Goal: Task Accomplishment & Management: Use online tool/utility

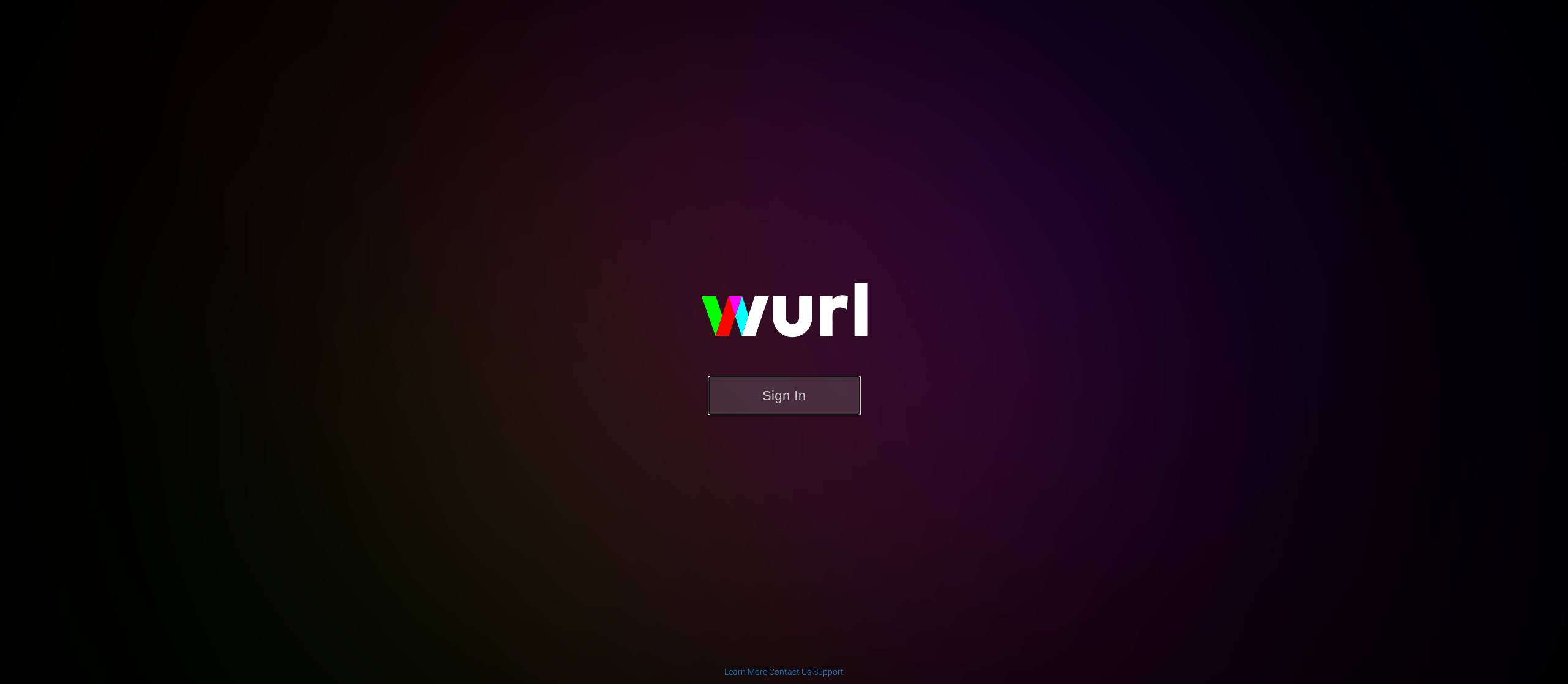
click at [760, 389] on button "Sign In" at bounding box center [784, 396] width 153 height 40
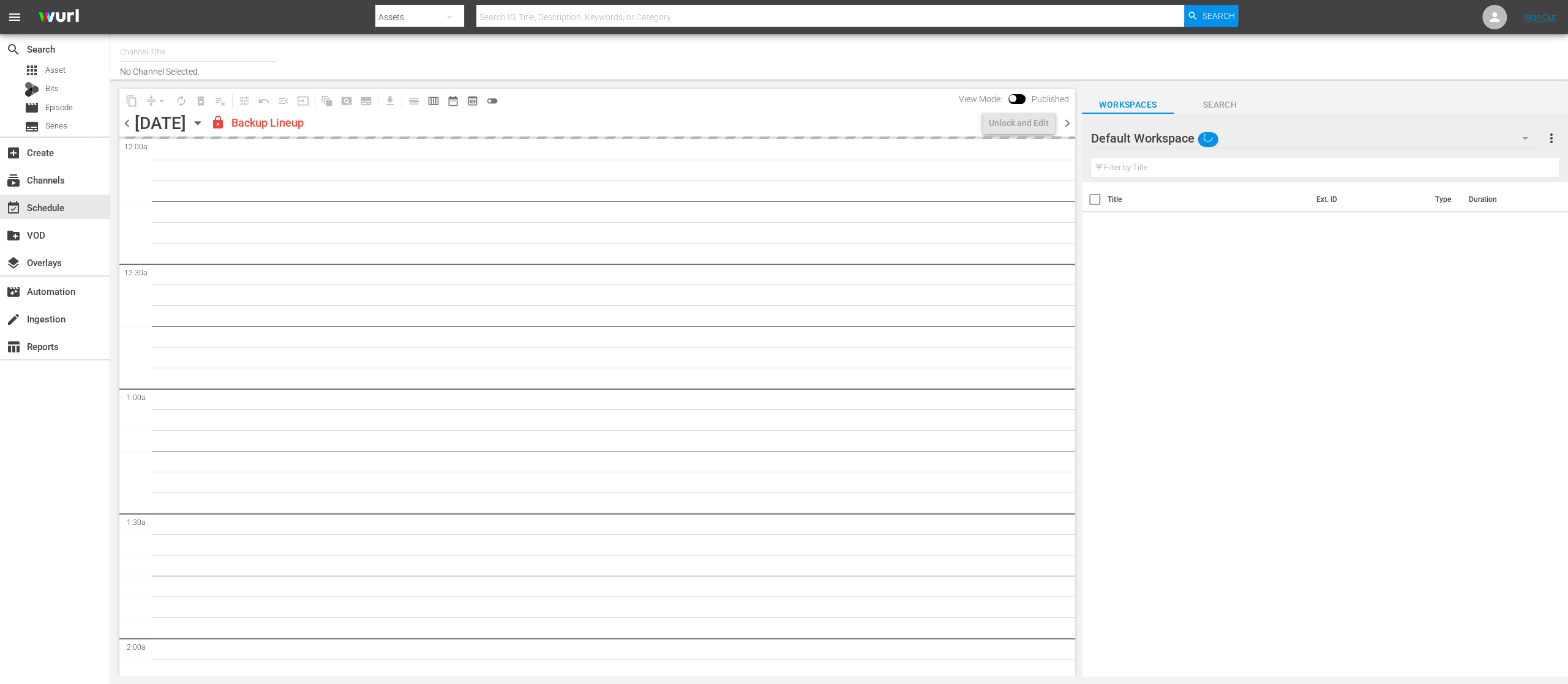
type input "United Fight Alliance (1569)"
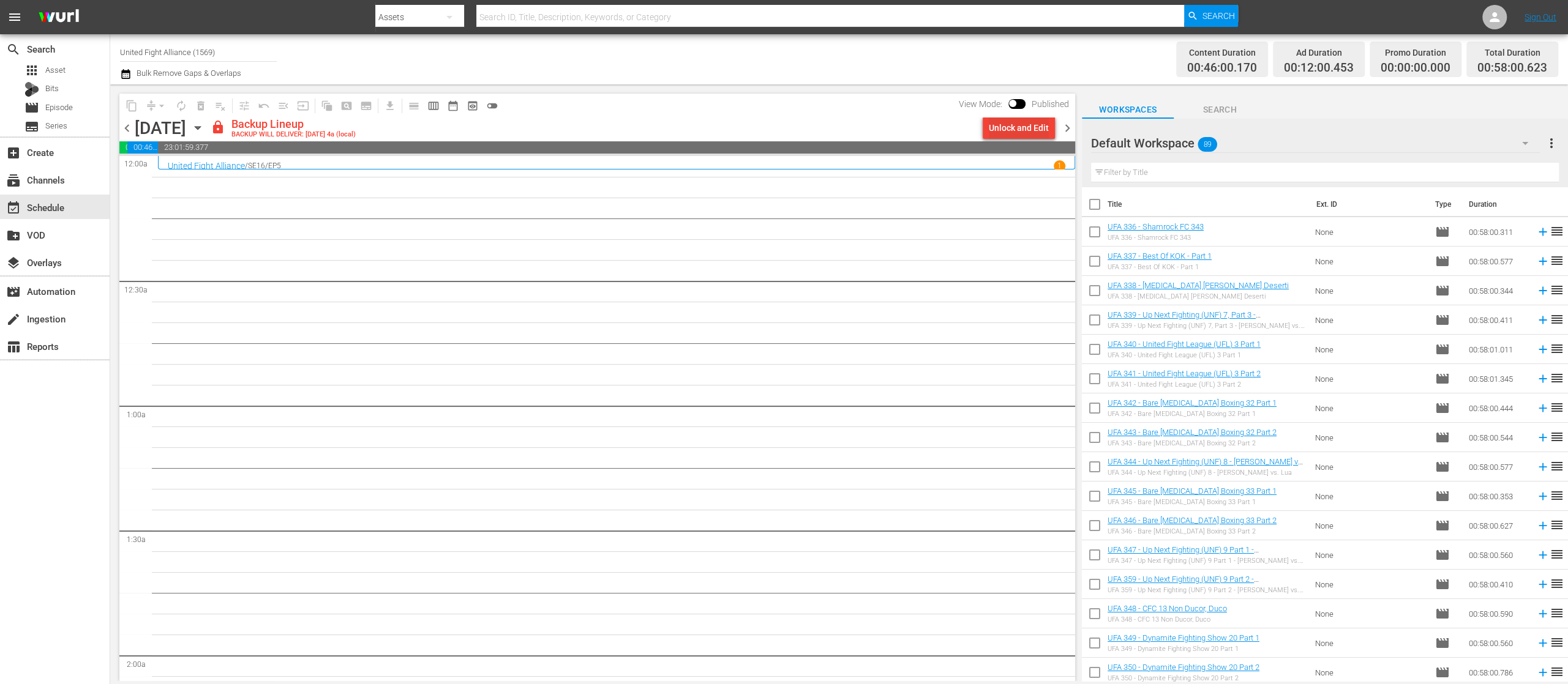
click at [1032, 126] on div "Unlock and Edit" at bounding box center [1019, 128] width 60 height 22
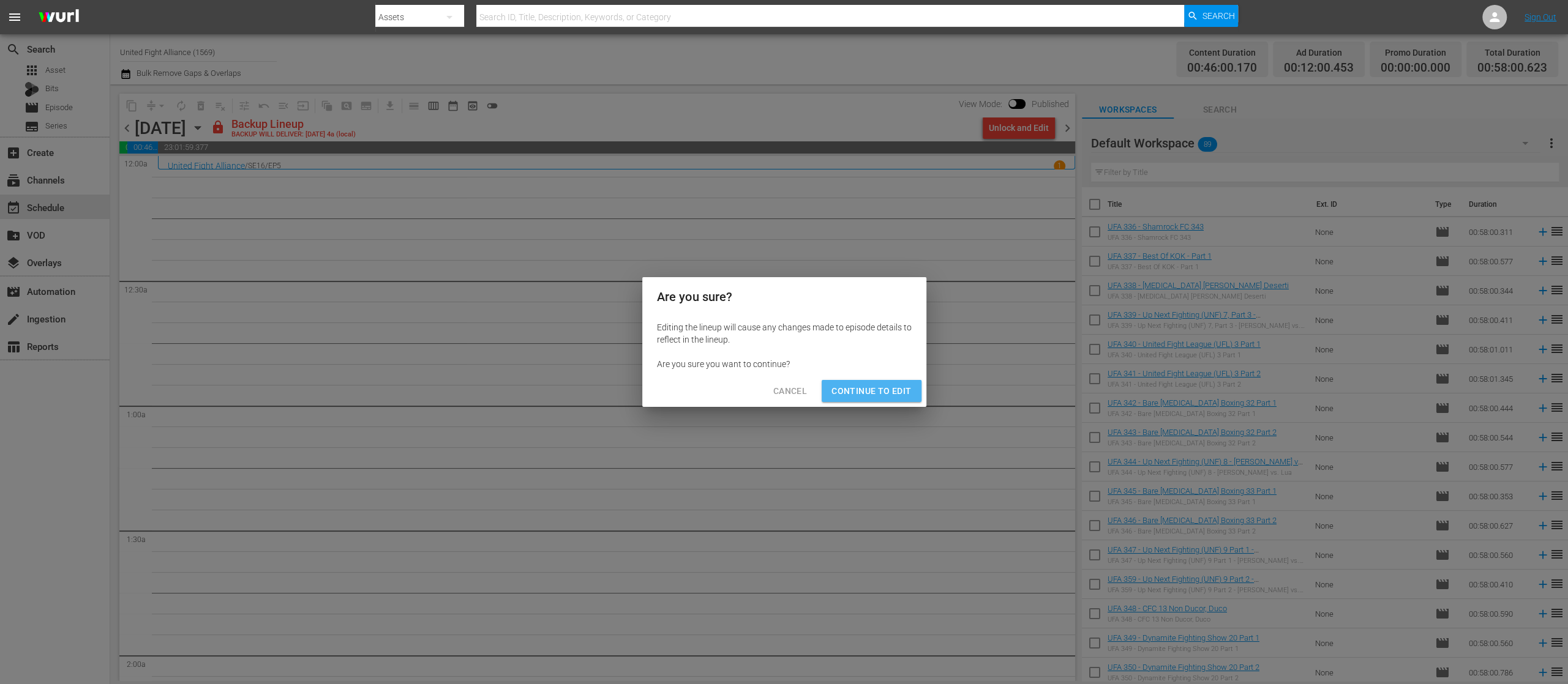
click at [886, 387] on span "Continue to Edit" at bounding box center [871, 391] width 79 height 15
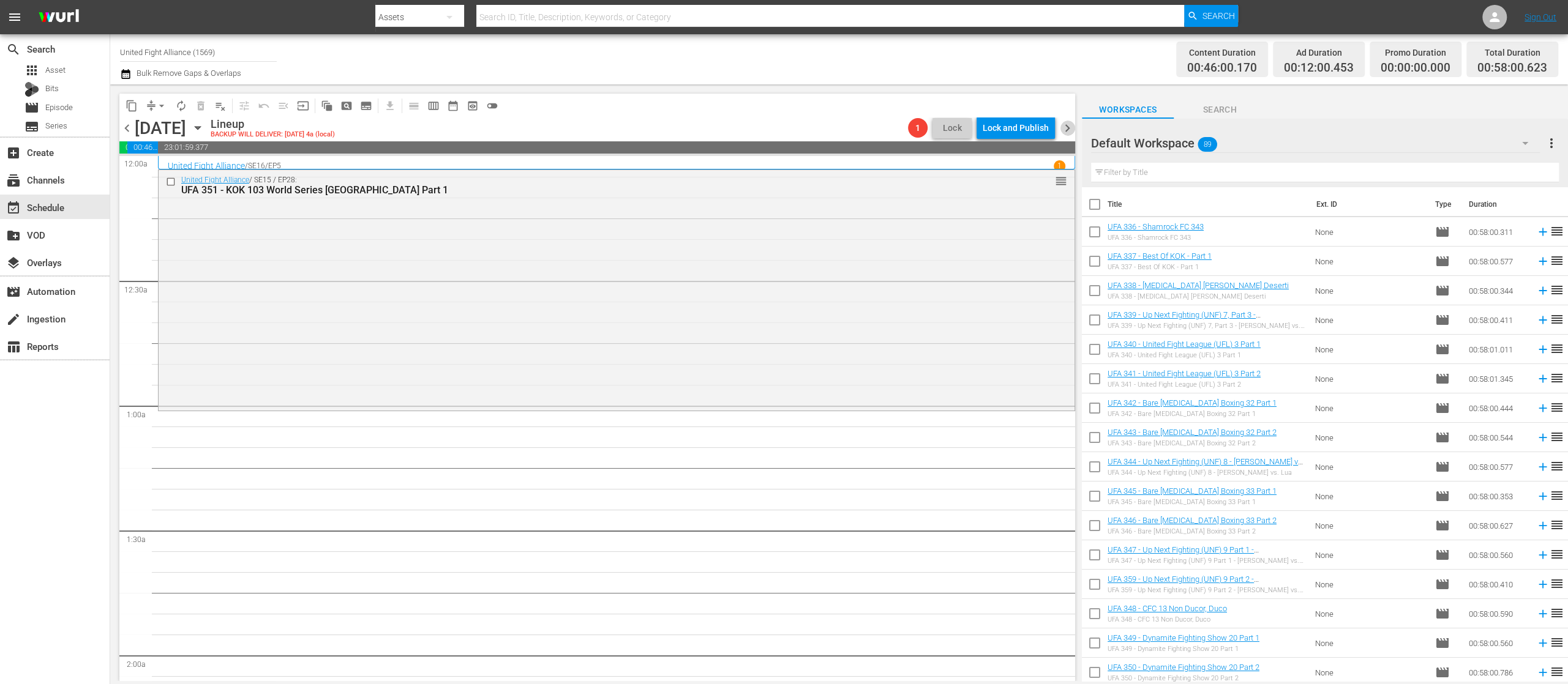
click at [1065, 124] on span "chevron_right" at bounding box center [1067, 128] width 15 height 15
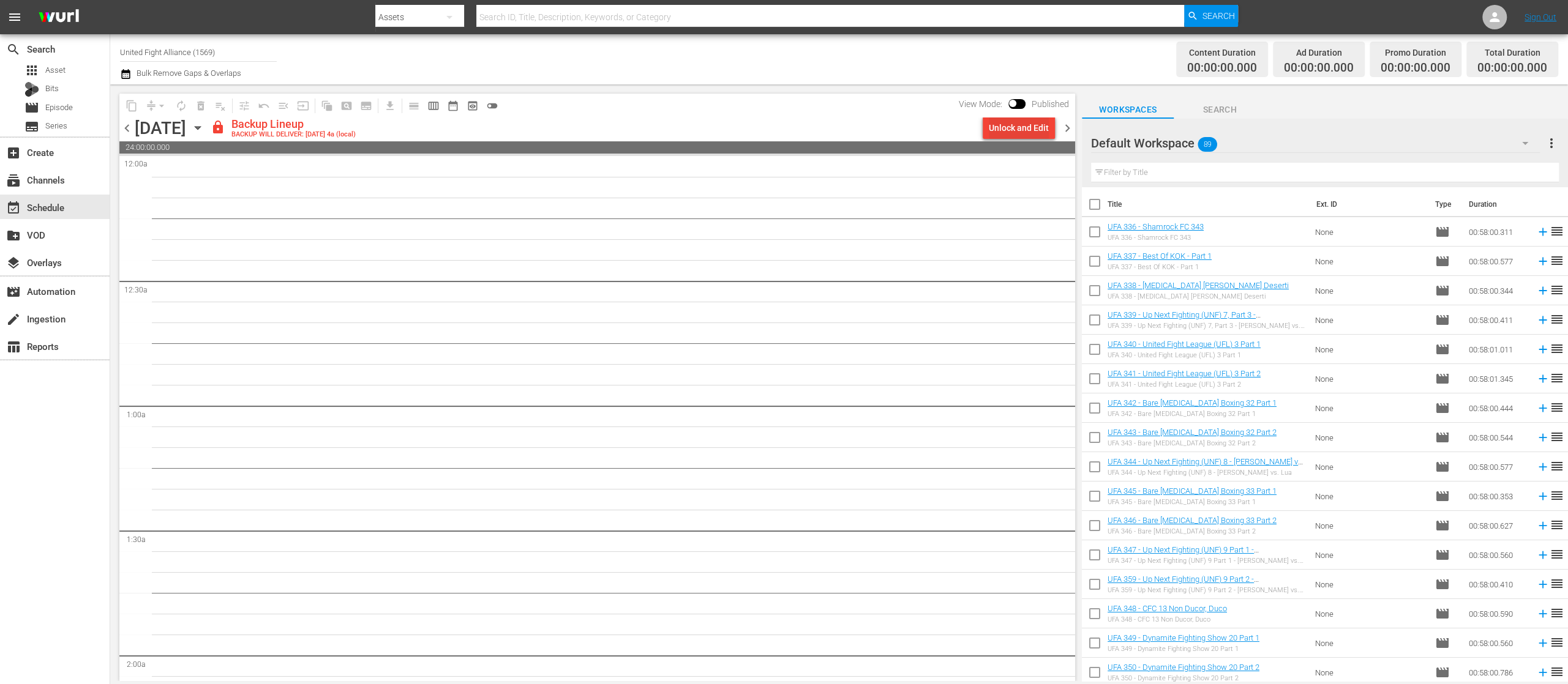
click at [1026, 124] on div "Unlock and Edit" at bounding box center [1019, 128] width 60 height 22
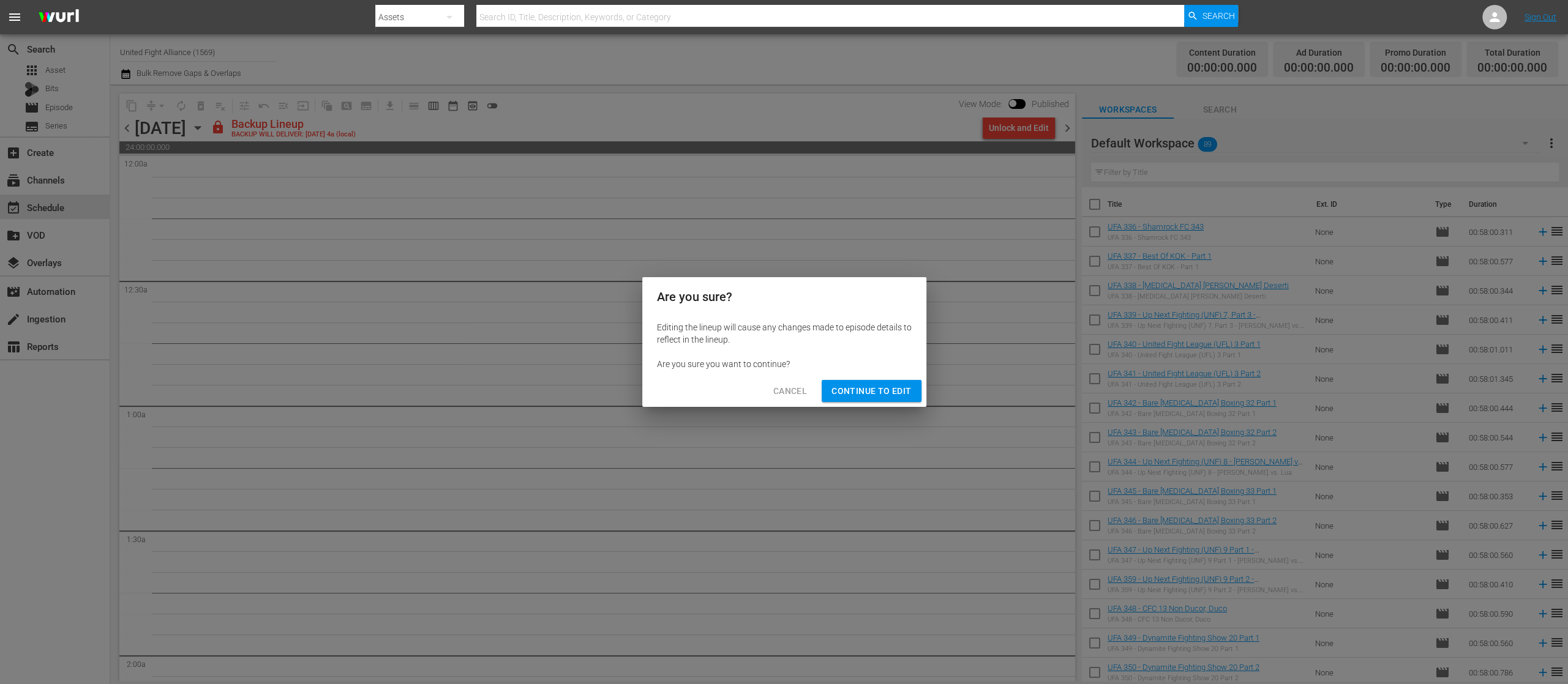
click at [826, 393] on button "Continue to Edit" at bounding box center [871, 391] width 99 height 22
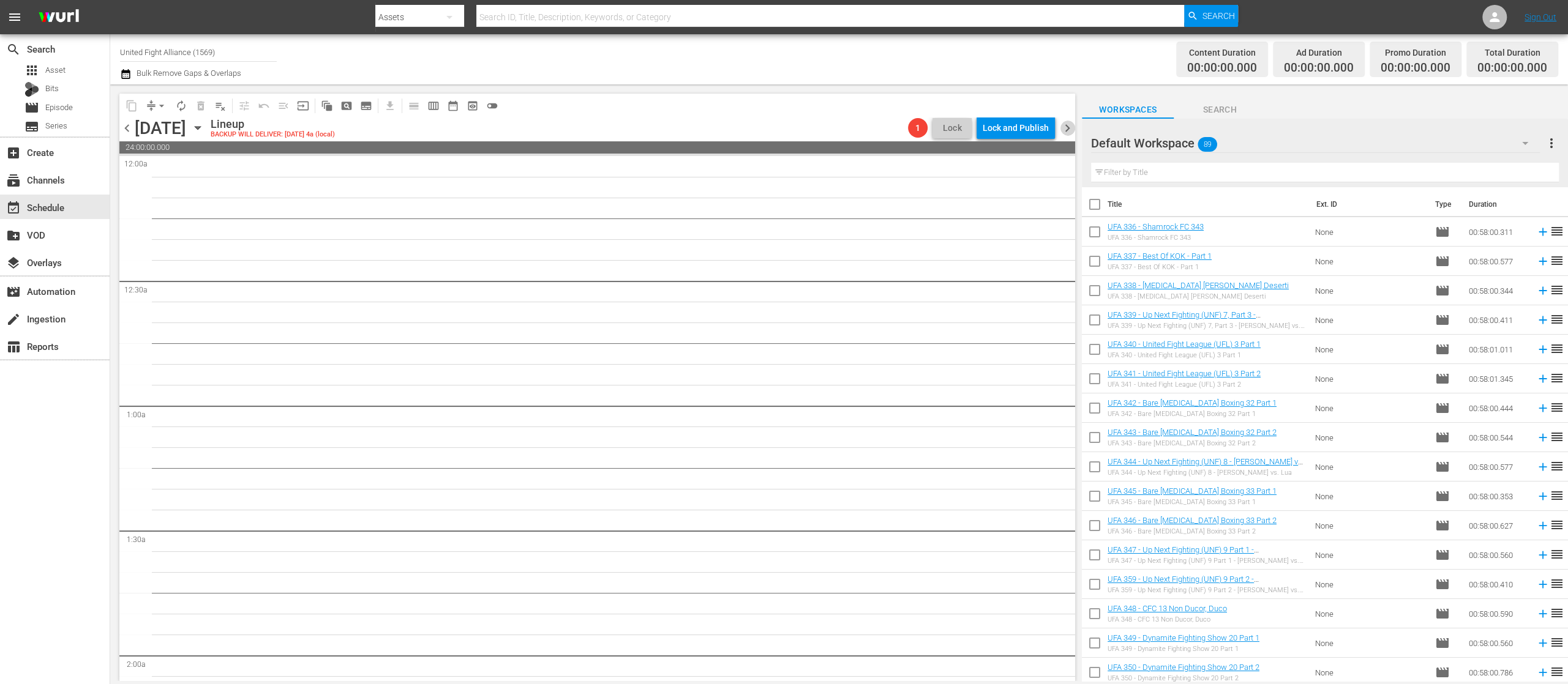
click at [1067, 124] on span "chevron_right" at bounding box center [1067, 128] width 15 height 15
click at [1029, 134] on div "Unlock and Edit" at bounding box center [1019, 128] width 60 height 22
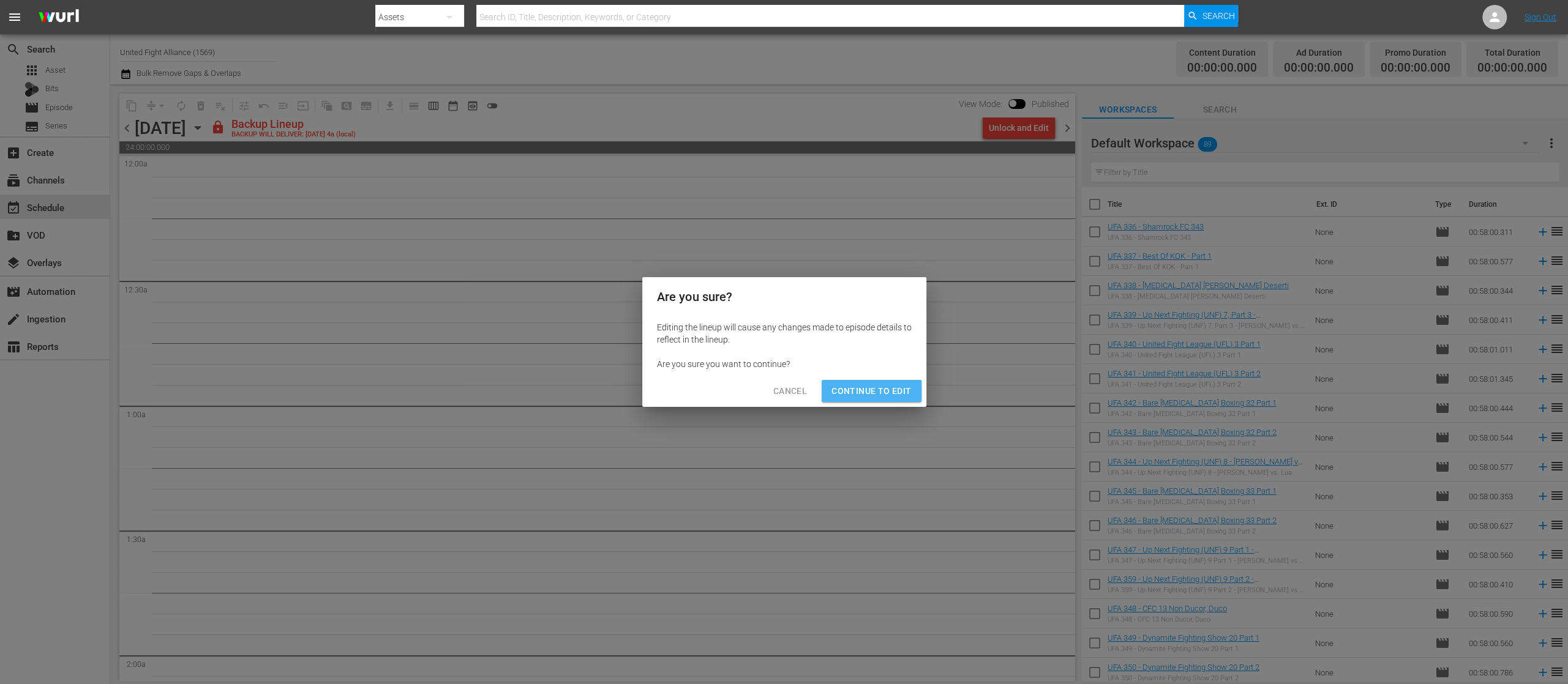
click at [898, 387] on span "Continue to Edit" at bounding box center [871, 391] width 79 height 15
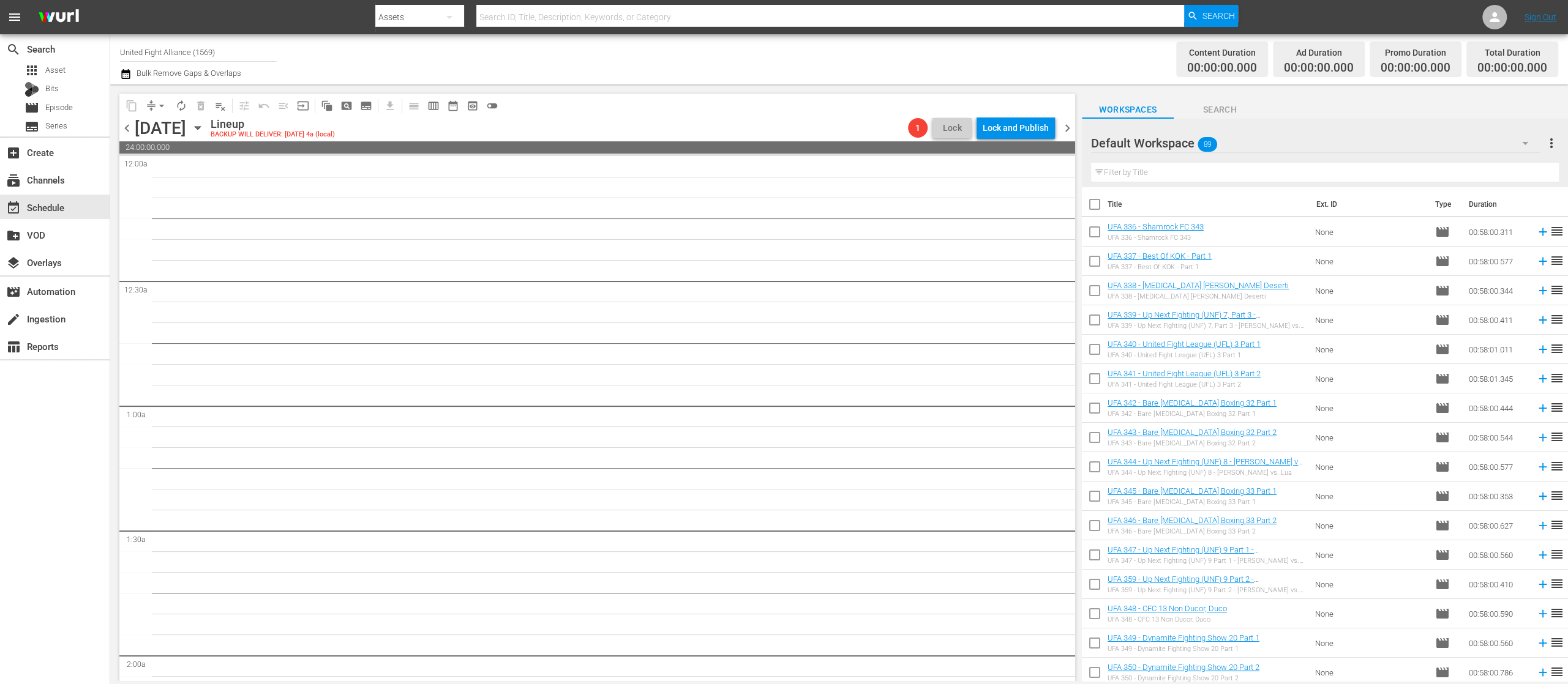
click at [1068, 120] on span "chevron_right" at bounding box center [1067, 128] width 15 height 15
click at [1008, 124] on div "Unlock and Edit" at bounding box center [1019, 128] width 60 height 22
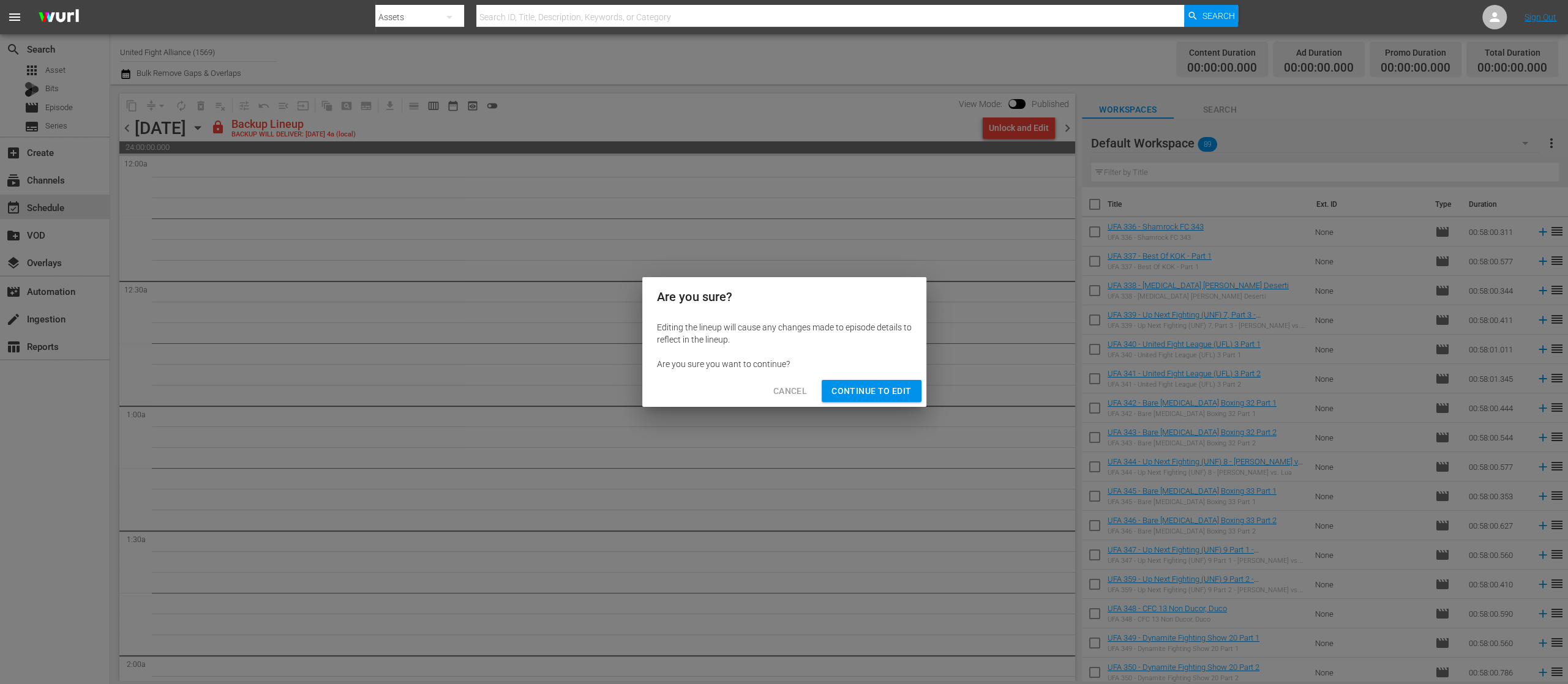
click at [879, 387] on span "Continue to Edit" at bounding box center [871, 391] width 79 height 15
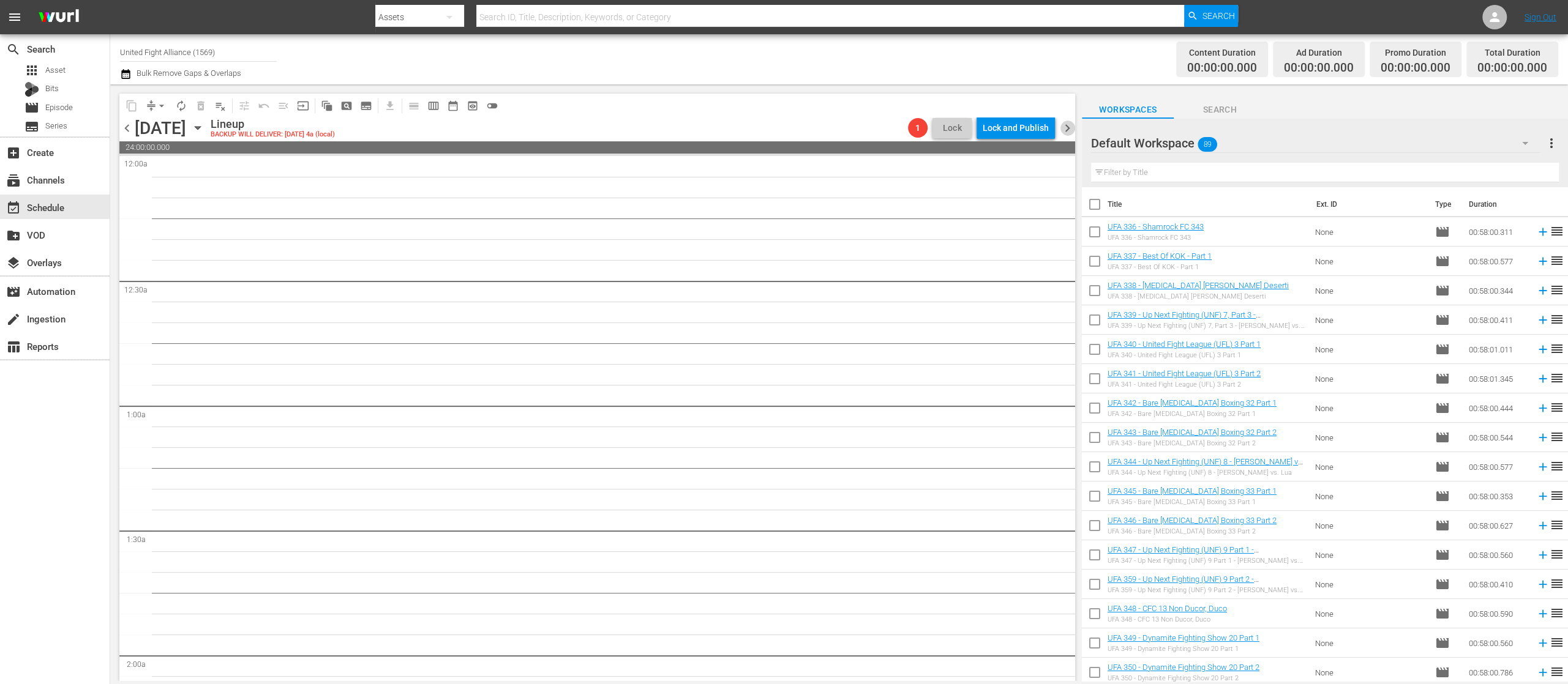
click at [1066, 132] on span "chevron_right" at bounding box center [1067, 128] width 15 height 15
click at [1043, 127] on div "Unlock and Edit" at bounding box center [1019, 128] width 60 height 22
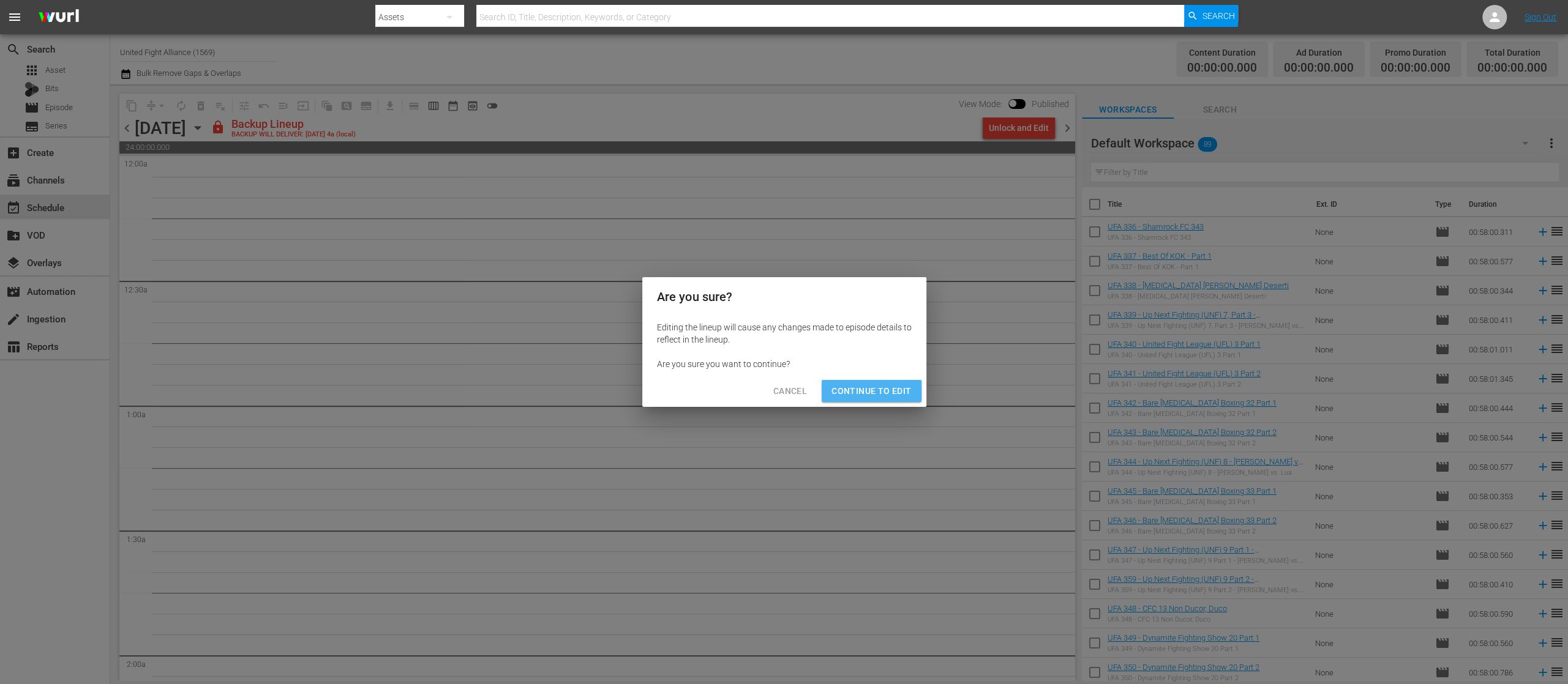
click at [904, 391] on span "Continue to Edit" at bounding box center [871, 391] width 79 height 15
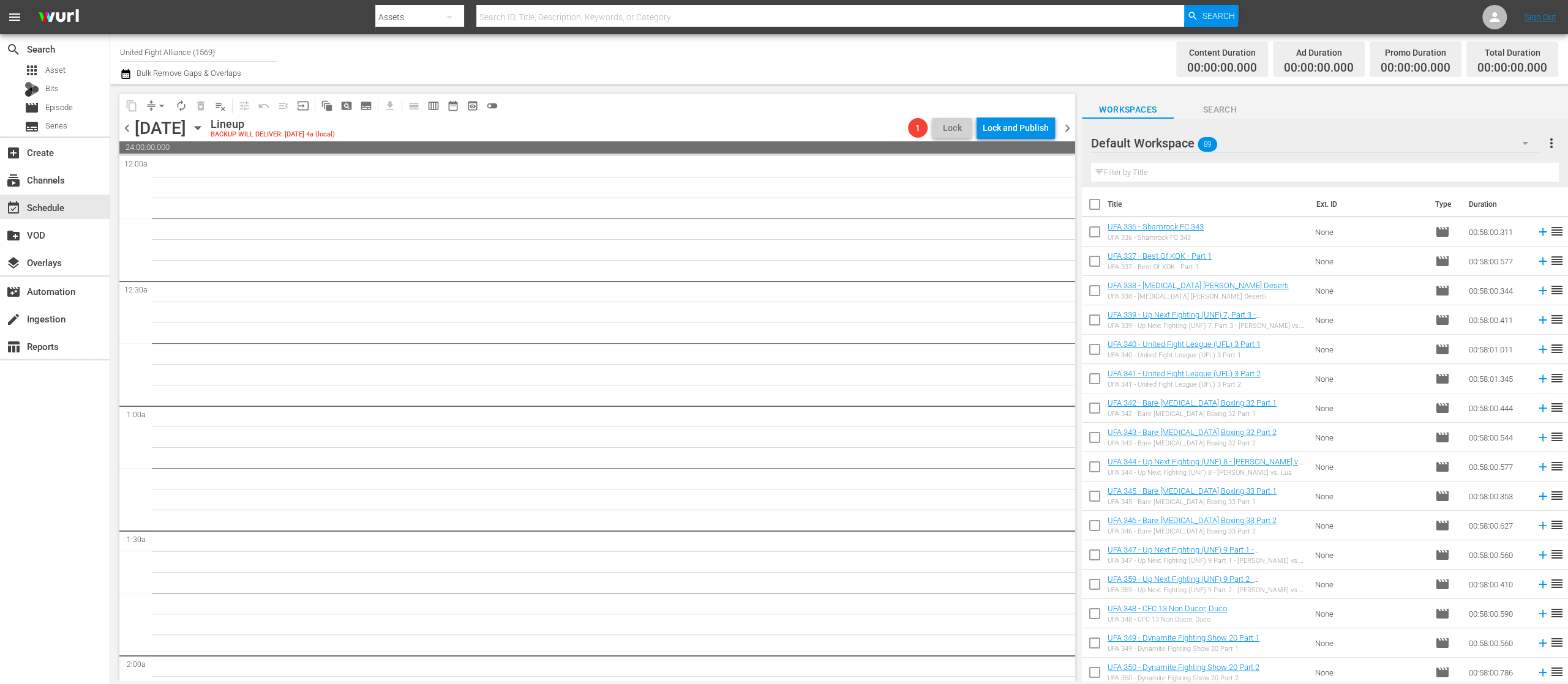
click at [1064, 127] on span "chevron_right" at bounding box center [1067, 128] width 15 height 15
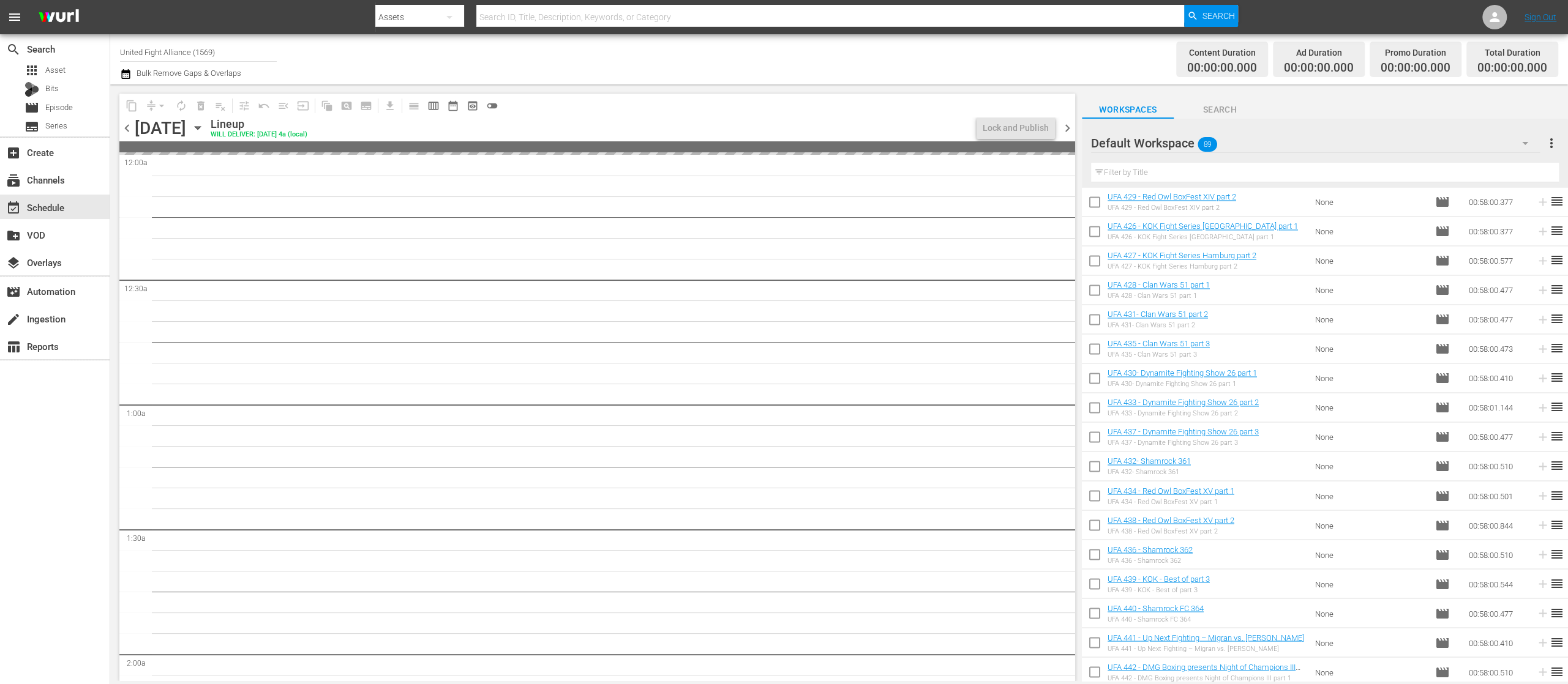
scroll to position [2148, 0]
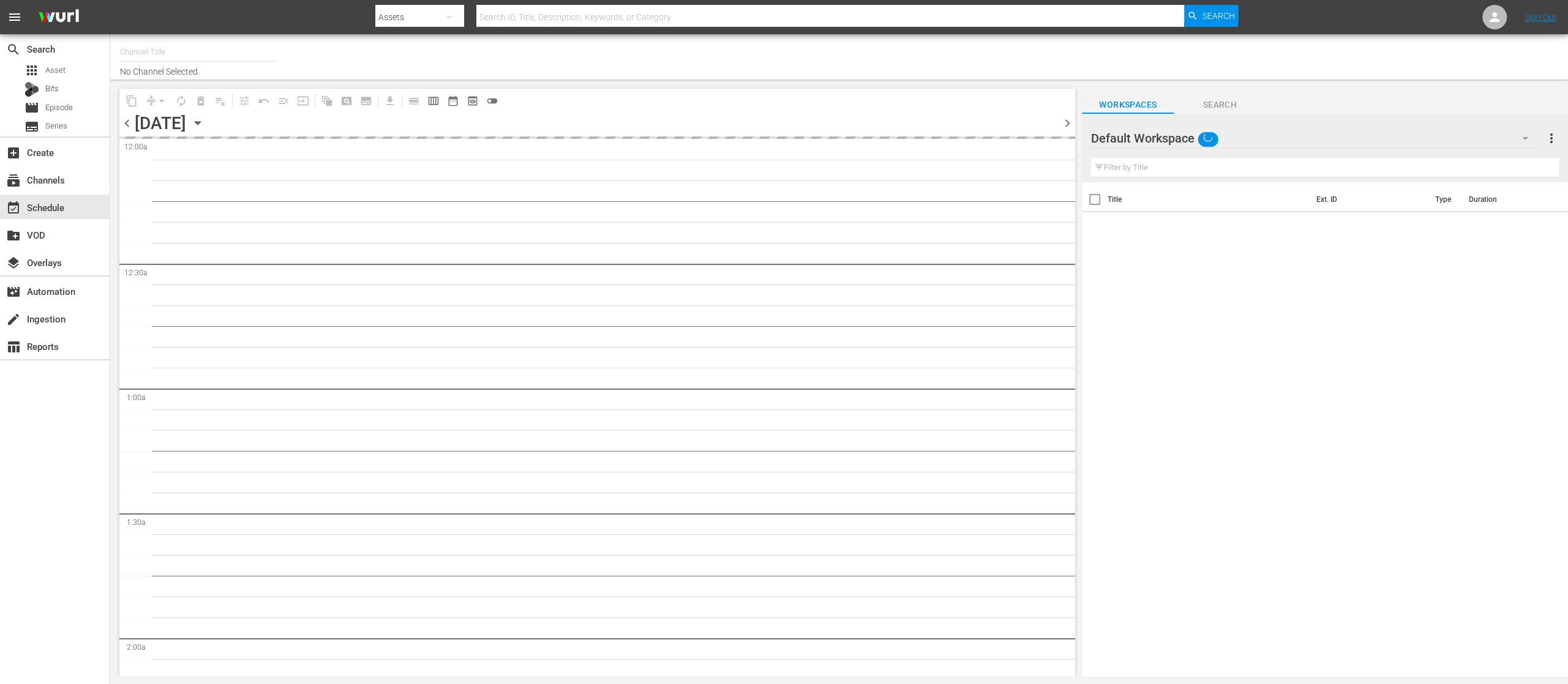
type input "United Fight Alliance (1569)"
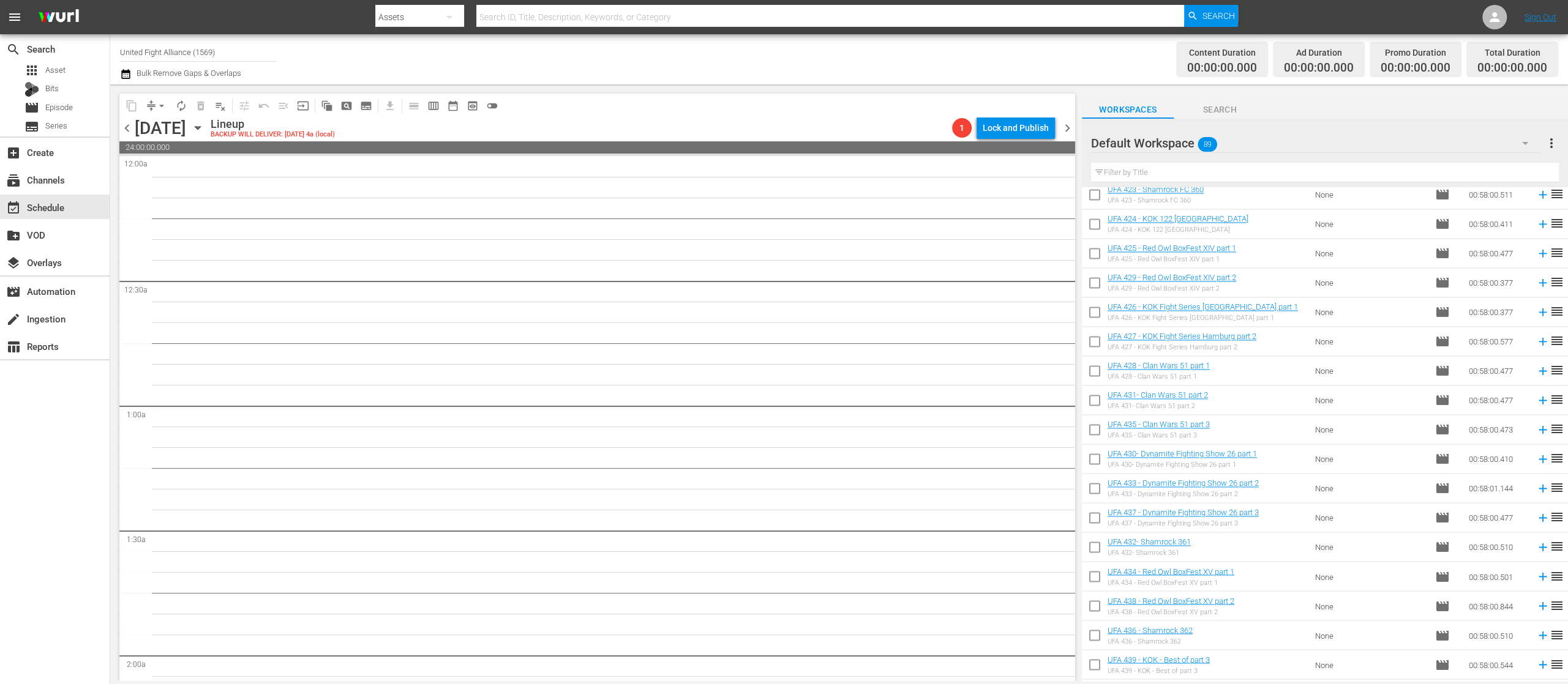
scroll to position [2148, 0]
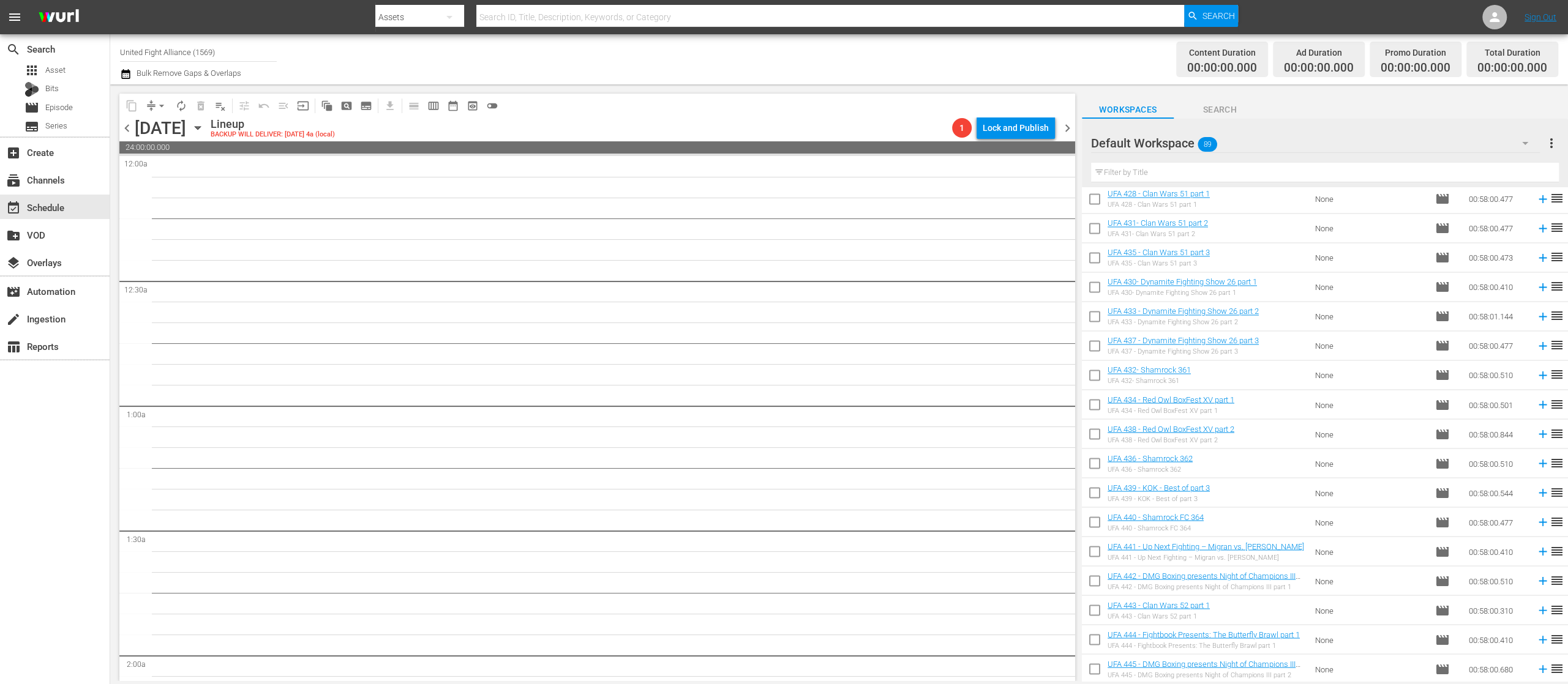
click at [127, 126] on span "chevron_left" at bounding box center [127, 128] width 15 height 15
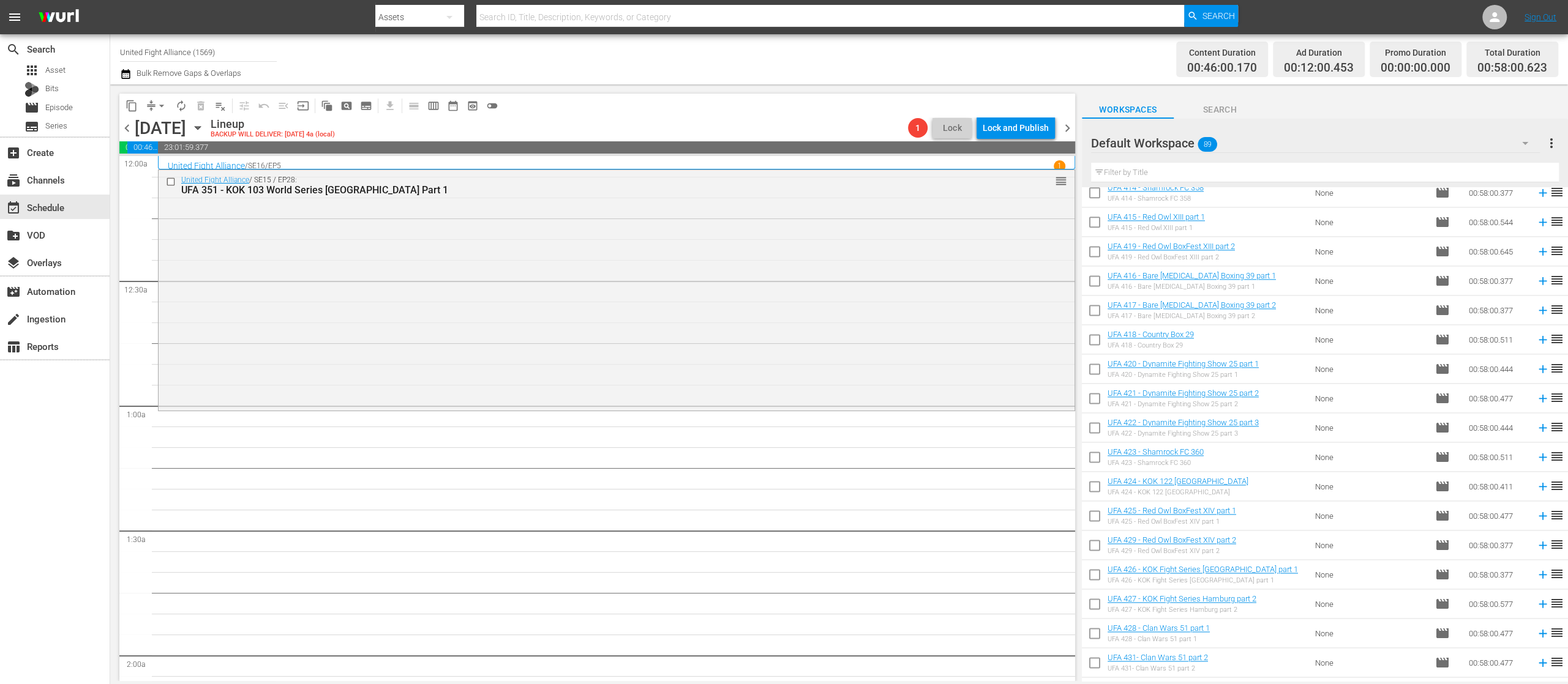
scroll to position [2148, 0]
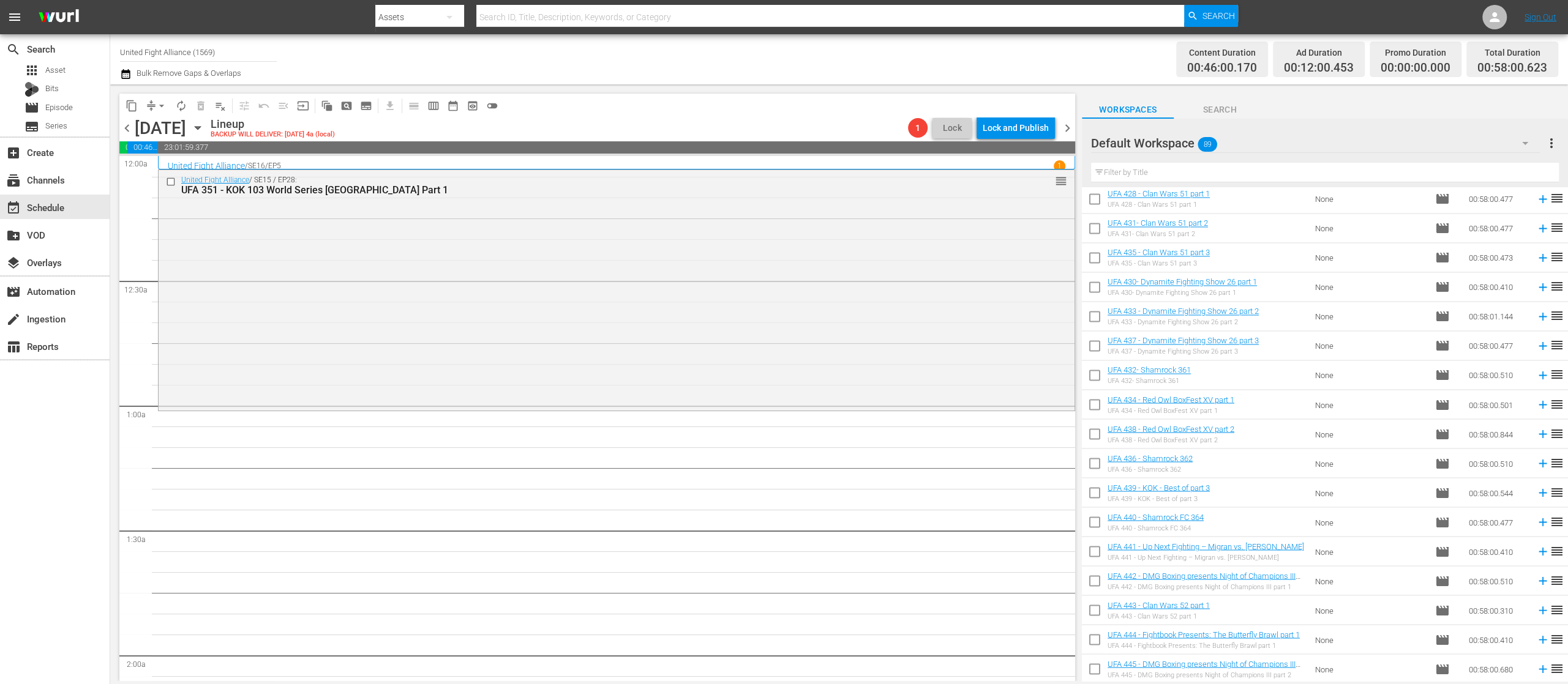
click at [1095, 404] on input "checkbox" at bounding box center [1095, 407] width 26 height 26
checkbox input "true"
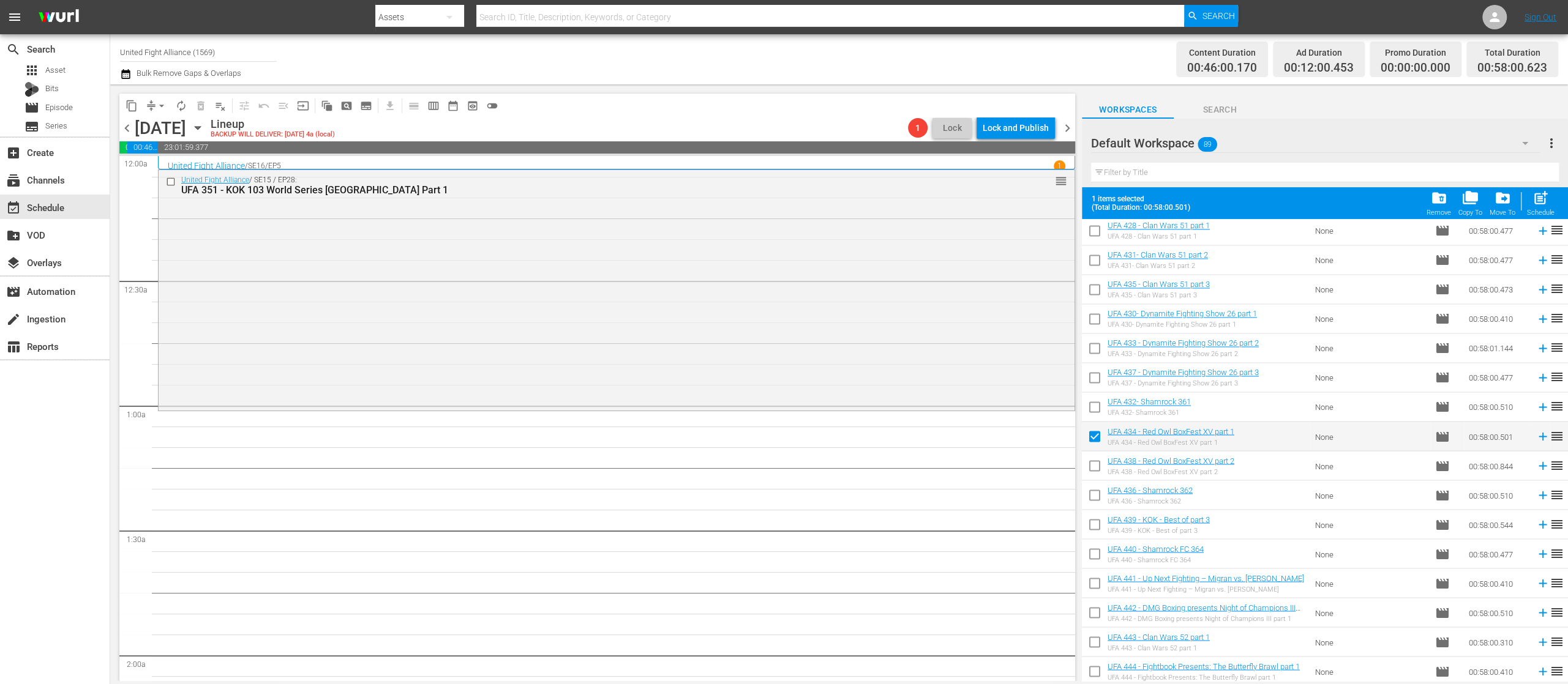
click at [1091, 468] on input "checkbox" at bounding box center [1095, 468] width 26 height 26
checkbox input "true"
click at [1538, 200] on span "post_add" at bounding box center [1540, 198] width 16 height 16
checkbox input "false"
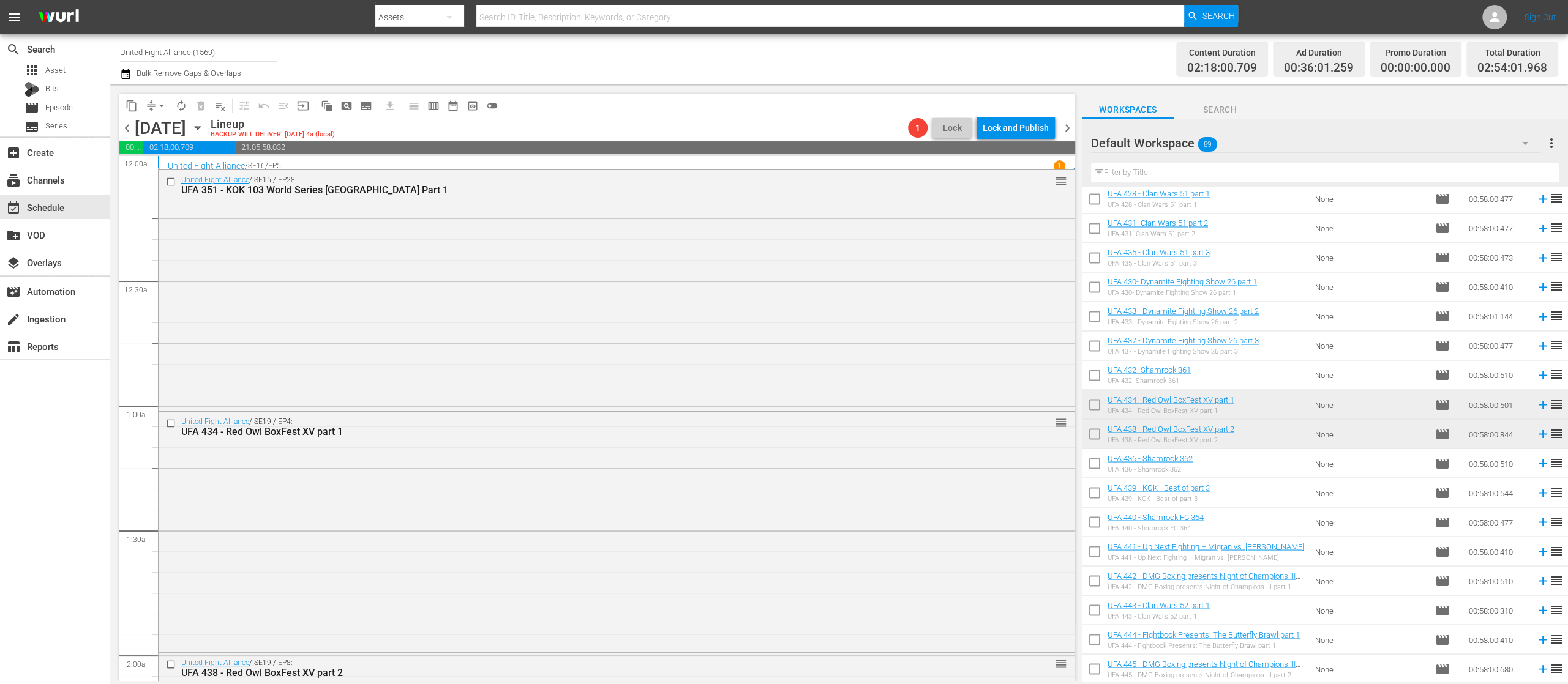
click at [1096, 463] on input "checkbox" at bounding box center [1095, 465] width 26 height 26
checkbox input "true"
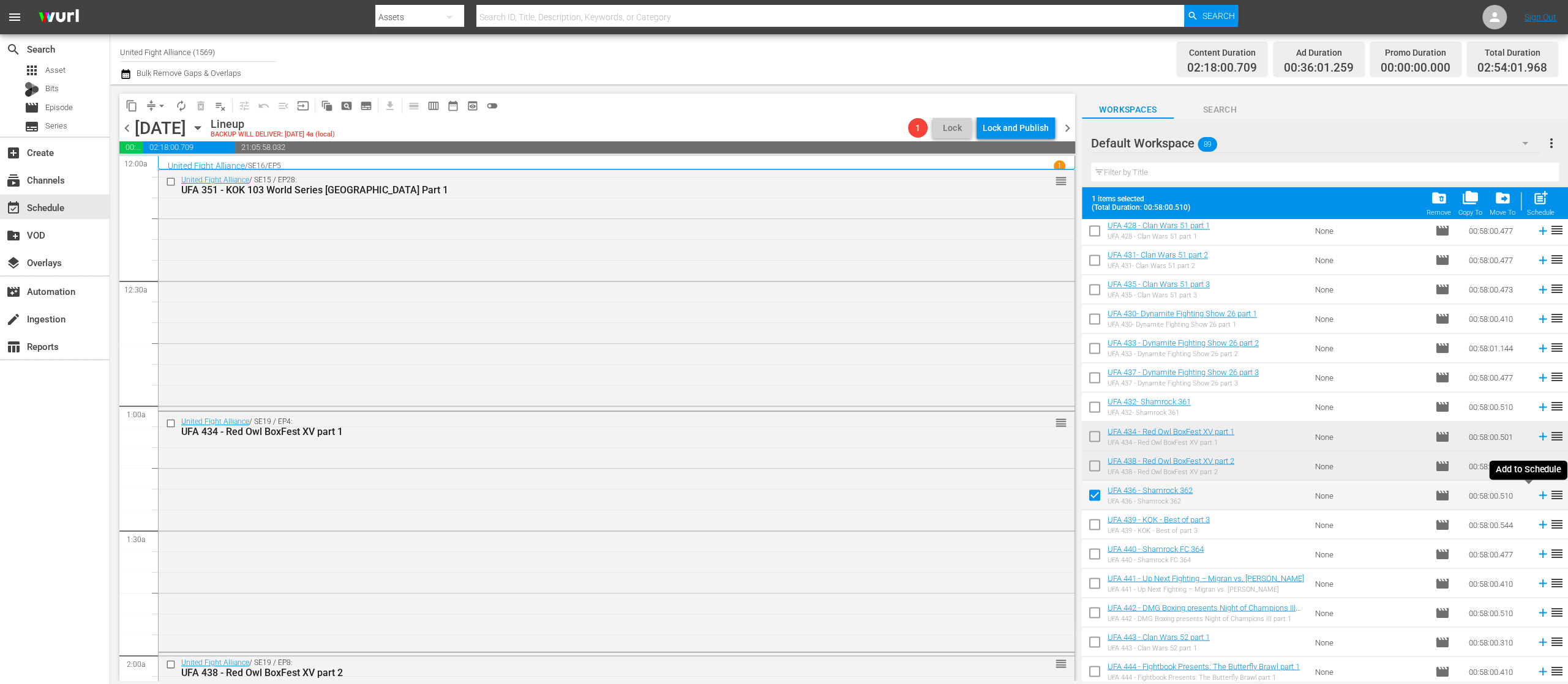
click at [1538, 495] on icon at bounding box center [1541, 495] width 8 height 8
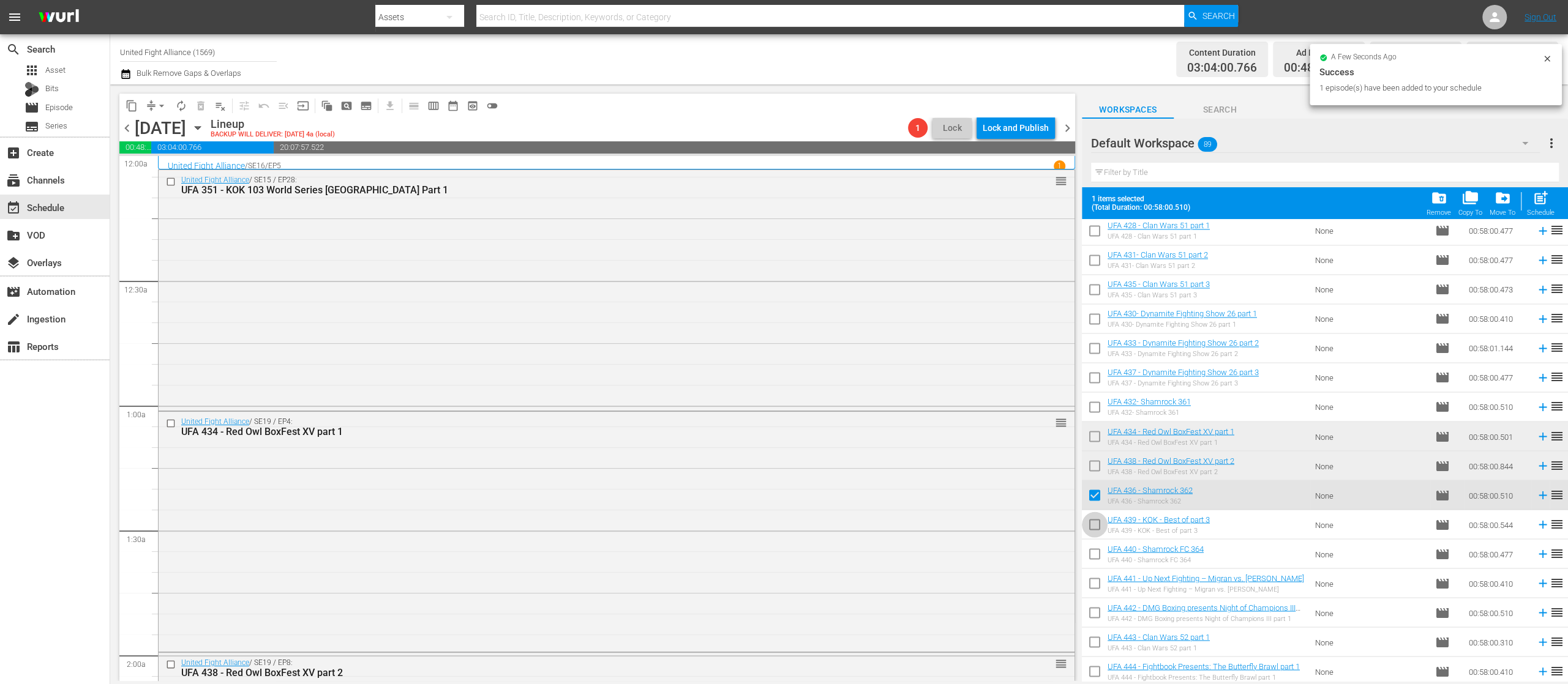
click at [1092, 525] on input "checkbox" at bounding box center [1095, 527] width 26 height 26
checkbox input "true"
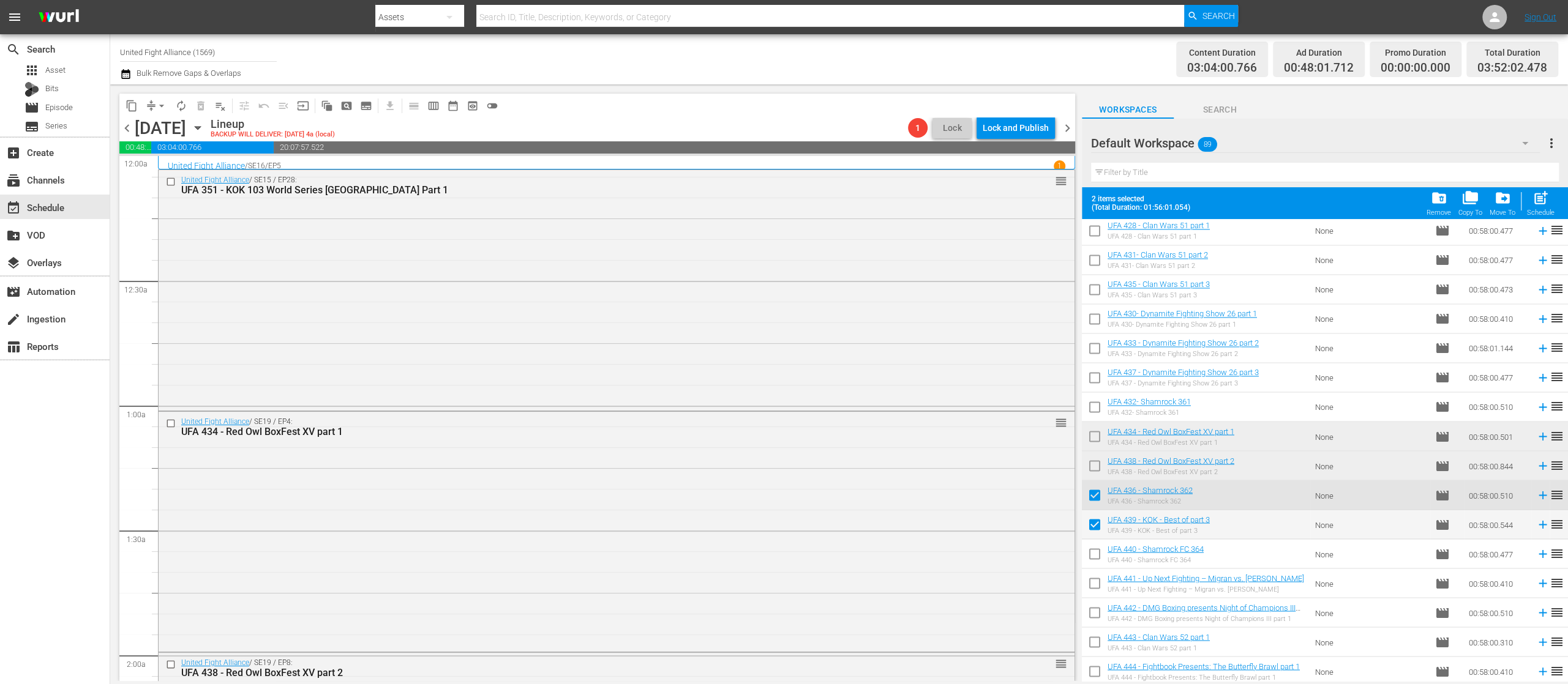
click at [1089, 557] on input "checkbox" at bounding box center [1095, 557] width 26 height 26
checkbox input "true"
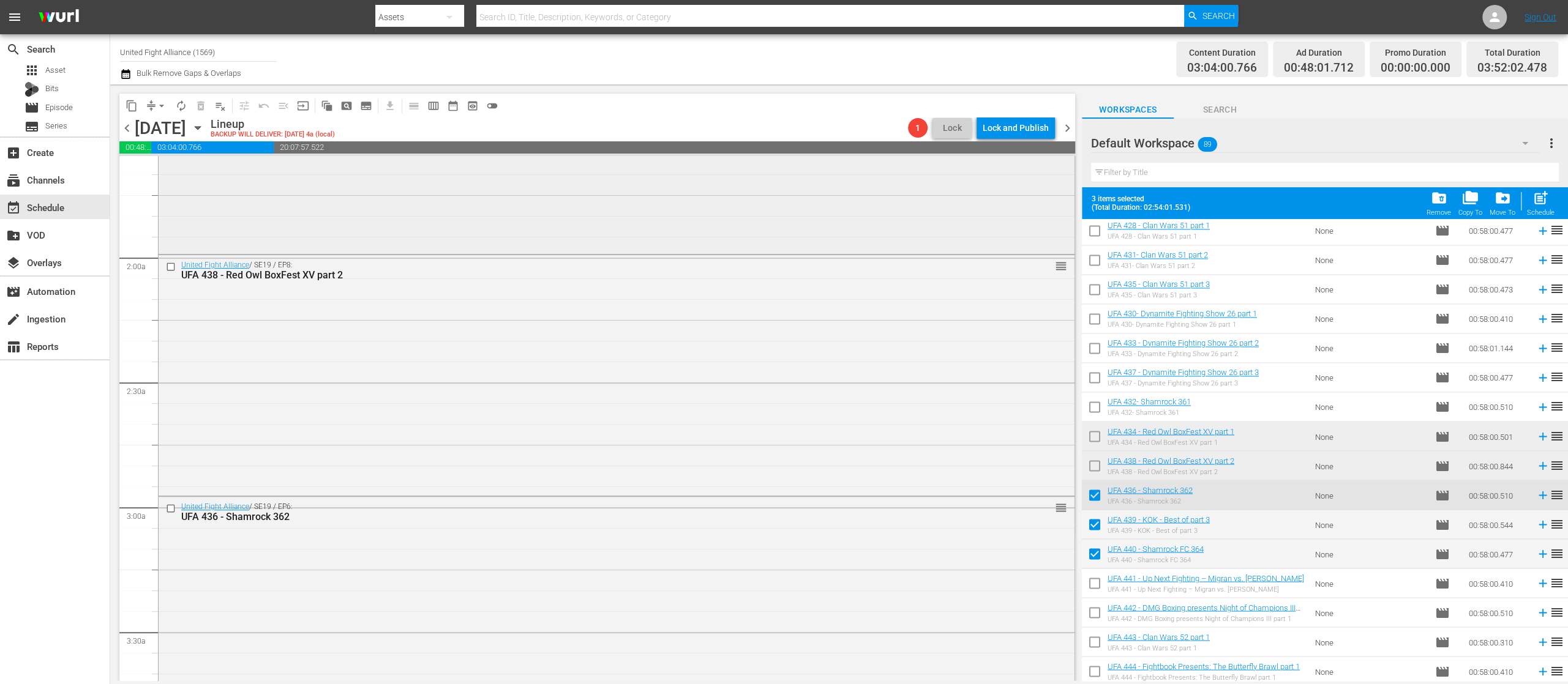
scroll to position [490, 0]
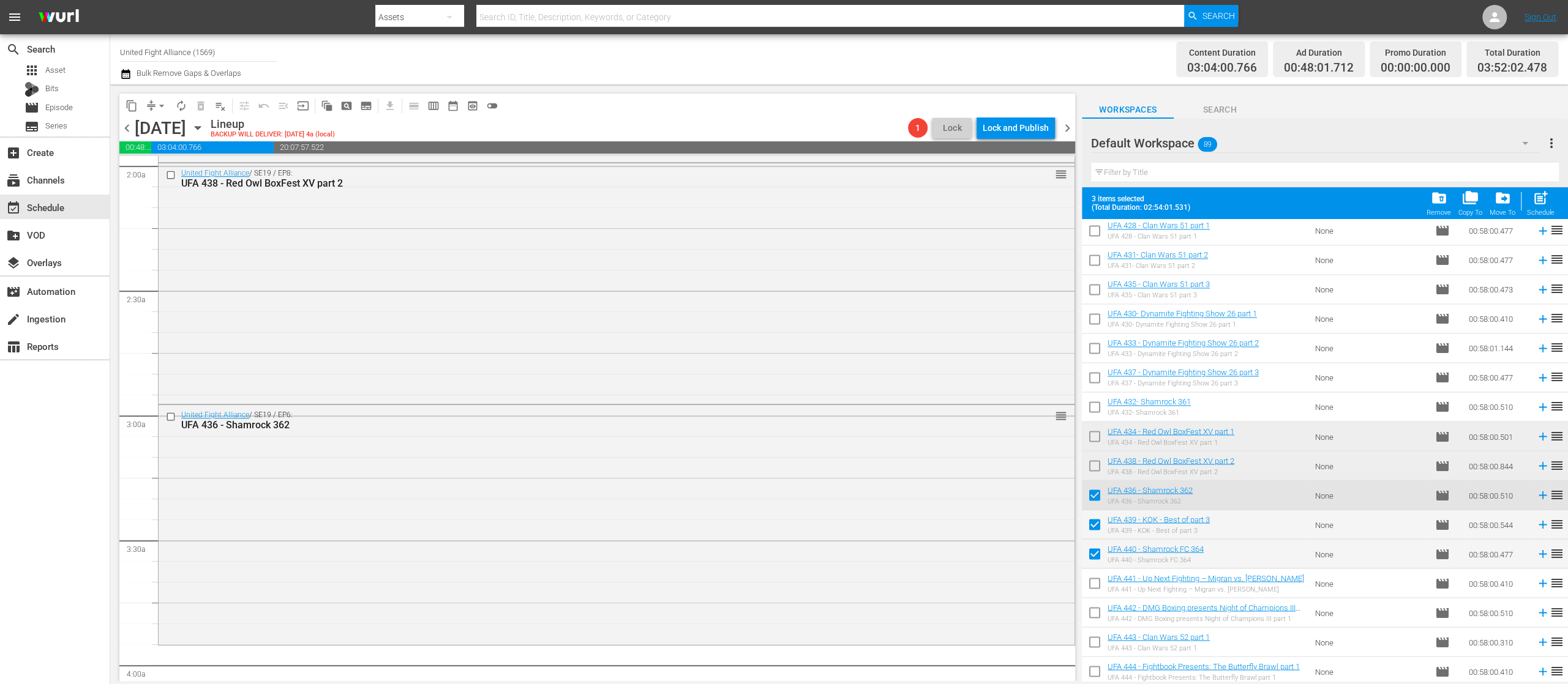
click at [1091, 490] on input "checkbox" at bounding box center [1095, 497] width 26 height 26
checkbox input "false"
click at [1540, 205] on span "post_add" at bounding box center [1540, 198] width 16 height 16
checkbox input "false"
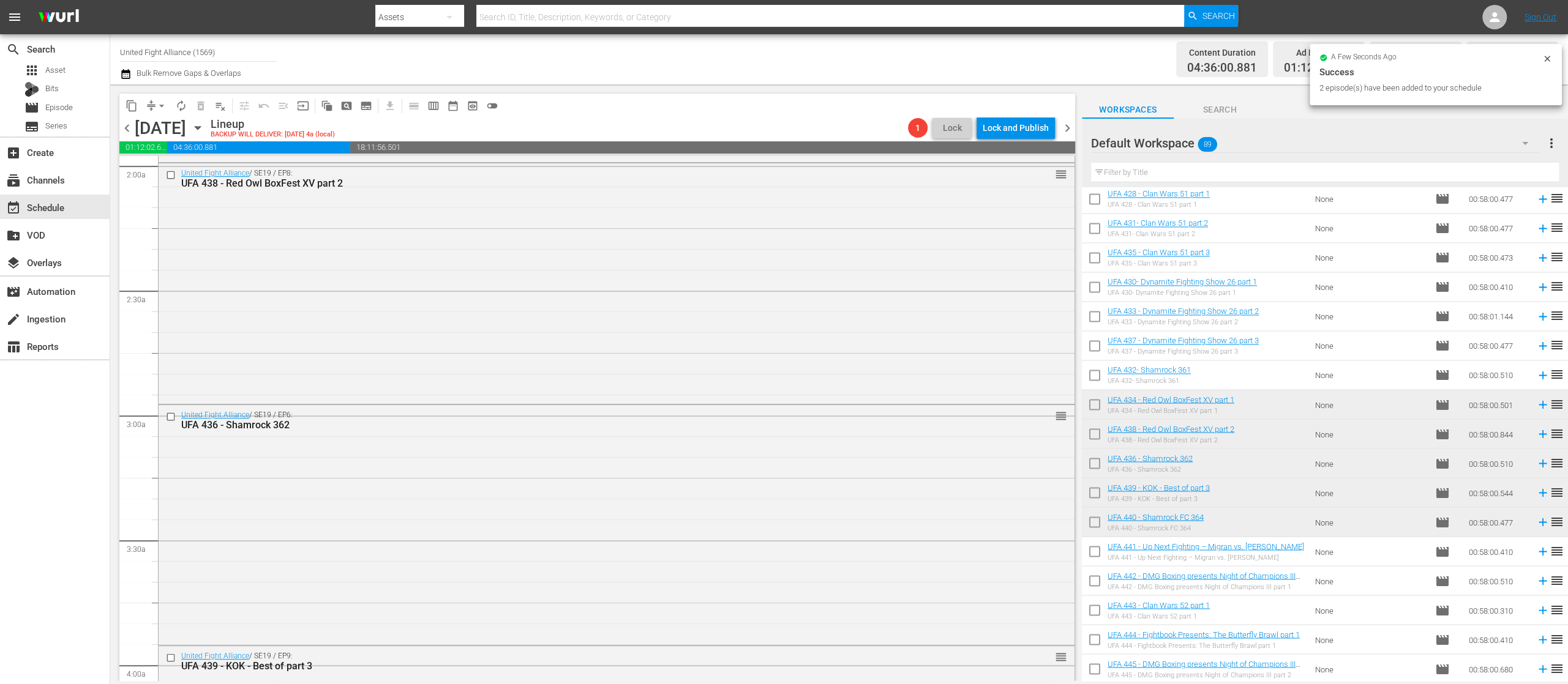
scroll to position [979, 0]
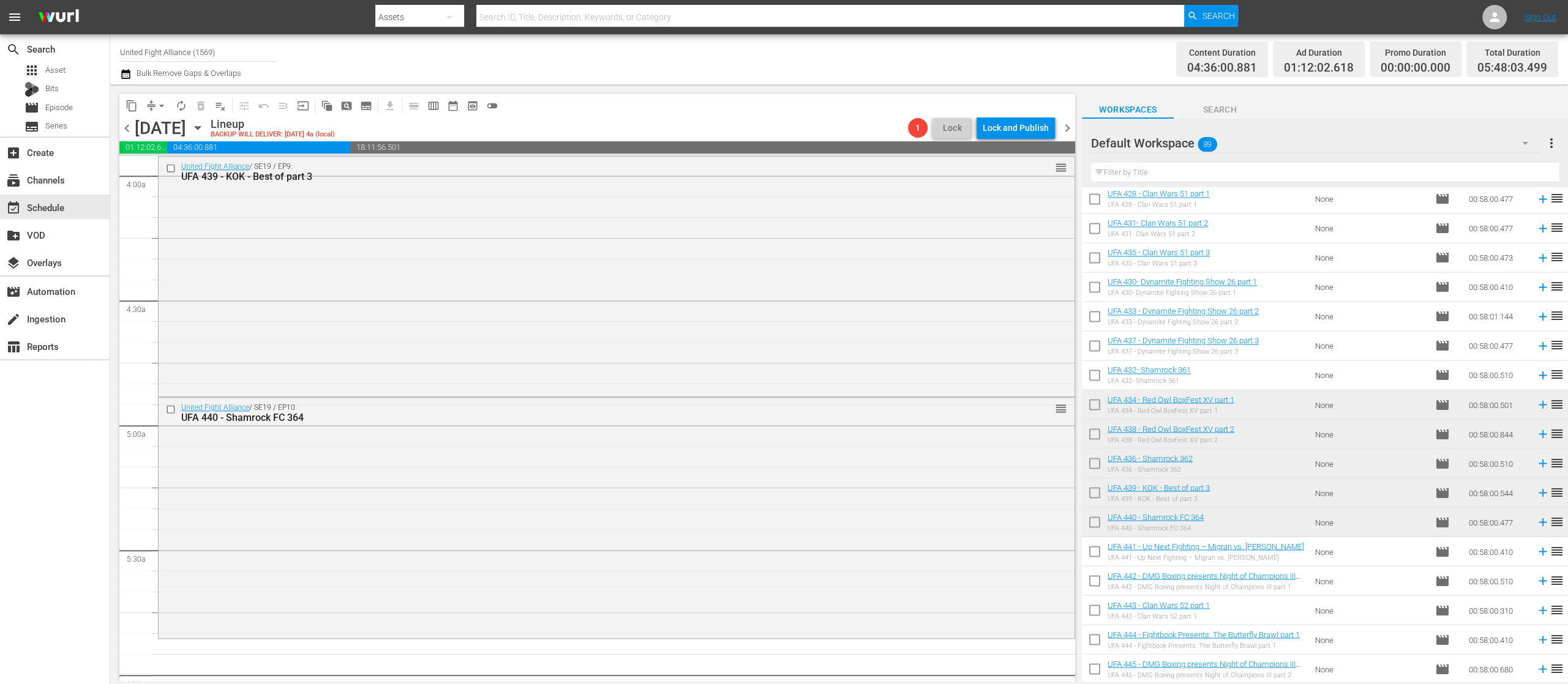
click at [1091, 552] on input "checkbox" at bounding box center [1095, 554] width 26 height 26
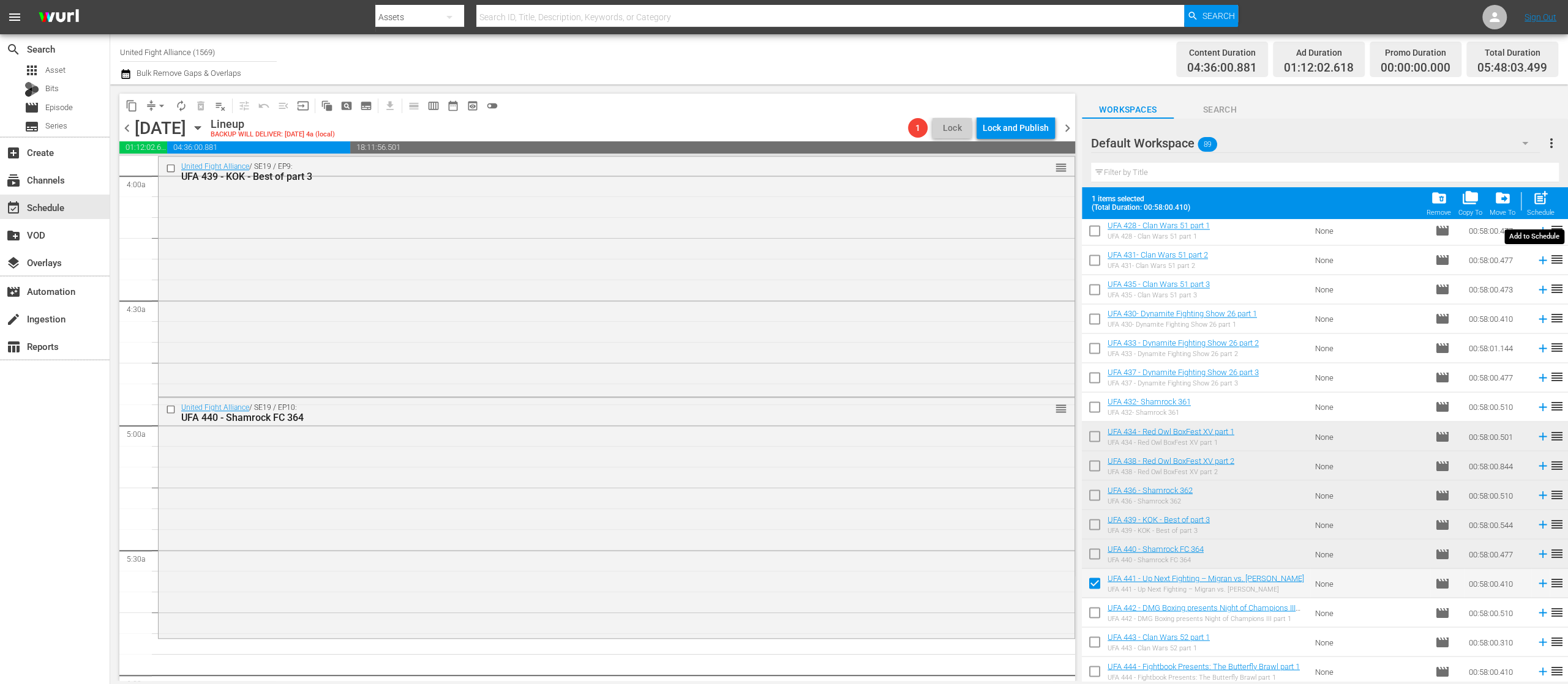
click at [1545, 198] on span "post_add" at bounding box center [1540, 198] width 16 height 16
checkbox input "false"
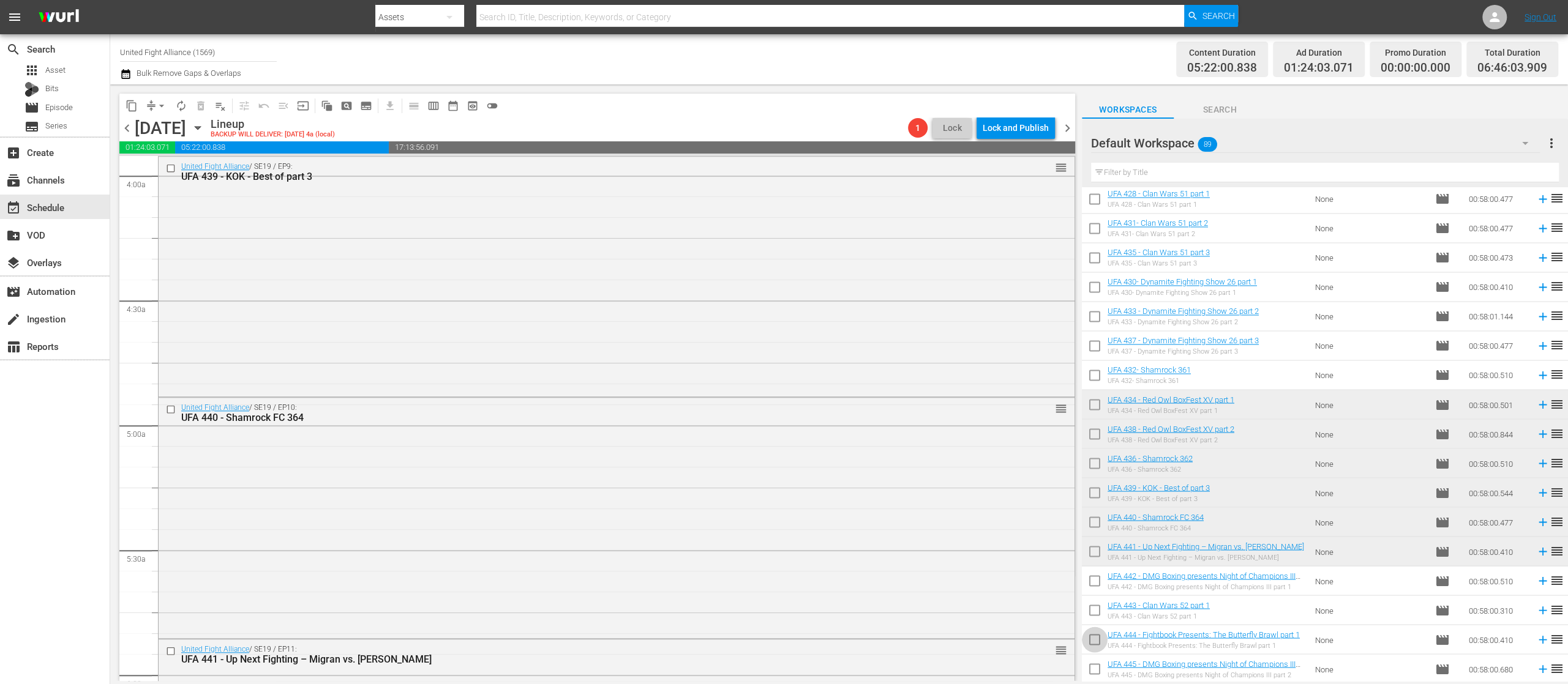
click at [1100, 631] on input "checkbox" at bounding box center [1095, 642] width 26 height 26
checkbox input "true"
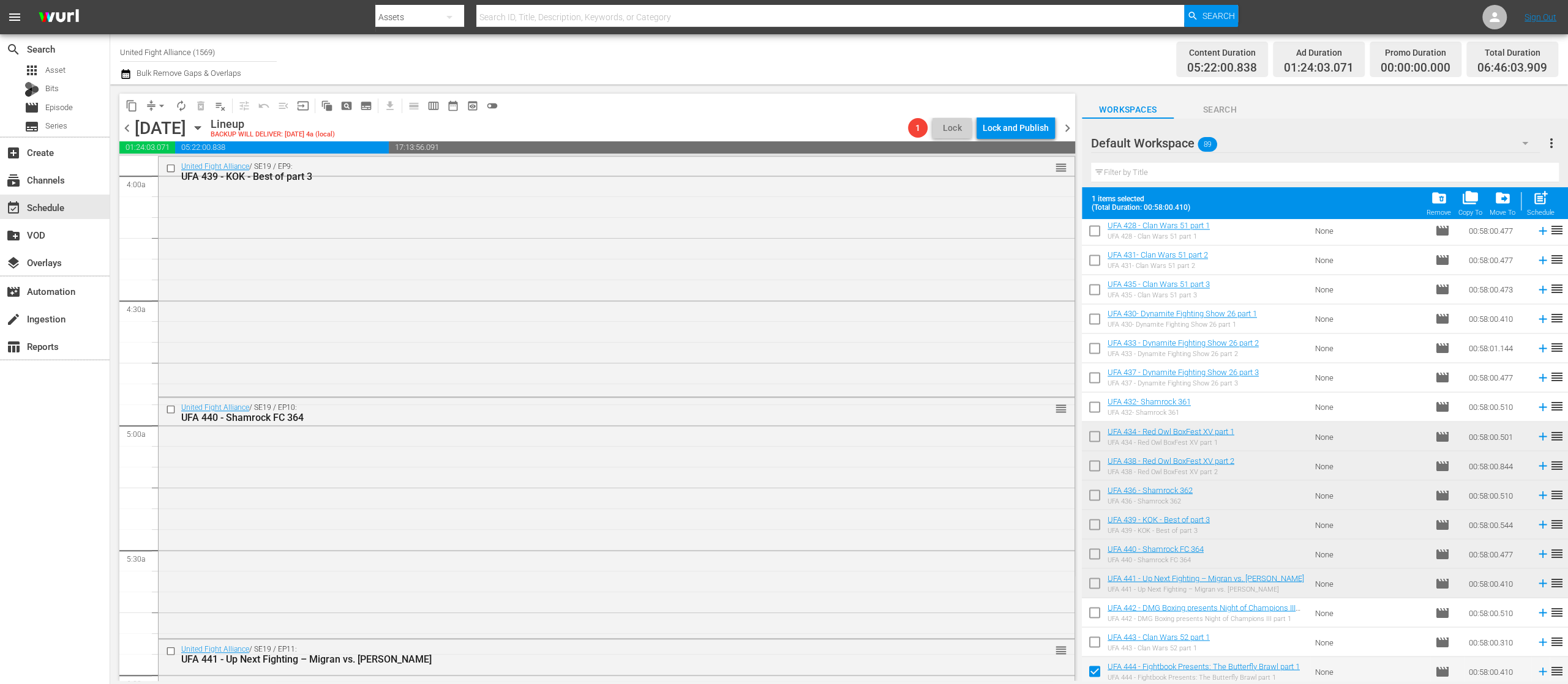
scroll to position [2180, 0]
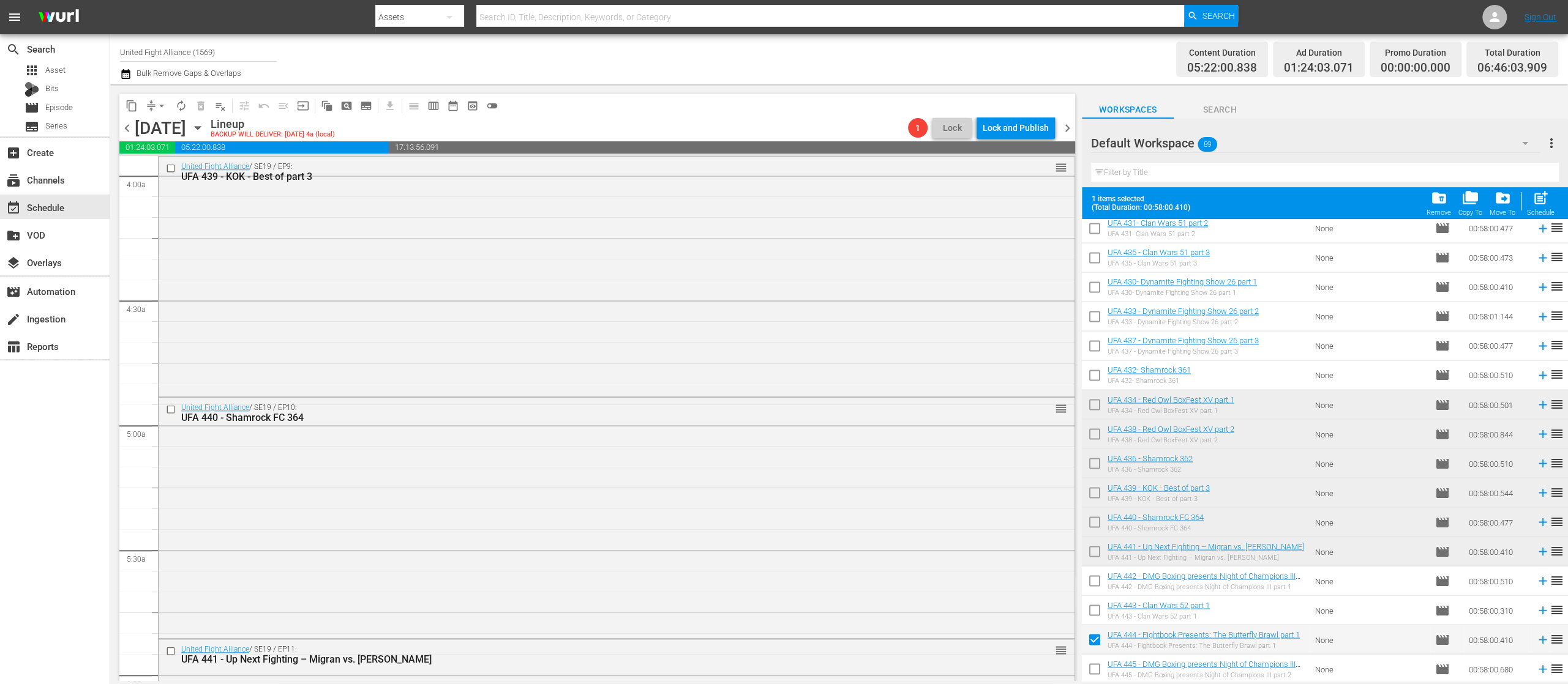
click at [1090, 669] on input "checkbox" at bounding box center [1095, 671] width 26 height 26
checkbox input "true"
click at [1540, 198] on span "post_add" at bounding box center [1540, 198] width 16 height 16
checkbox input "false"
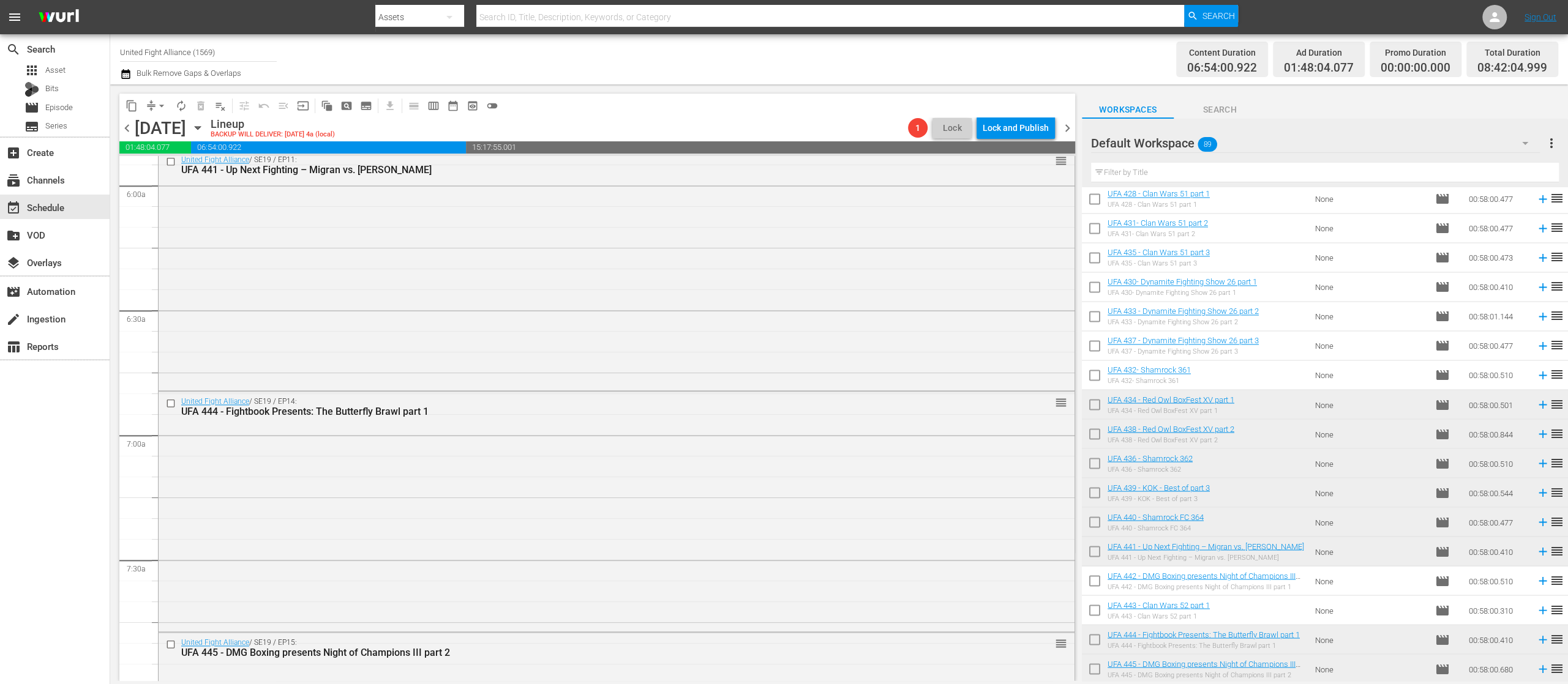
scroll to position [1714, 0]
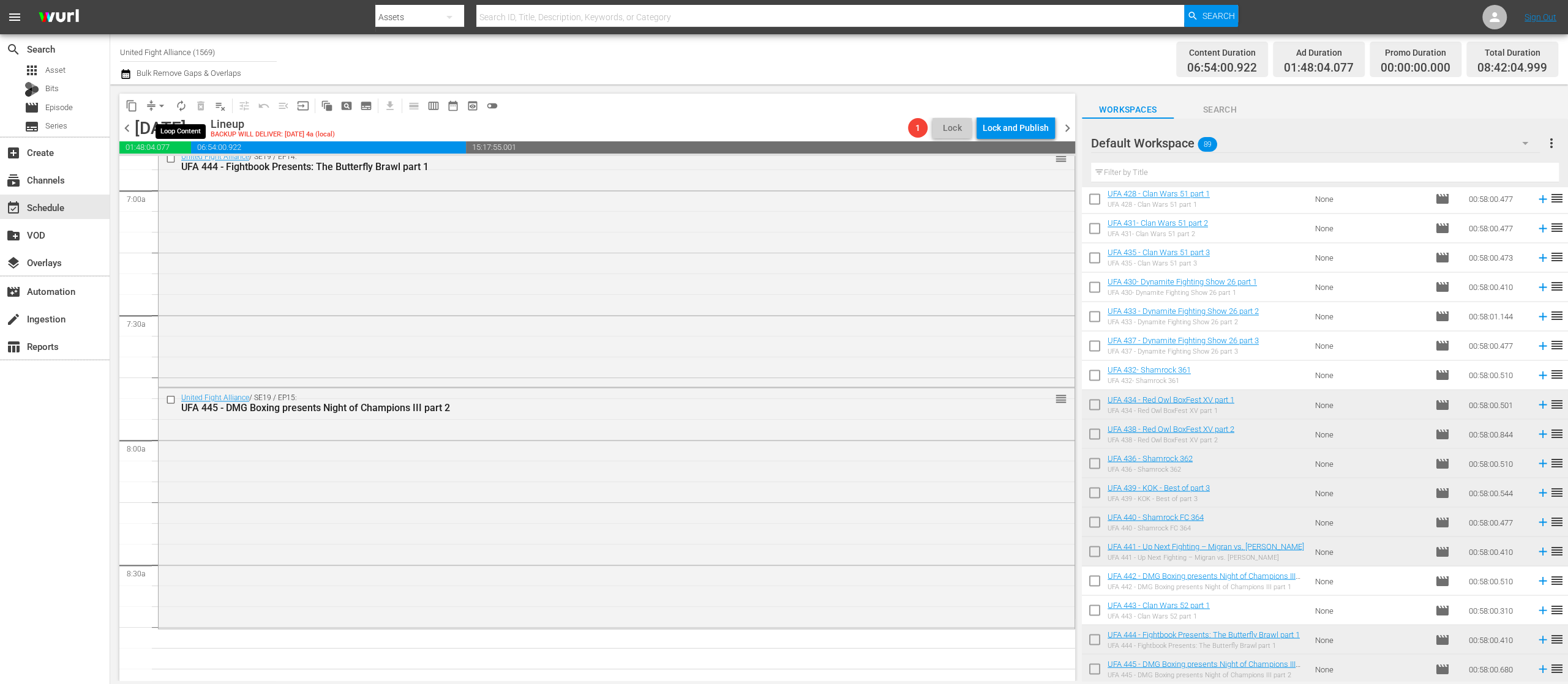
click at [182, 108] on span "autorenew_outlined" at bounding box center [181, 106] width 12 height 12
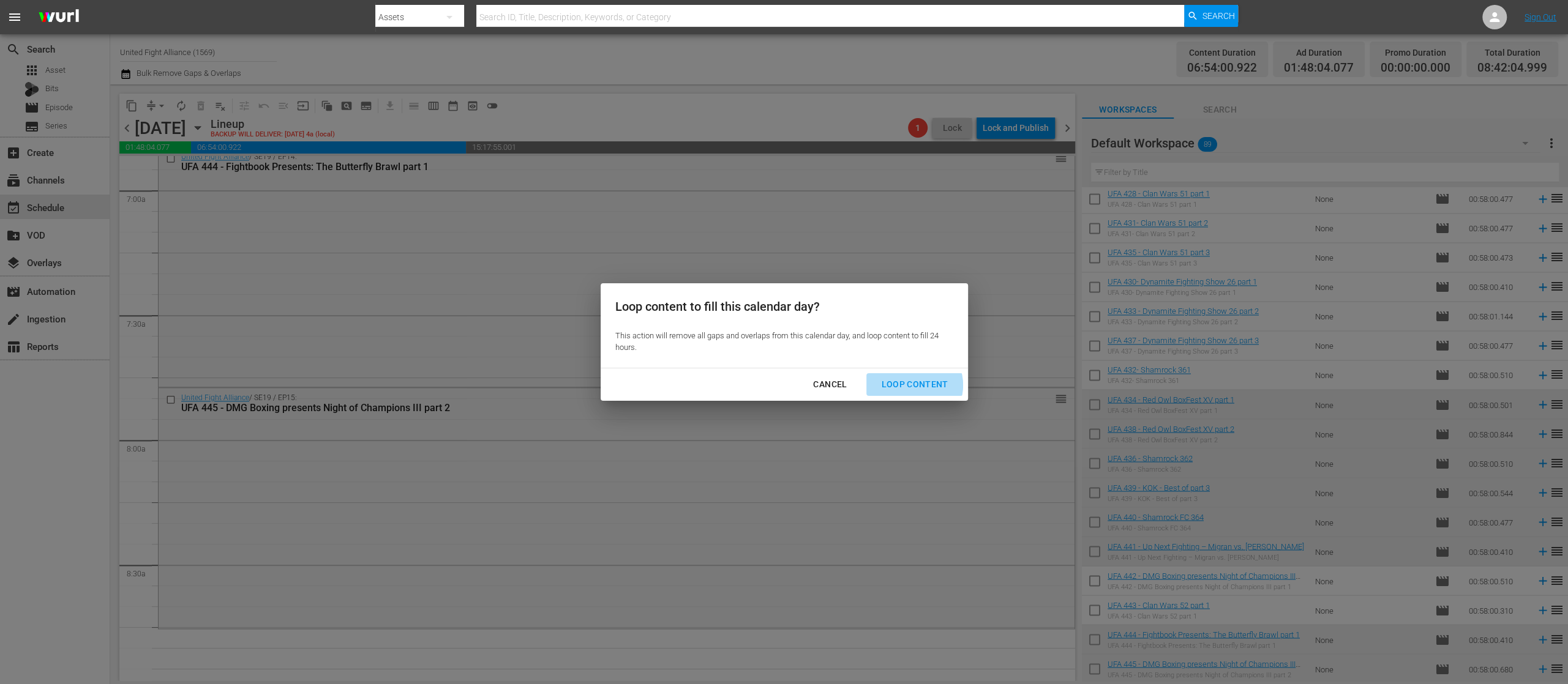
click at [915, 385] on div "Loop Content" at bounding box center [914, 385] width 86 height 15
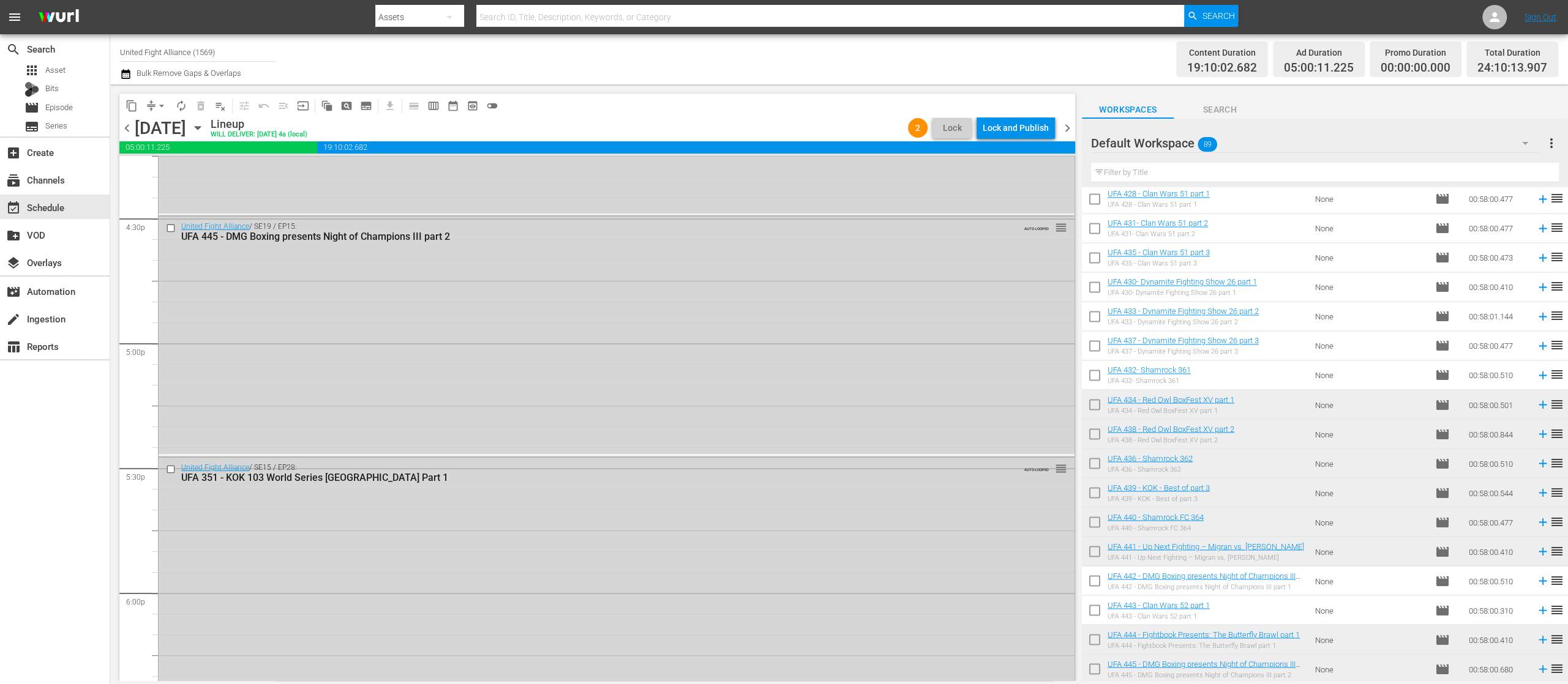
scroll to position [4054, 0]
click at [1027, 128] on div "Lock and Publish" at bounding box center [1015, 128] width 66 height 22
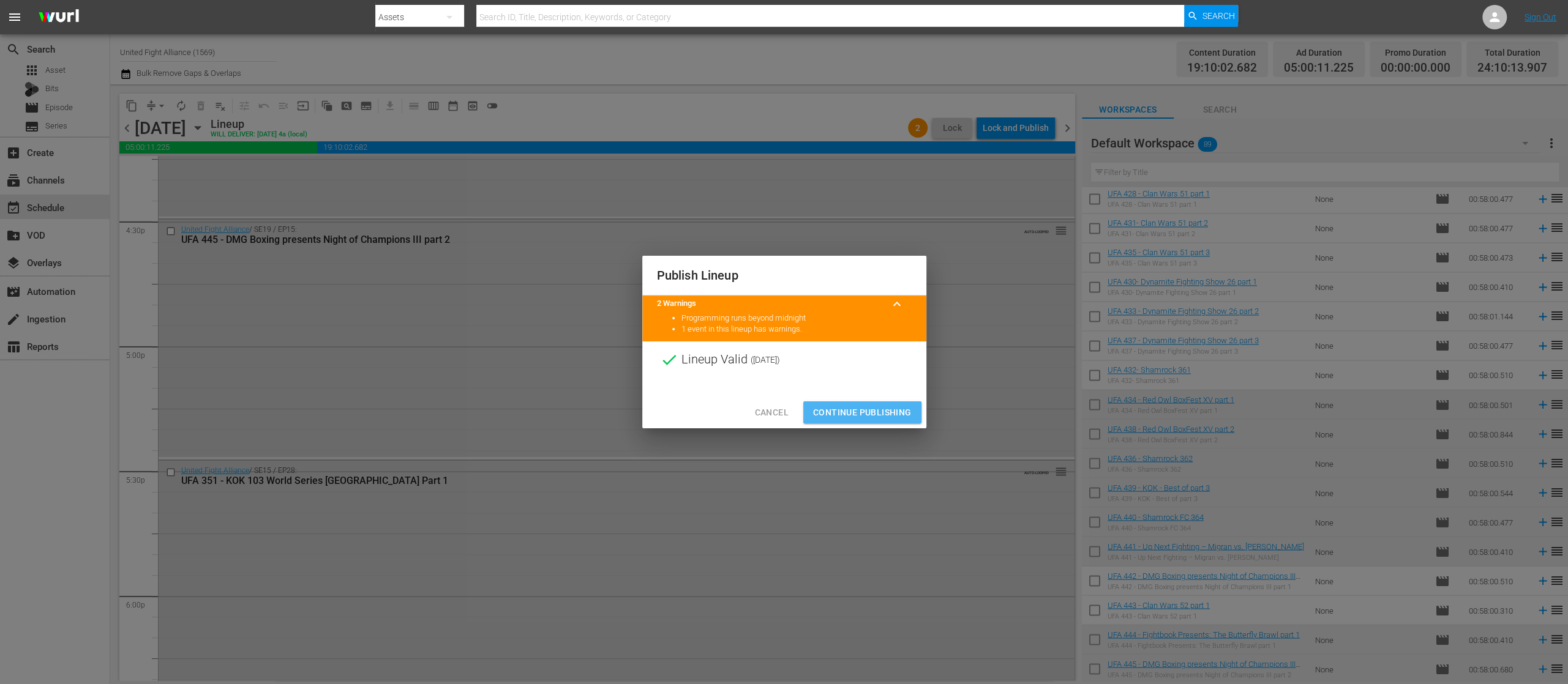
click at [886, 406] on span "Continue Publishing" at bounding box center [862, 413] width 99 height 15
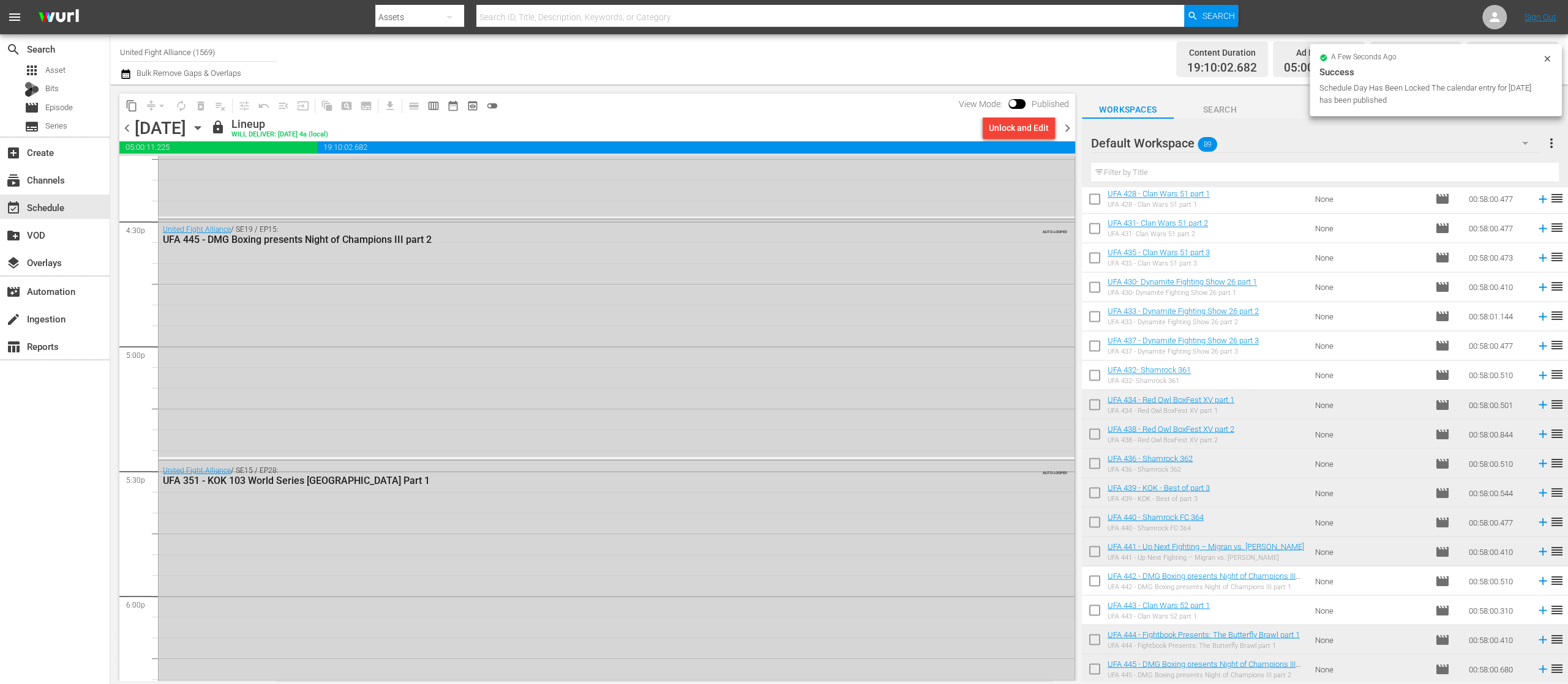
click at [1070, 128] on span "chevron_right" at bounding box center [1067, 128] width 15 height 15
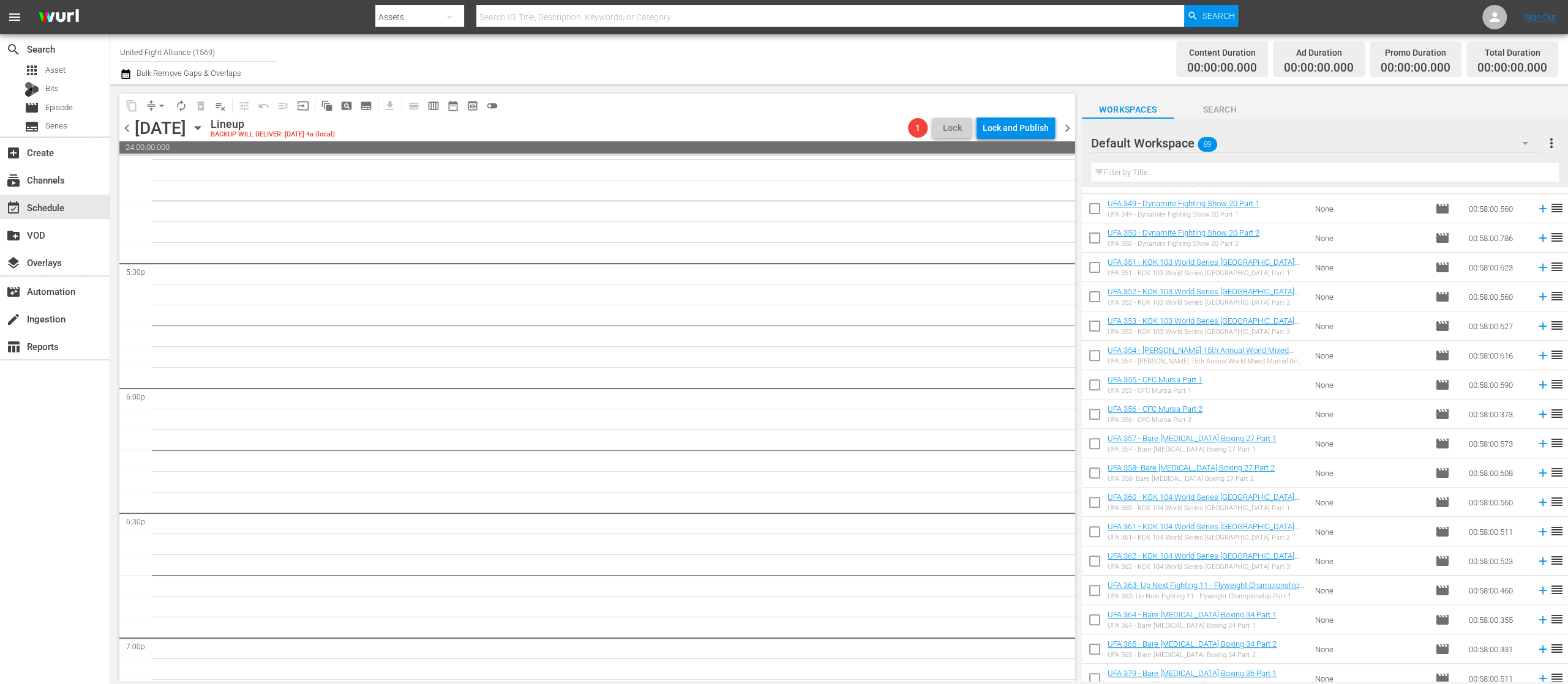
scroll to position [190, 0]
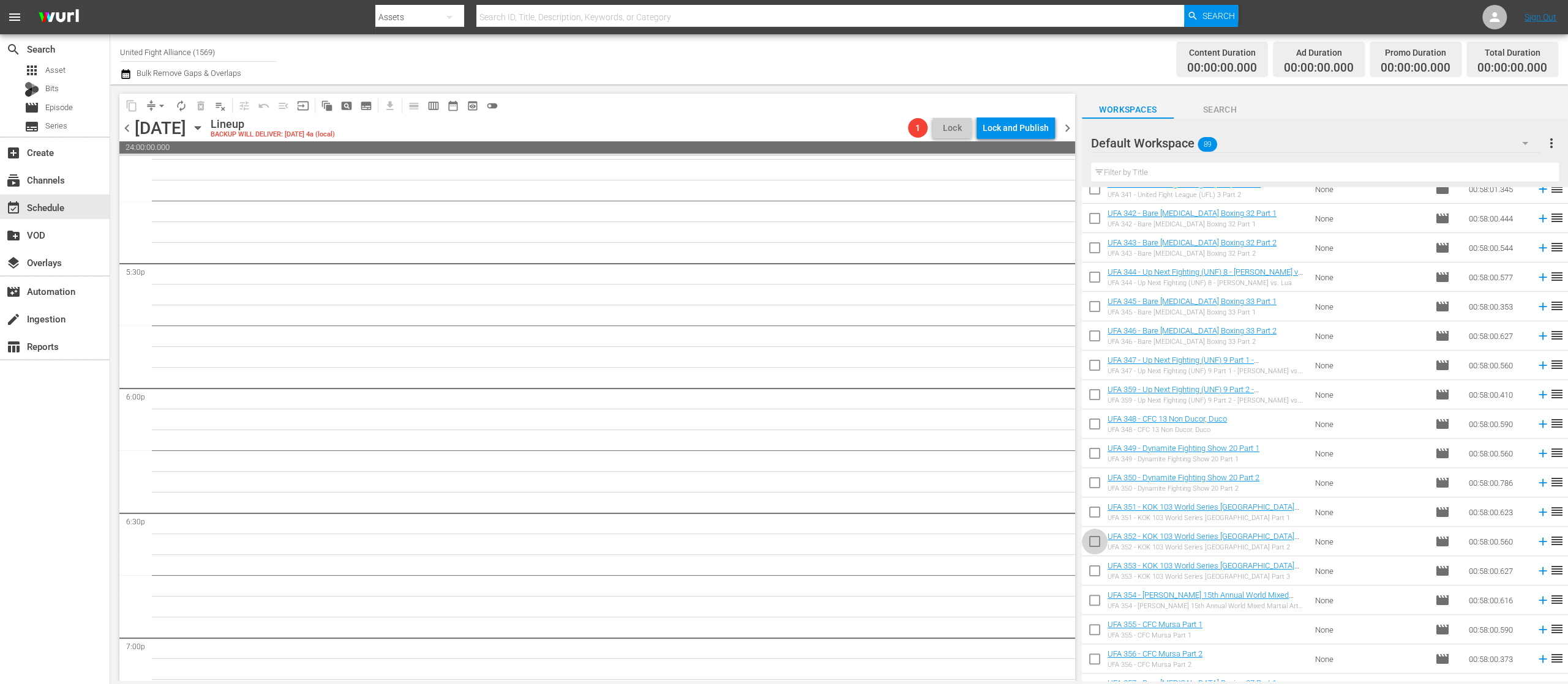
click at [1095, 536] on input "checkbox" at bounding box center [1095, 544] width 26 height 26
checkbox input "true"
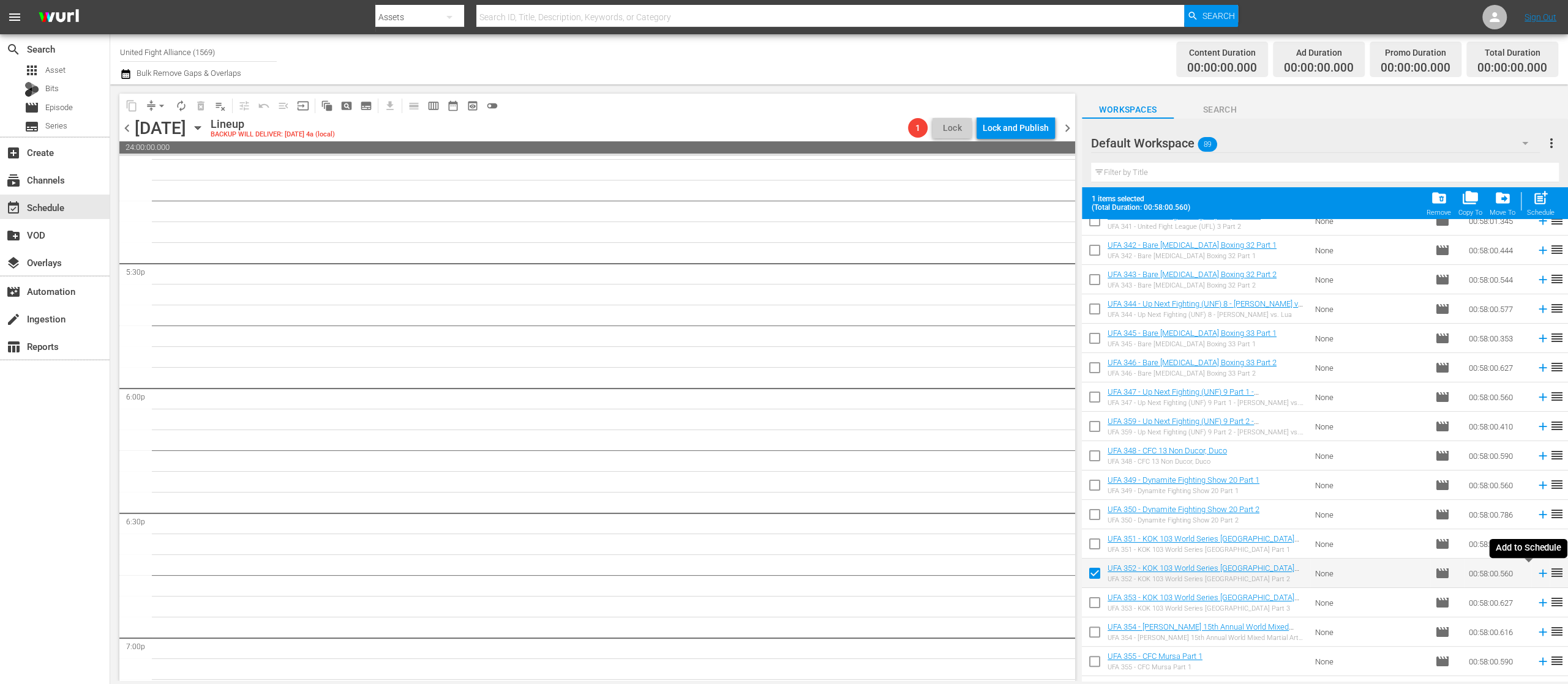
click at [1536, 577] on icon at bounding box center [1543, 574] width 14 height 14
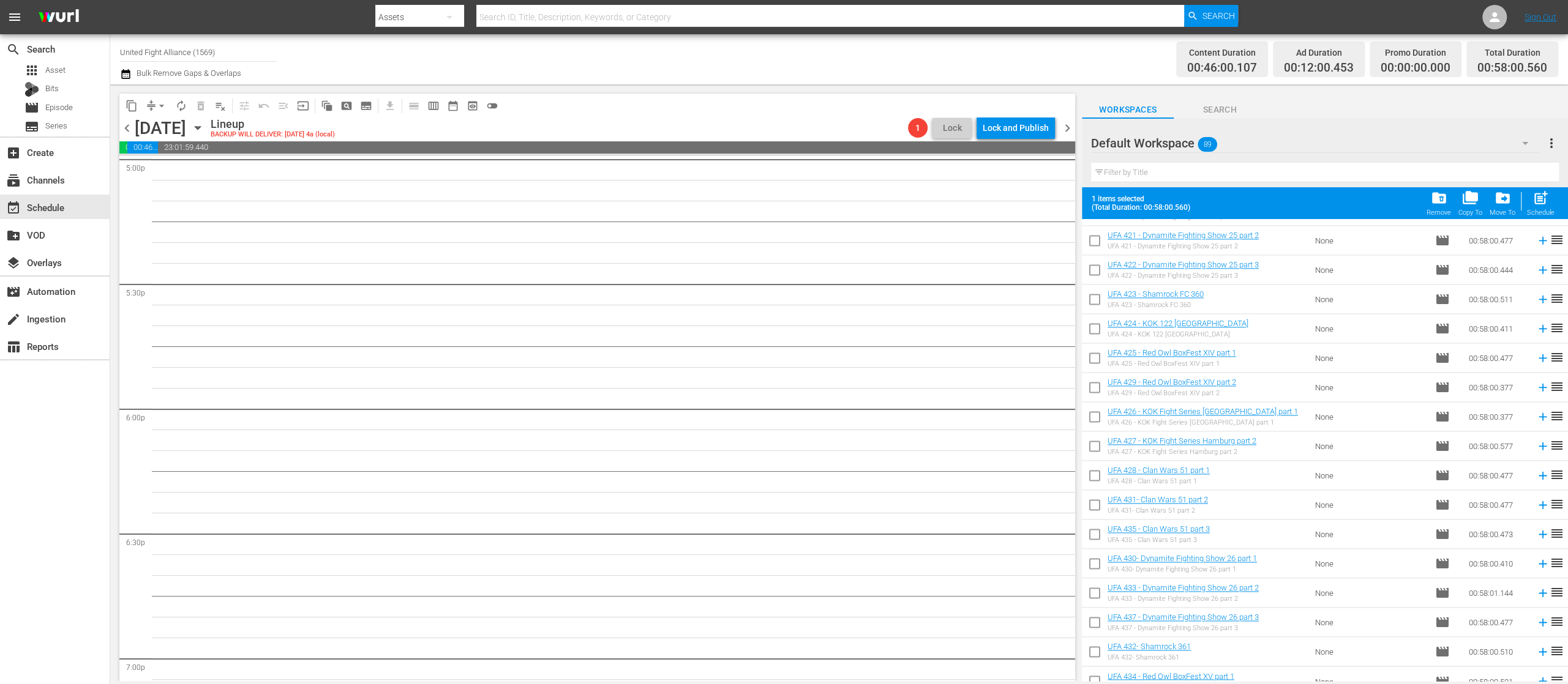
scroll to position [2148, 0]
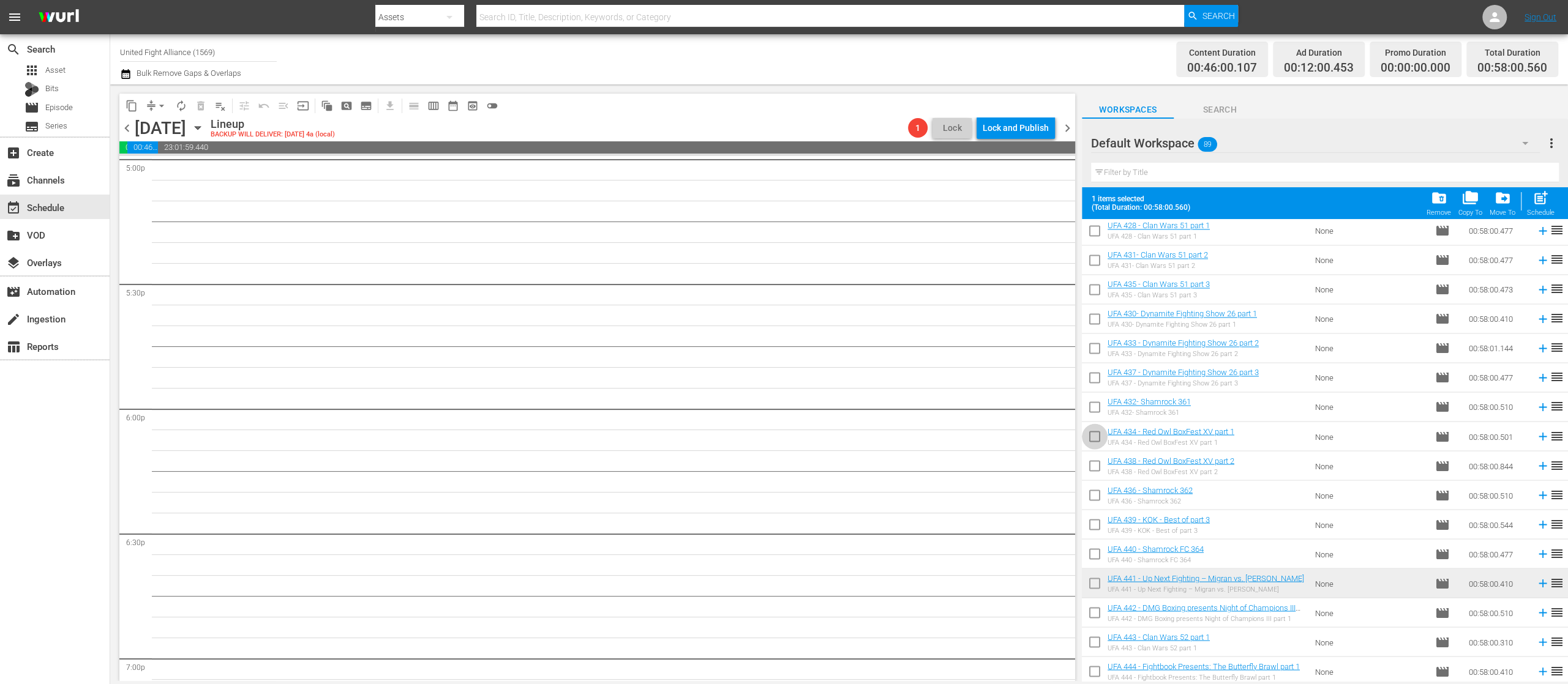
click at [1097, 436] on input "checkbox" at bounding box center [1095, 439] width 26 height 26
checkbox input "true"
click at [1099, 463] on input "checkbox" at bounding box center [1095, 468] width 26 height 26
checkbox input "true"
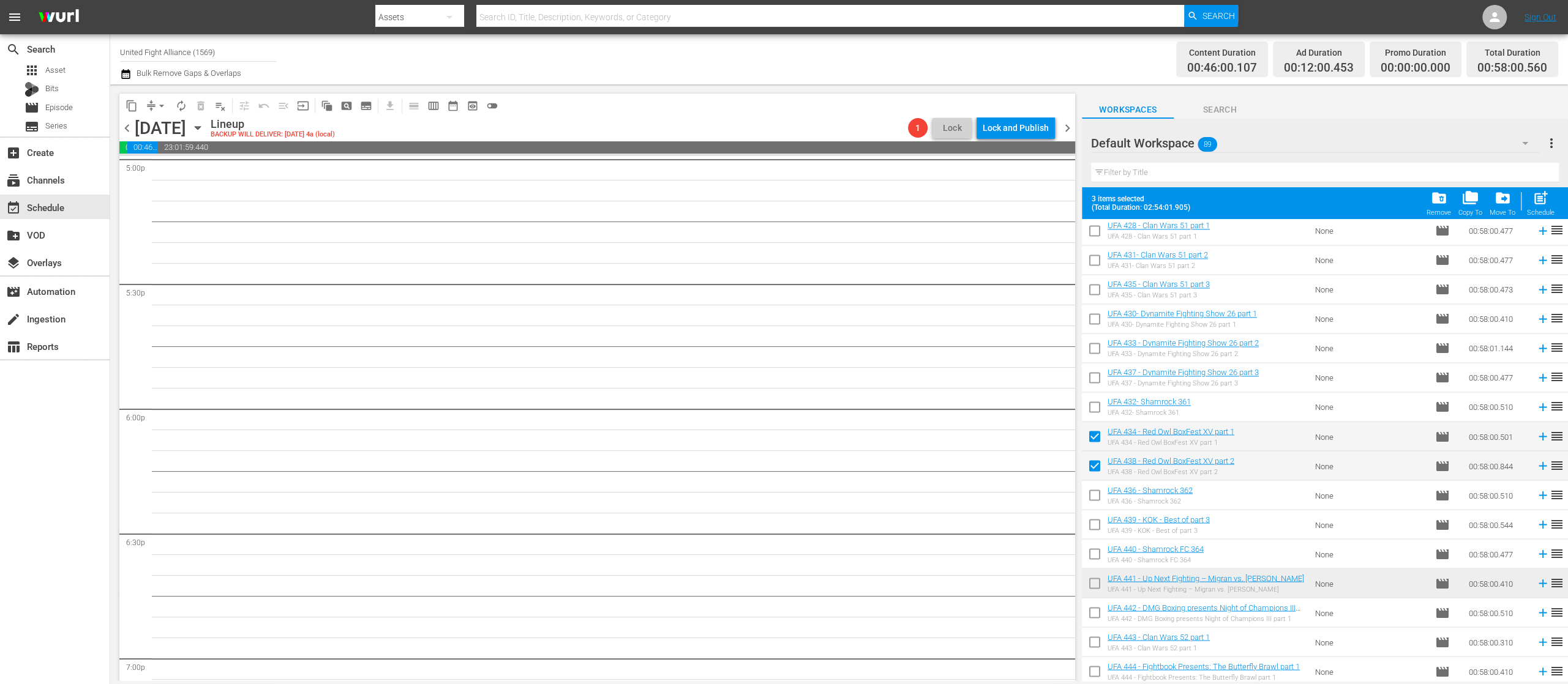
click at [1096, 429] on input "checkbox" at bounding box center [1095, 439] width 26 height 26
checkbox input "false"
click at [1095, 469] on input "checkbox" at bounding box center [1095, 468] width 26 height 26
checkbox input "false"
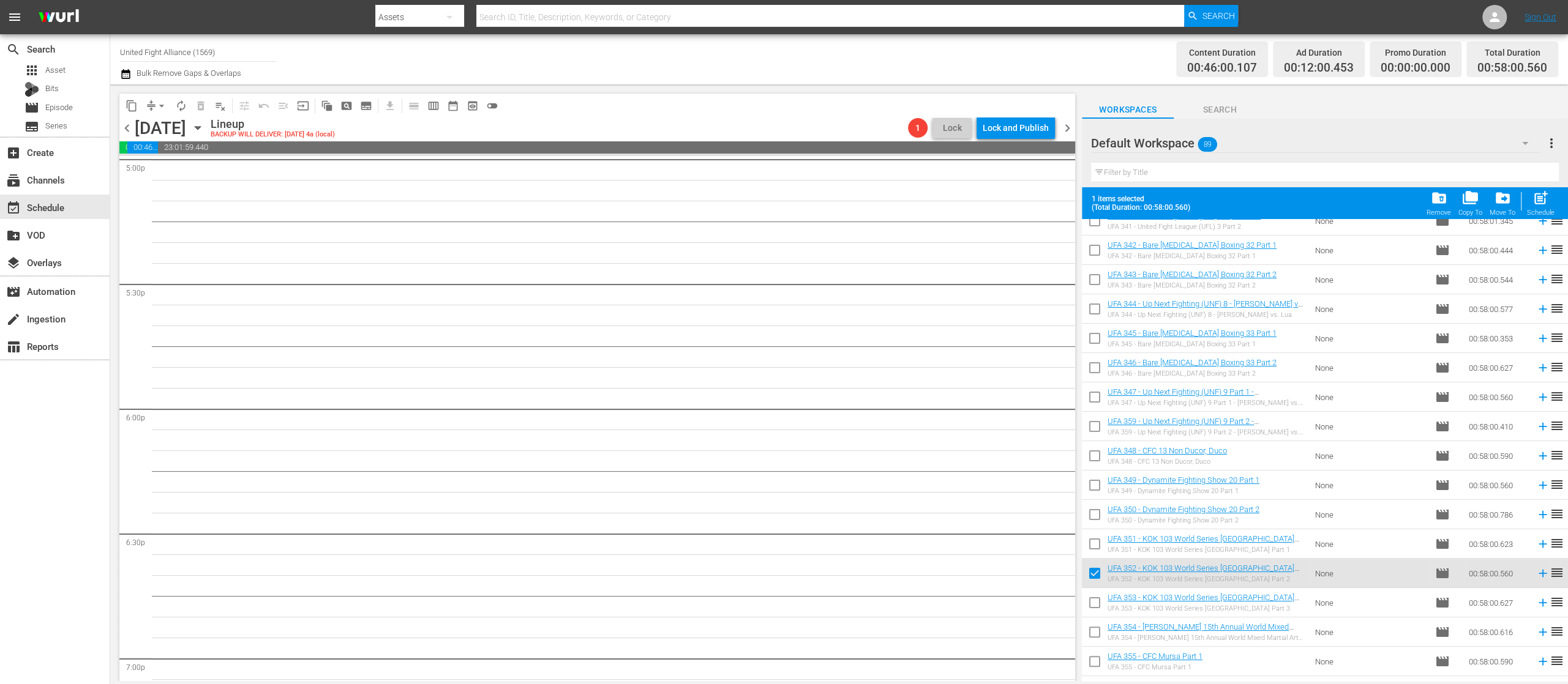
scroll to position [434, 0]
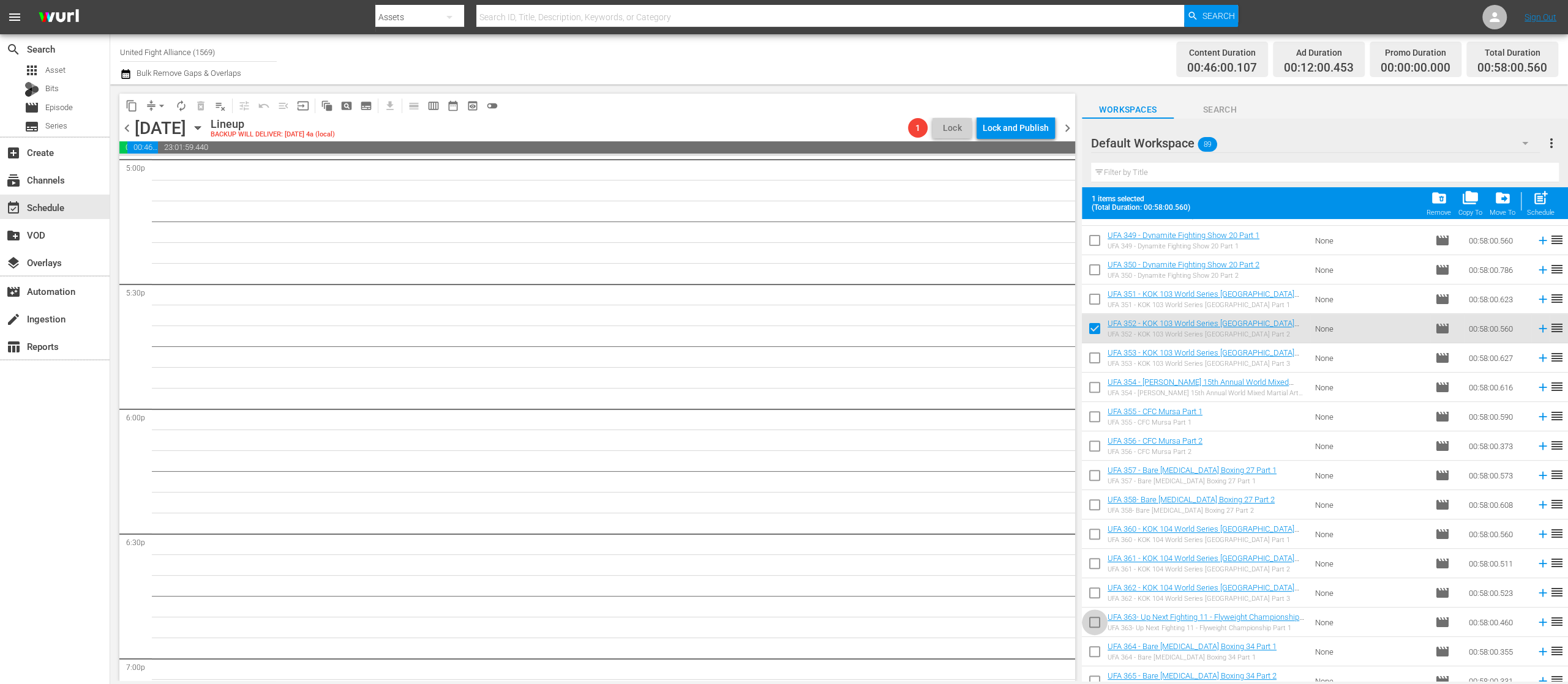
click at [1095, 625] on input "checkbox" at bounding box center [1095, 625] width 26 height 26
checkbox input "true"
click at [1531, 629] on td at bounding box center [1540, 622] width 18 height 29
click at [1542, 196] on span "post_add" at bounding box center [1540, 198] width 16 height 16
checkbox input "false"
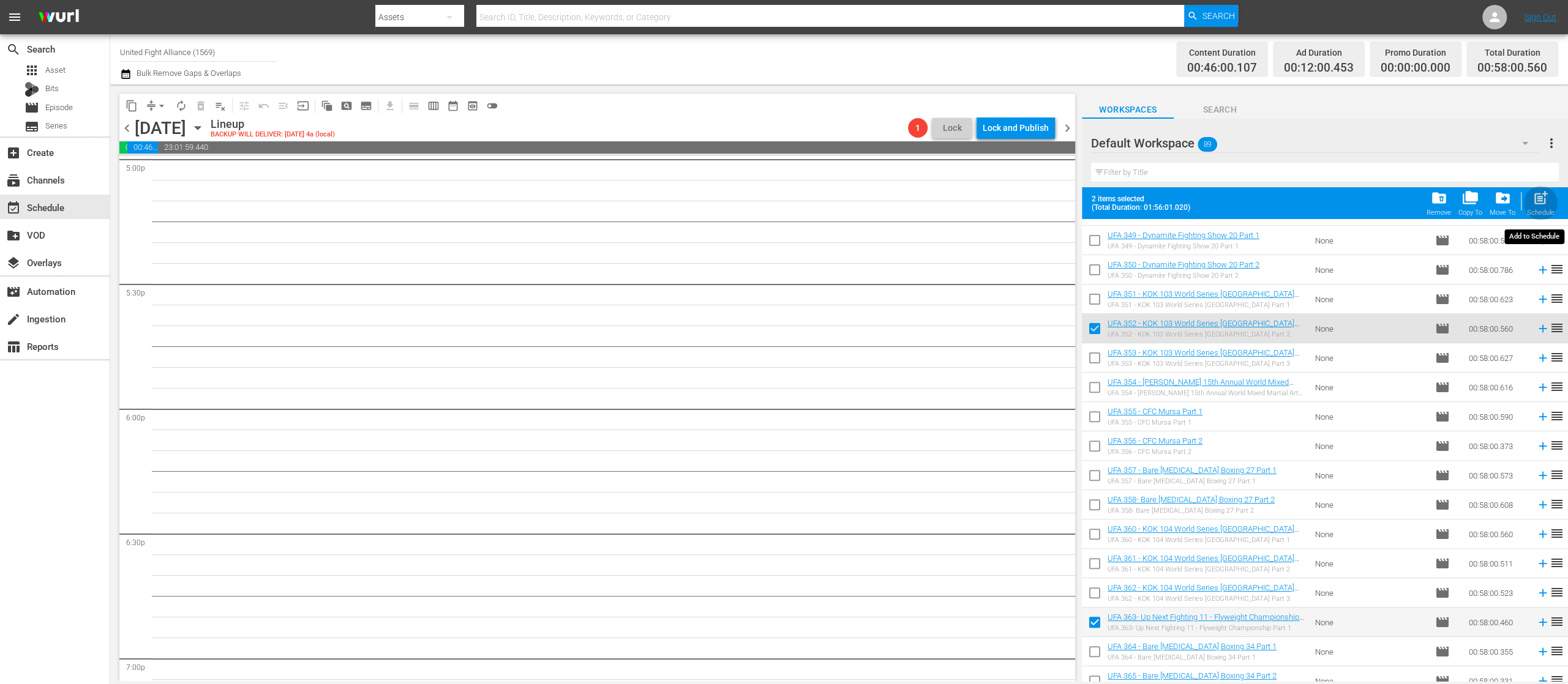
checkbox input "false"
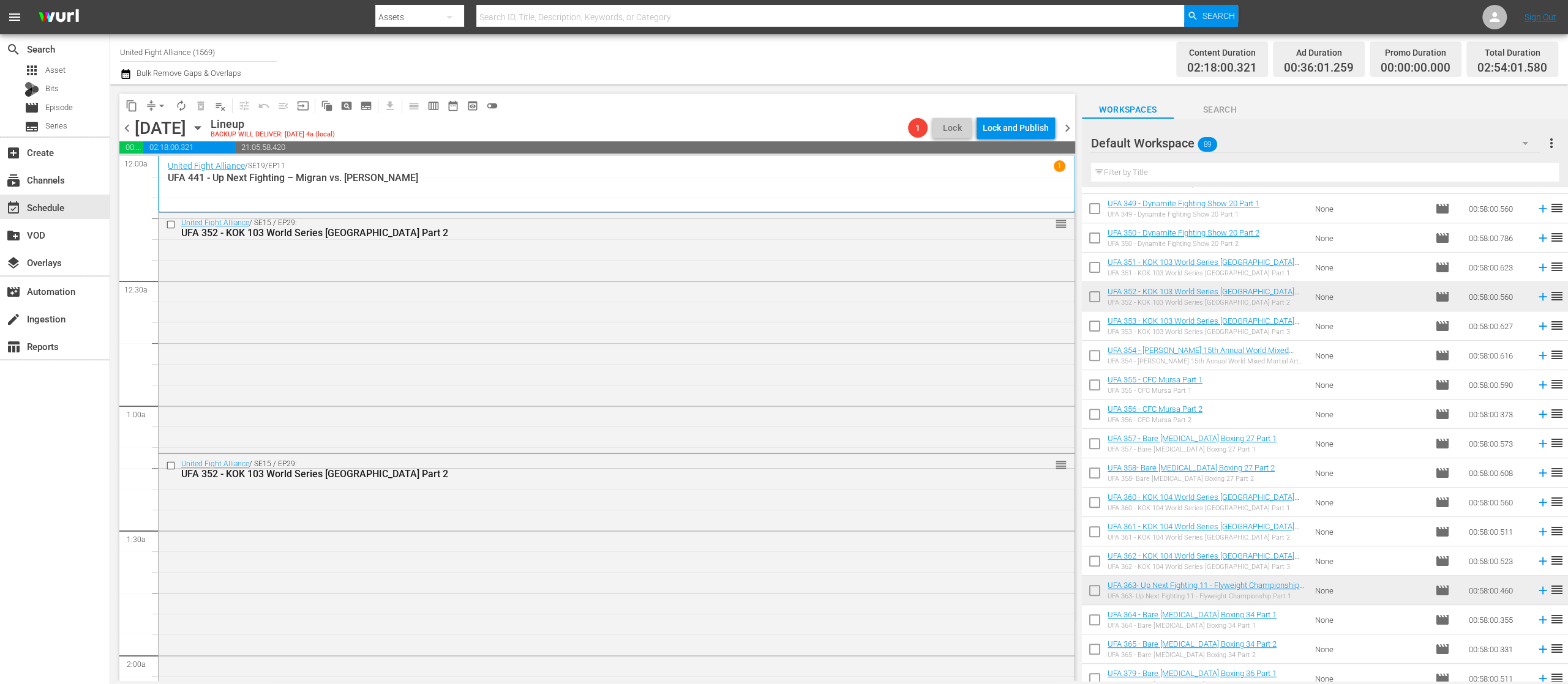
scroll to position [490, 0]
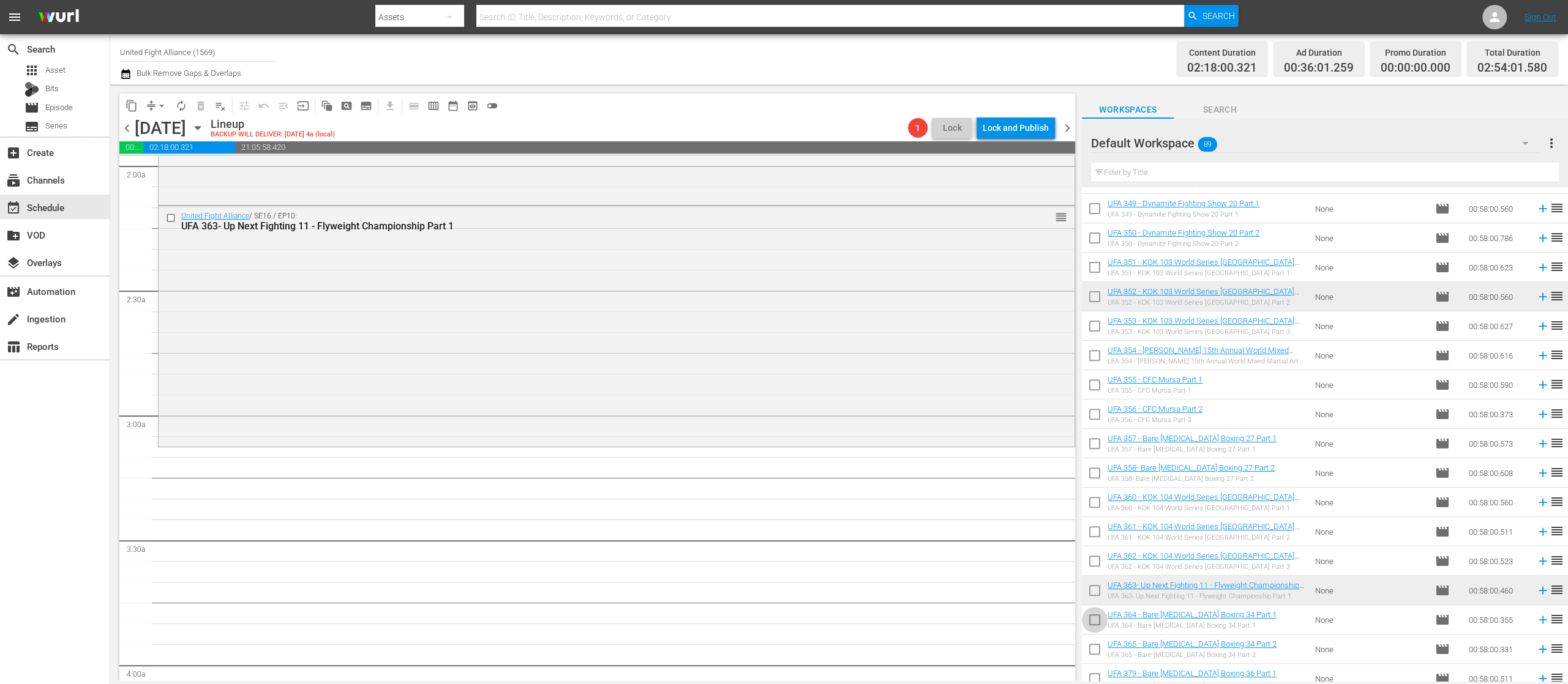
click at [1096, 618] on input "checkbox" at bounding box center [1095, 622] width 26 height 26
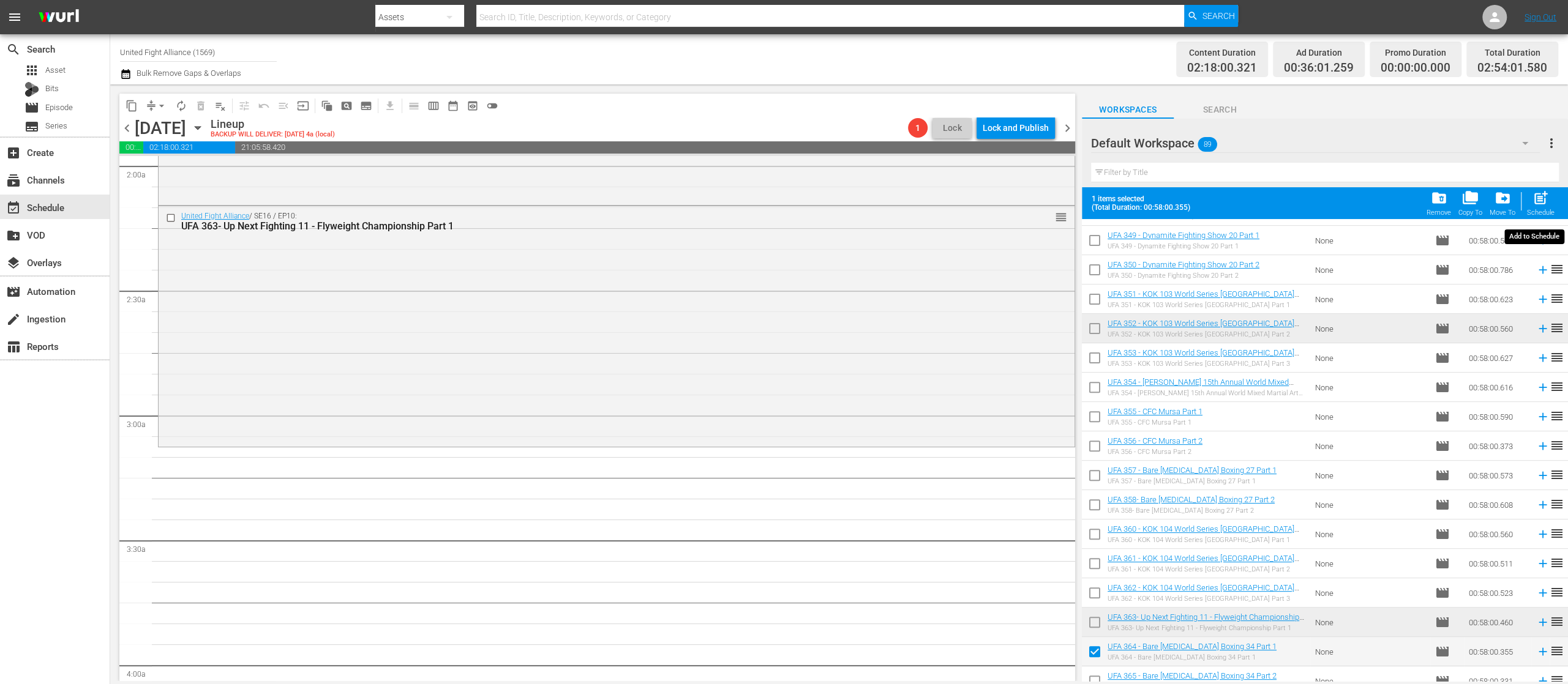
drag, startPoint x: 1544, startPoint y: 209, endPoint x: 1534, endPoint y: 205, distance: 10.8
click at [1544, 209] on div "Schedule" at bounding box center [1540, 213] width 28 height 8
checkbox input "false"
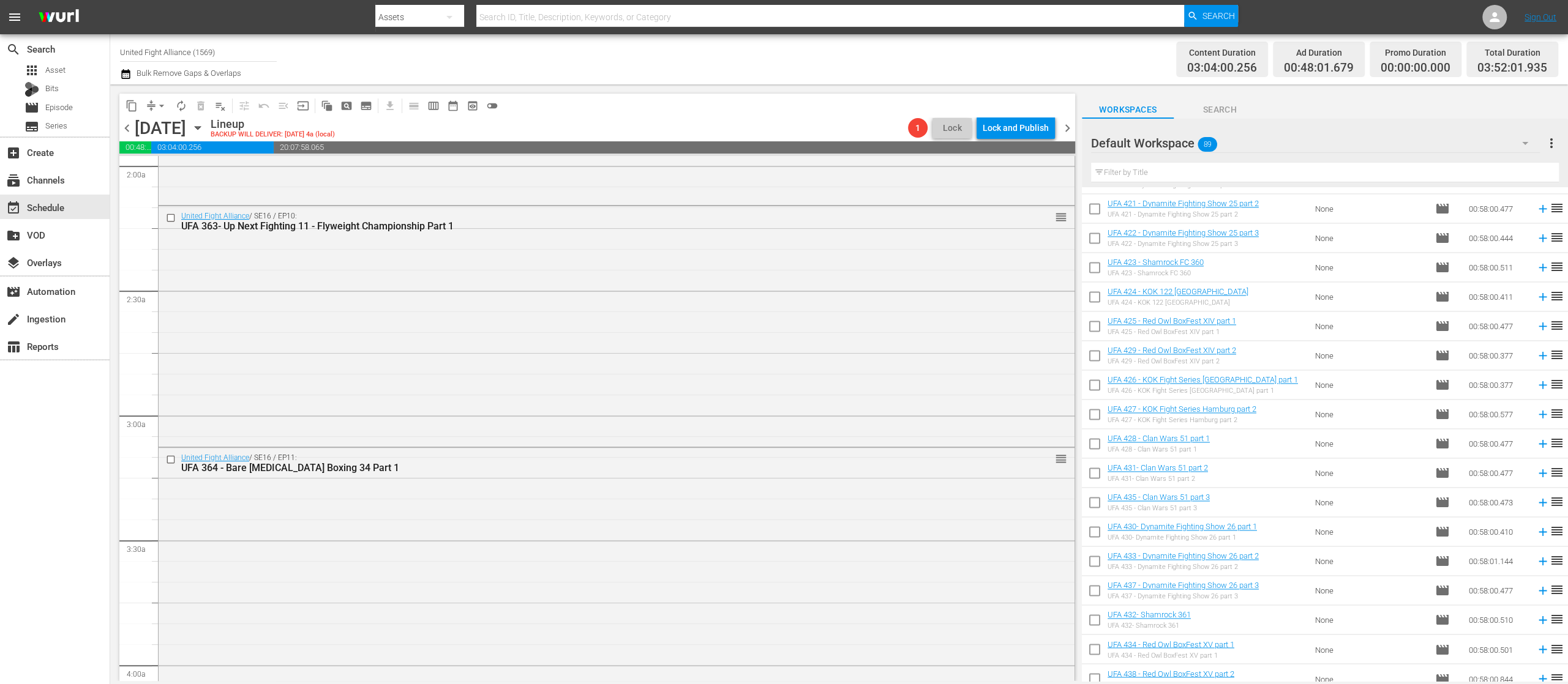
scroll to position [2148, 0]
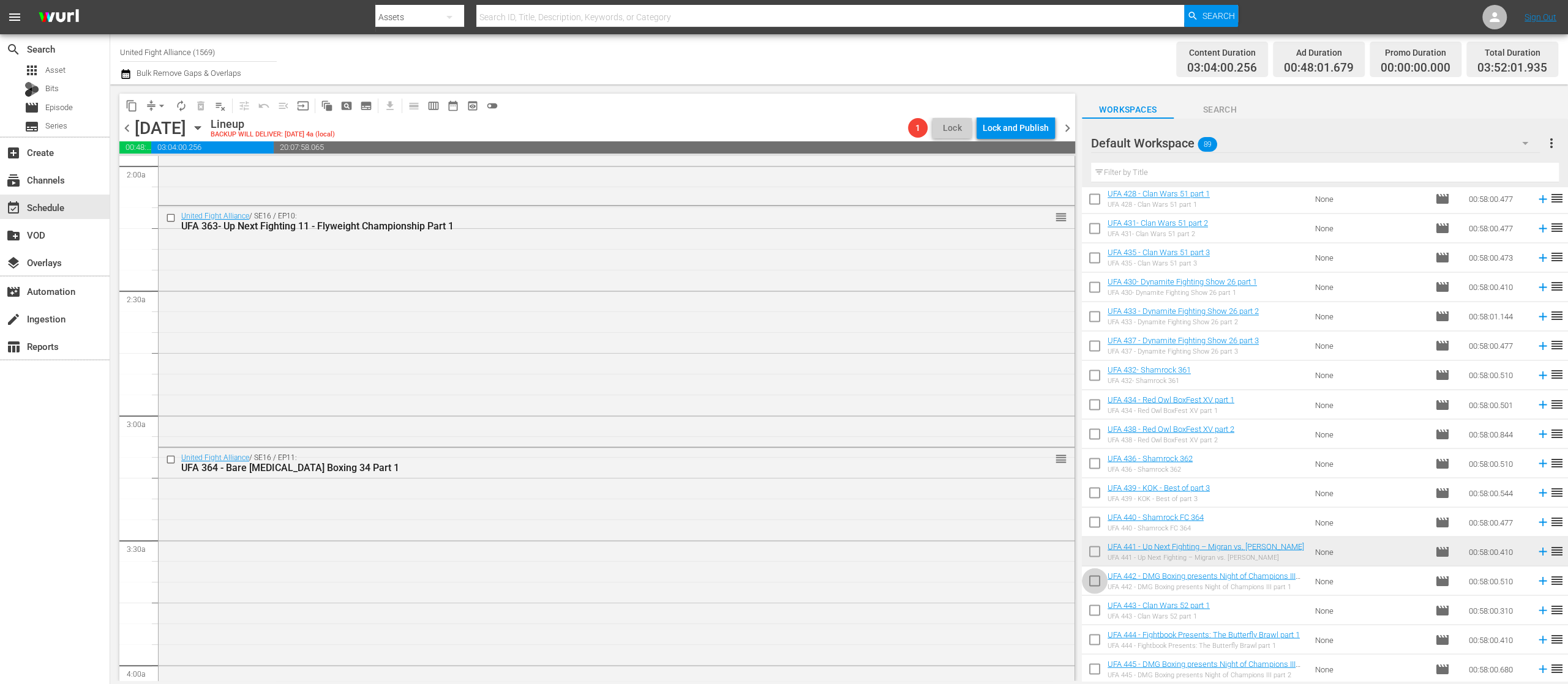
click at [1093, 582] on input "checkbox" at bounding box center [1095, 583] width 26 height 26
checkbox input "true"
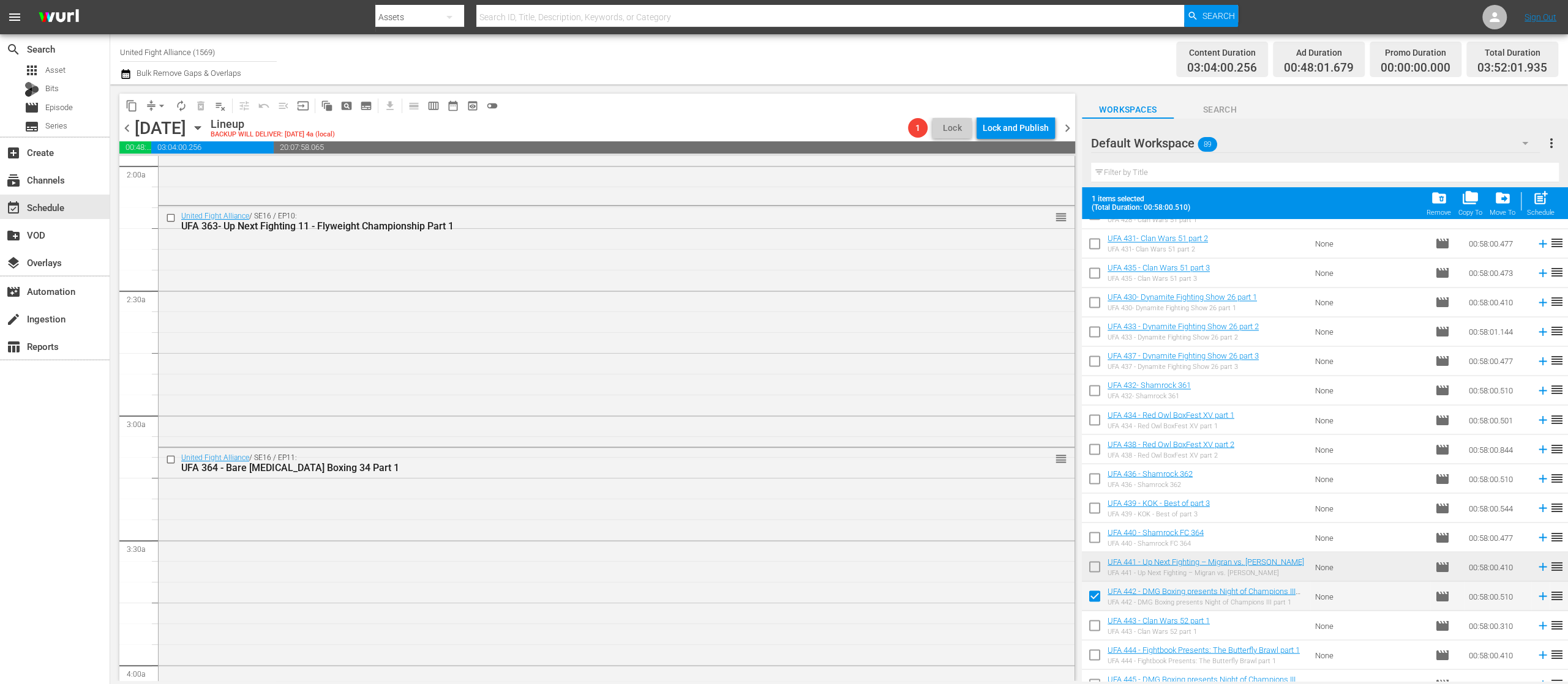
scroll to position [2180, 0]
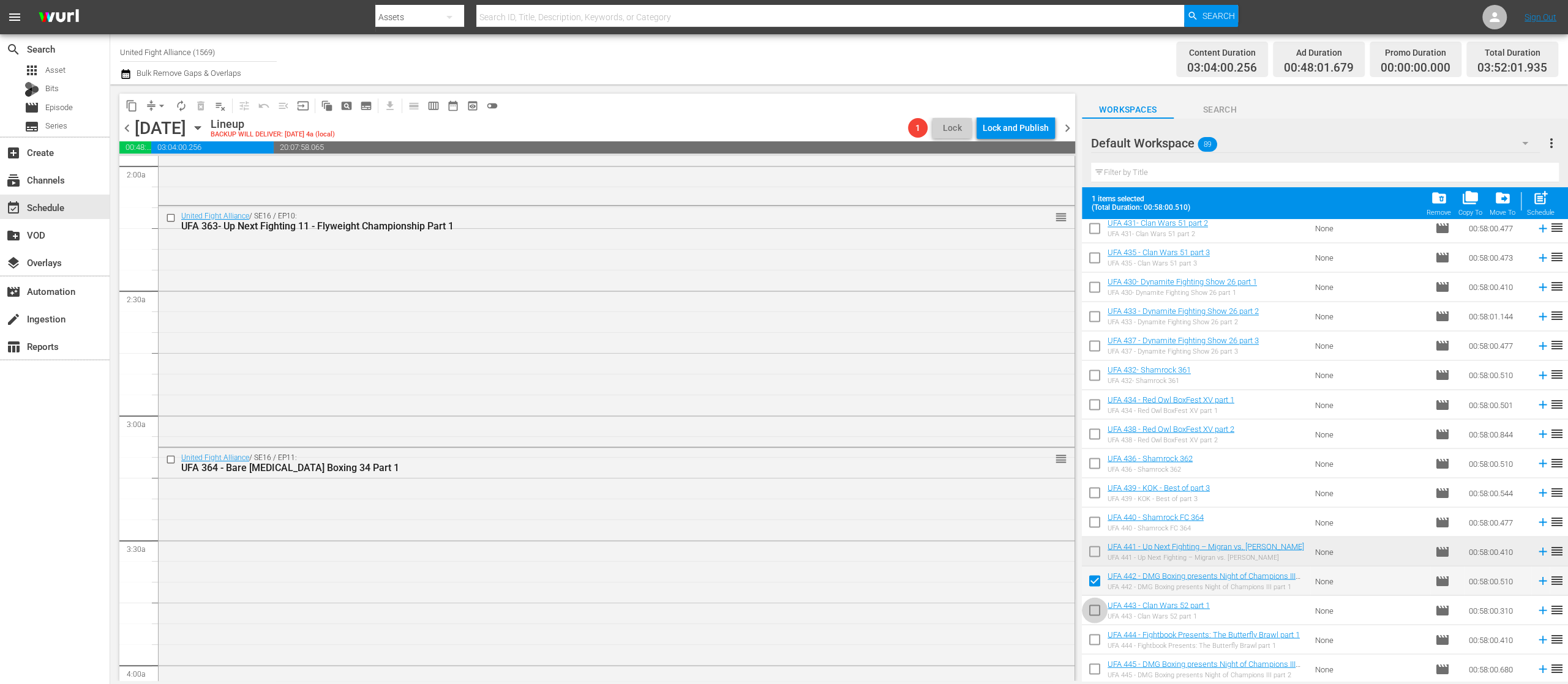
click at [1086, 608] on input "checkbox" at bounding box center [1095, 613] width 26 height 26
checkbox input "true"
click at [1536, 197] on span "post_add" at bounding box center [1540, 198] width 16 height 16
checkbox input "false"
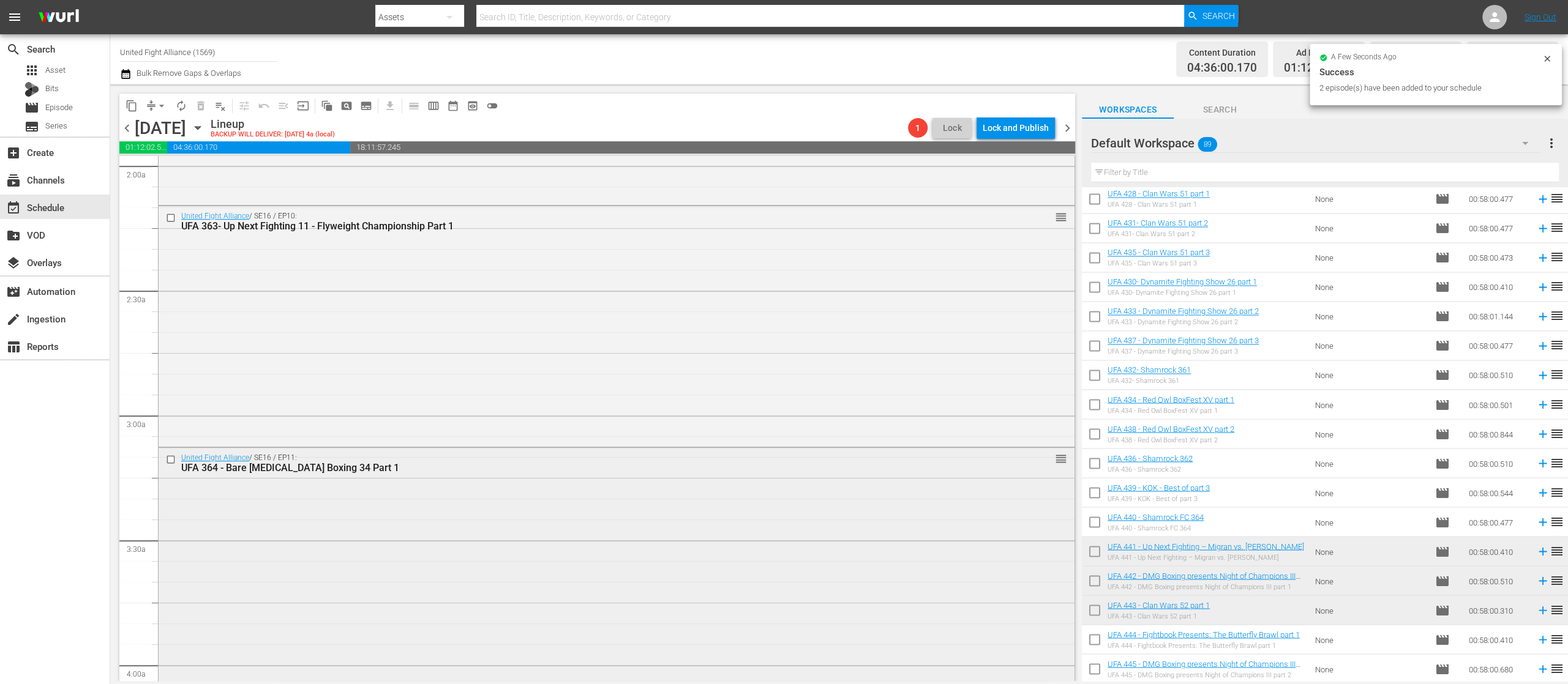
scroll to position [1224, 0]
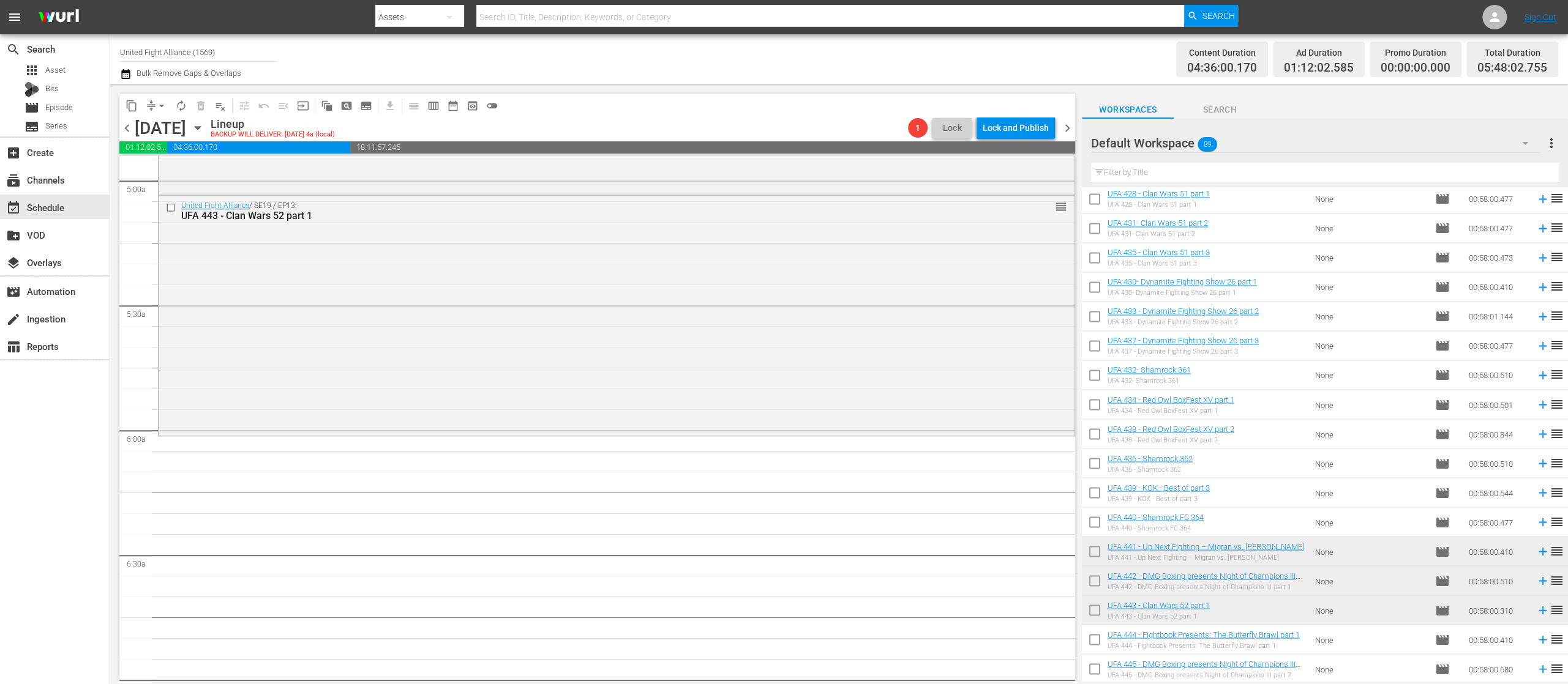
click at [1091, 662] on input "checkbox" at bounding box center [1095, 671] width 26 height 26
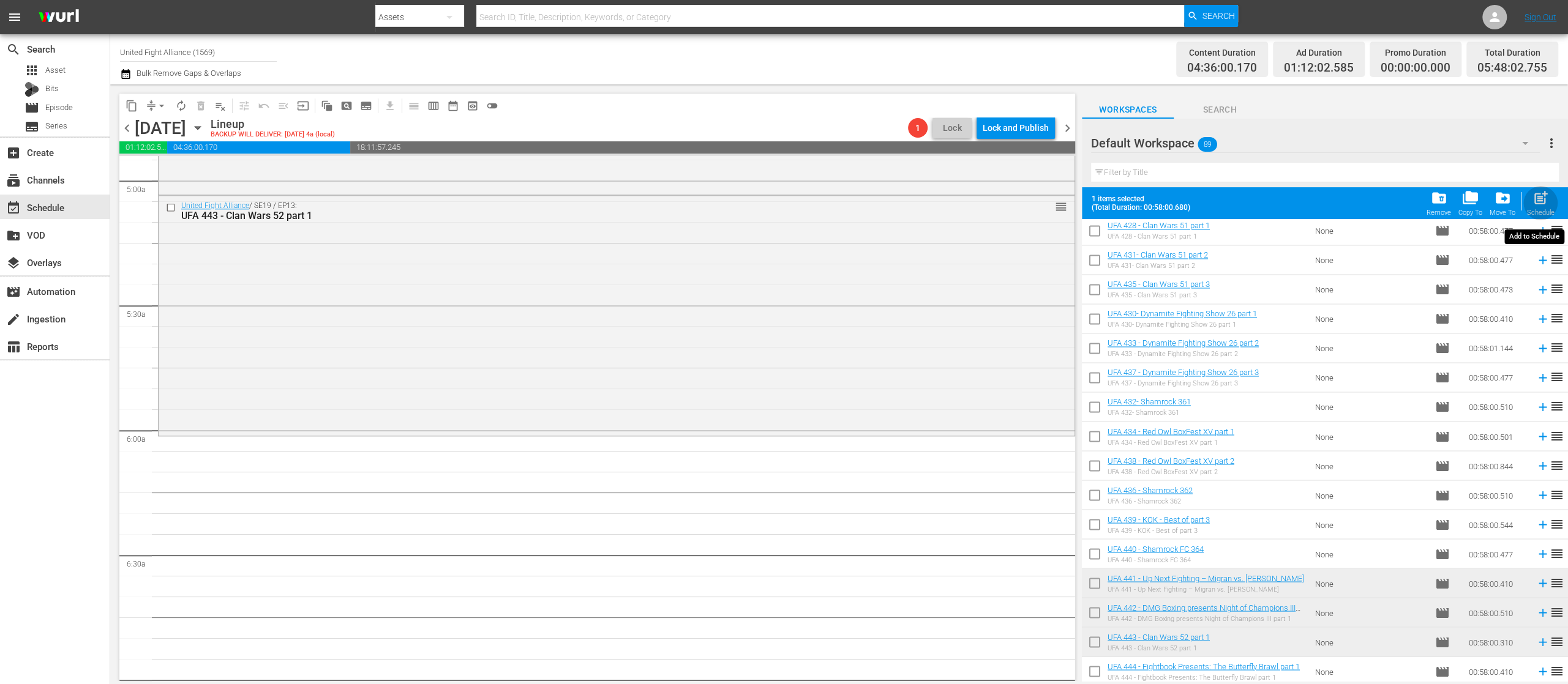
click at [1543, 206] on div "post_add Schedule" at bounding box center [1540, 203] width 28 height 27
checkbox input "false"
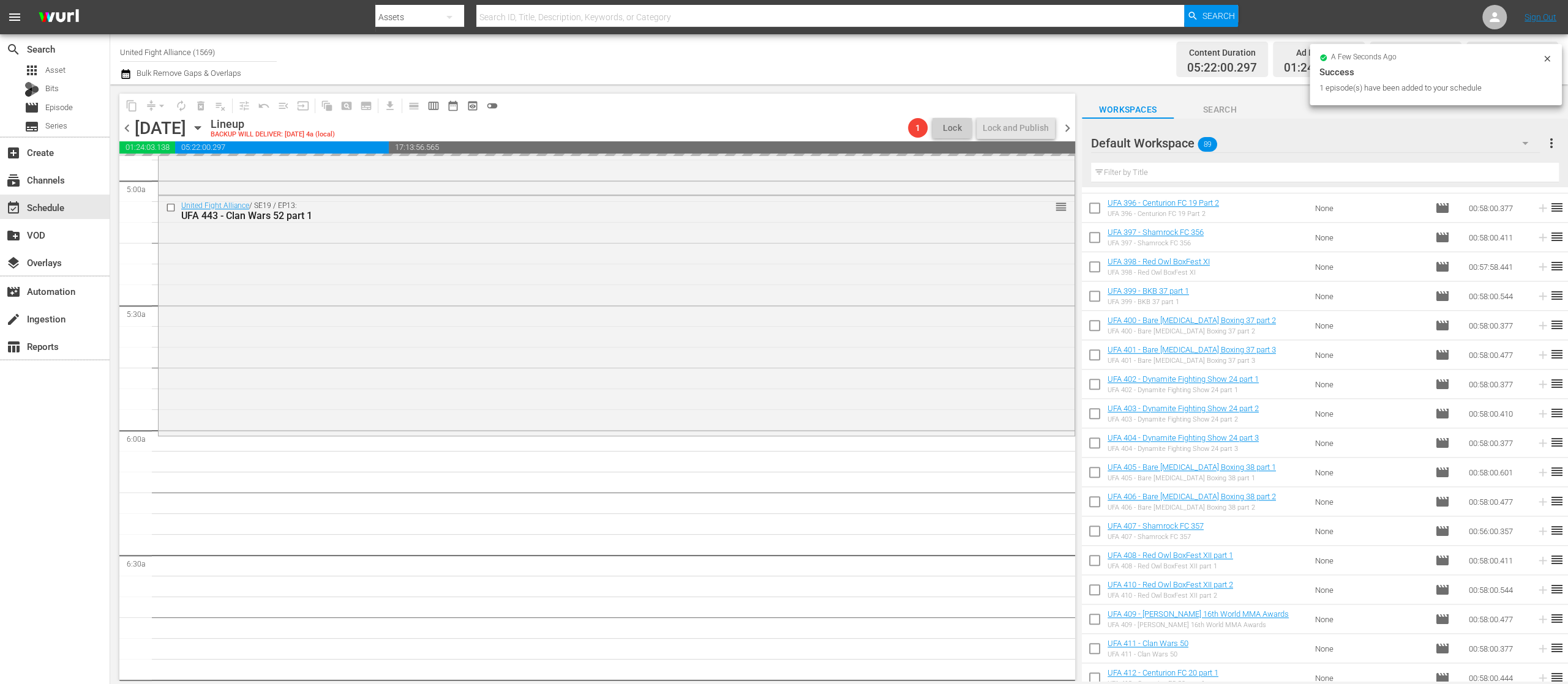
scroll to position [924, 0]
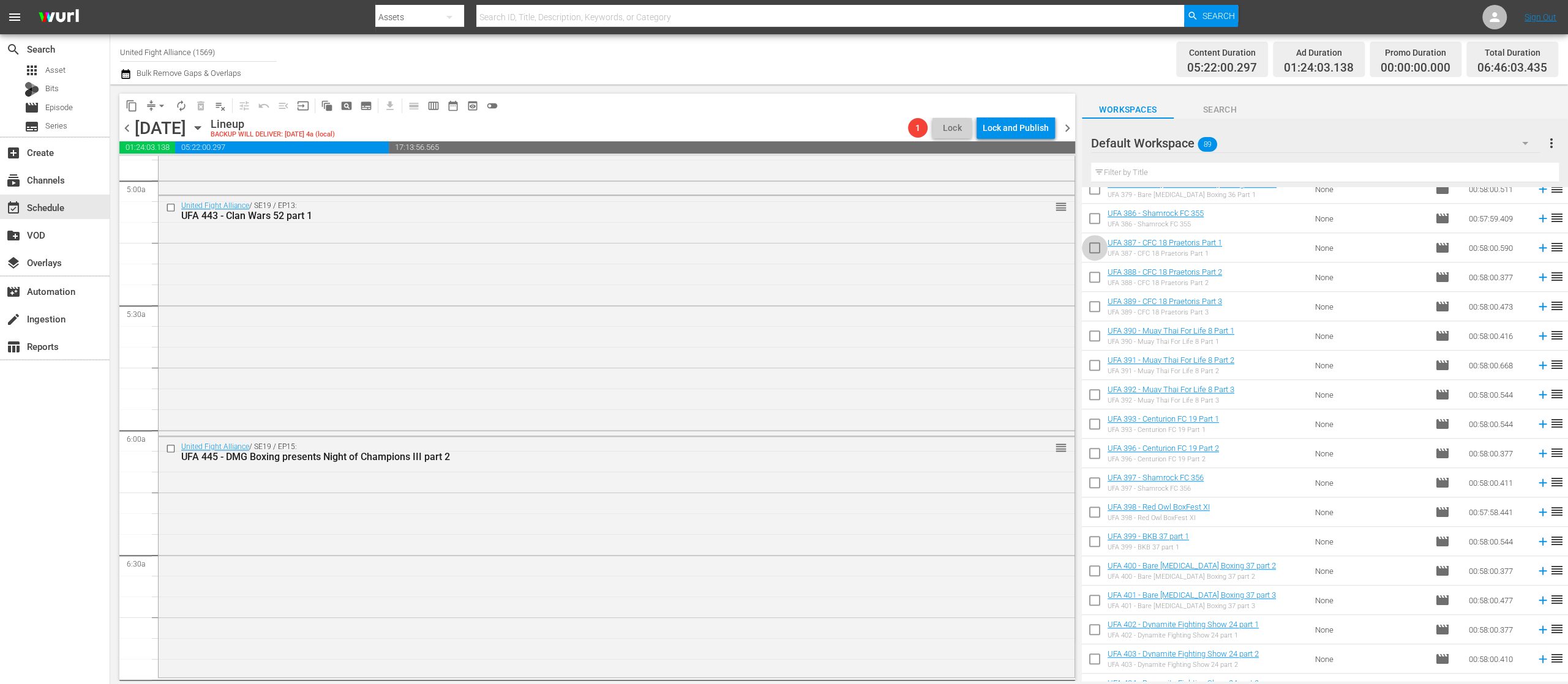
click at [1091, 243] on input "checkbox" at bounding box center [1095, 250] width 26 height 26
checkbox input "true"
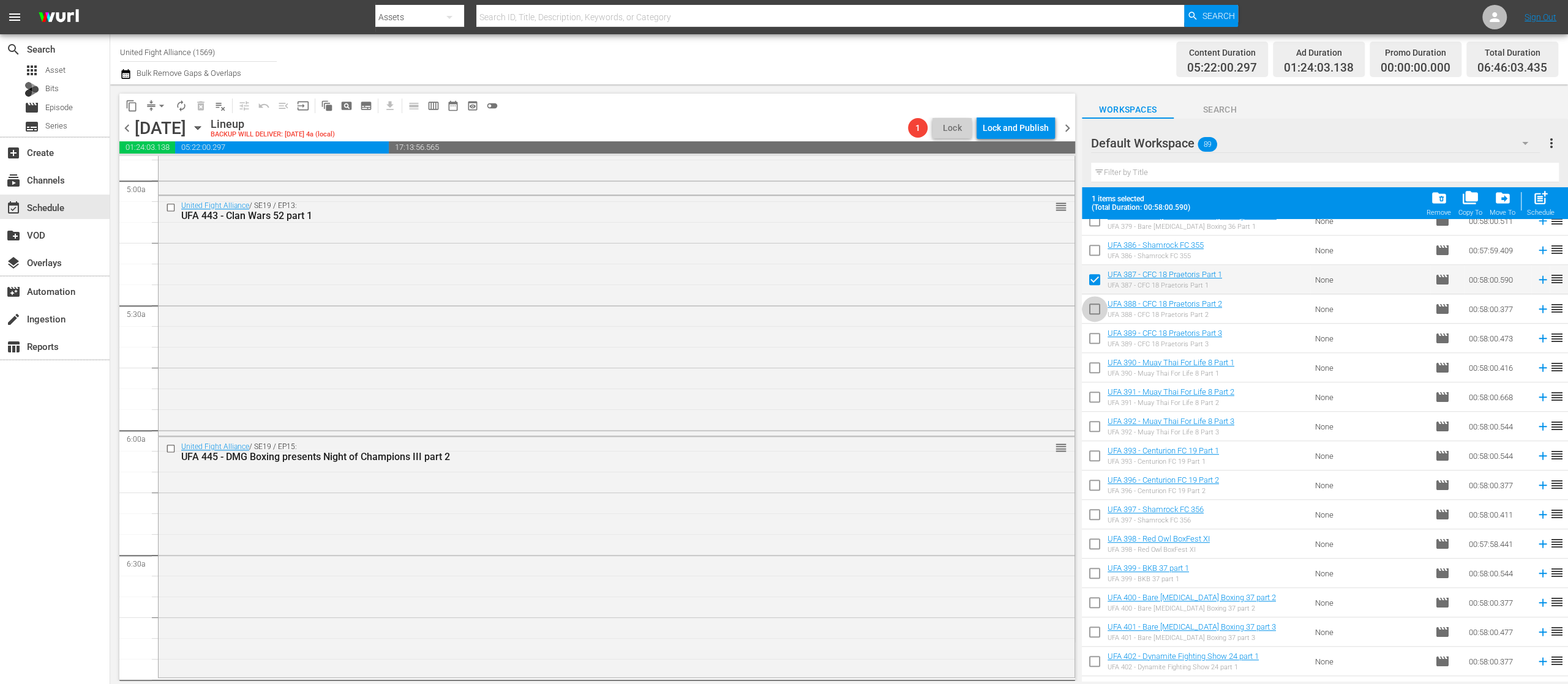
click at [1095, 304] on input "checkbox" at bounding box center [1095, 311] width 26 height 26
checkbox input "true"
click at [1092, 342] on input "checkbox" at bounding box center [1095, 341] width 26 height 26
checkbox input "true"
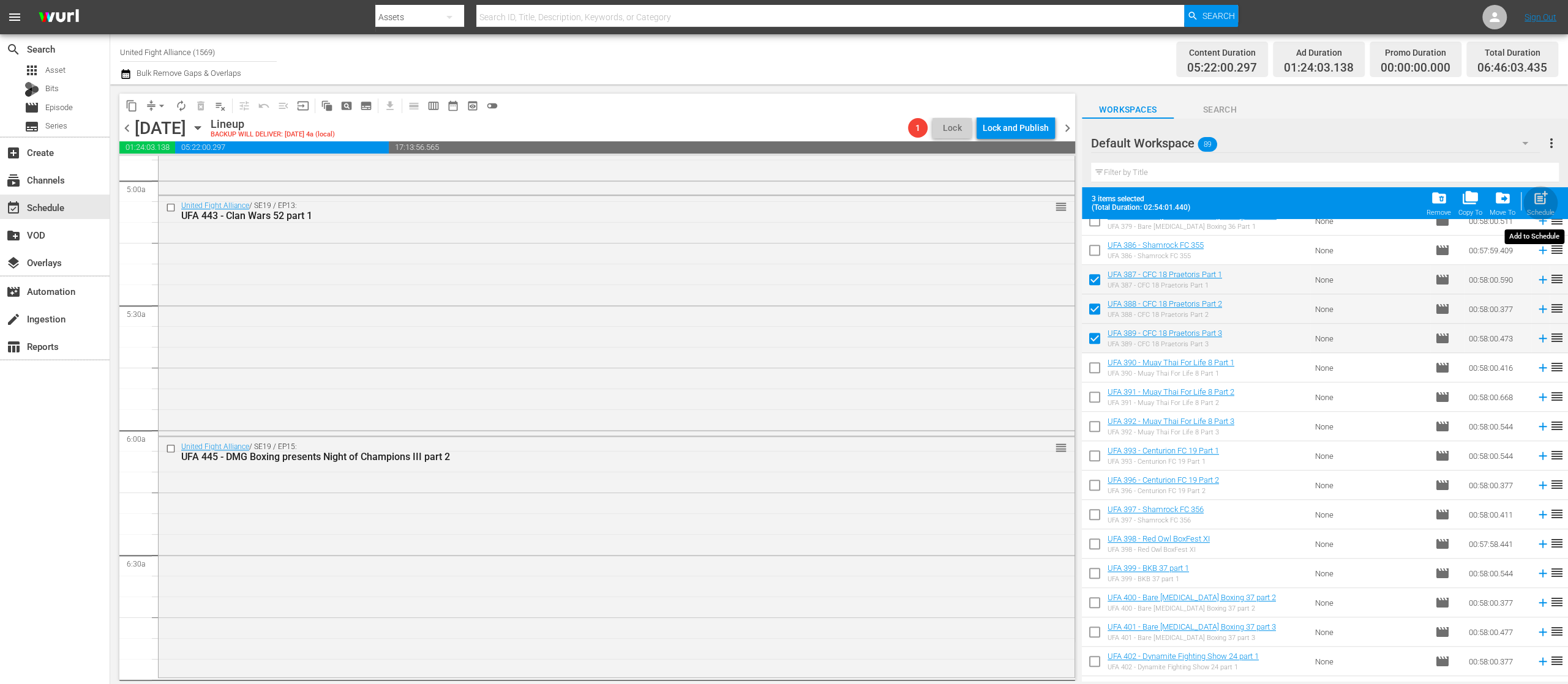
click at [1535, 200] on span "post_add" at bounding box center [1540, 198] width 16 height 16
checkbox input "false"
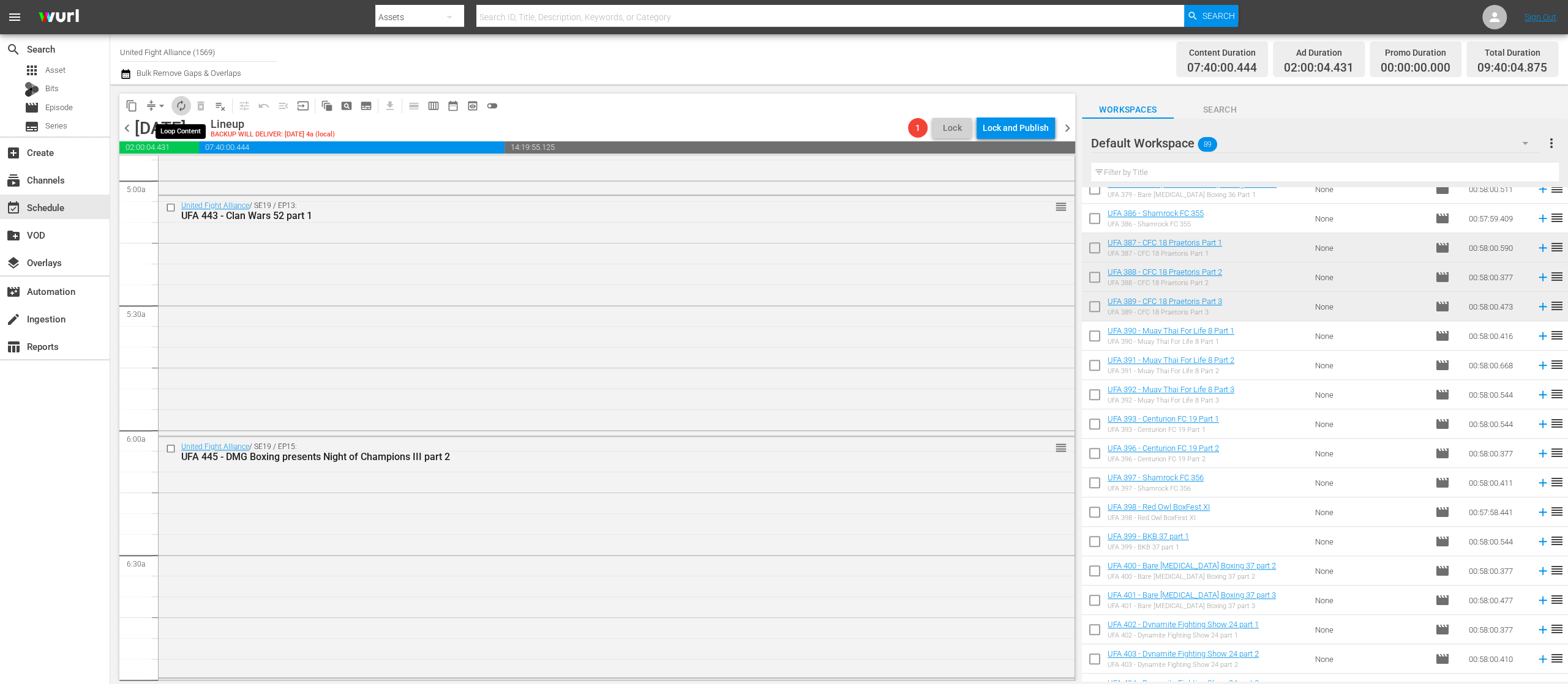
click at [183, 106] on span "autorenew_outlined" at bounding box center [181, 106] width 12 height 12
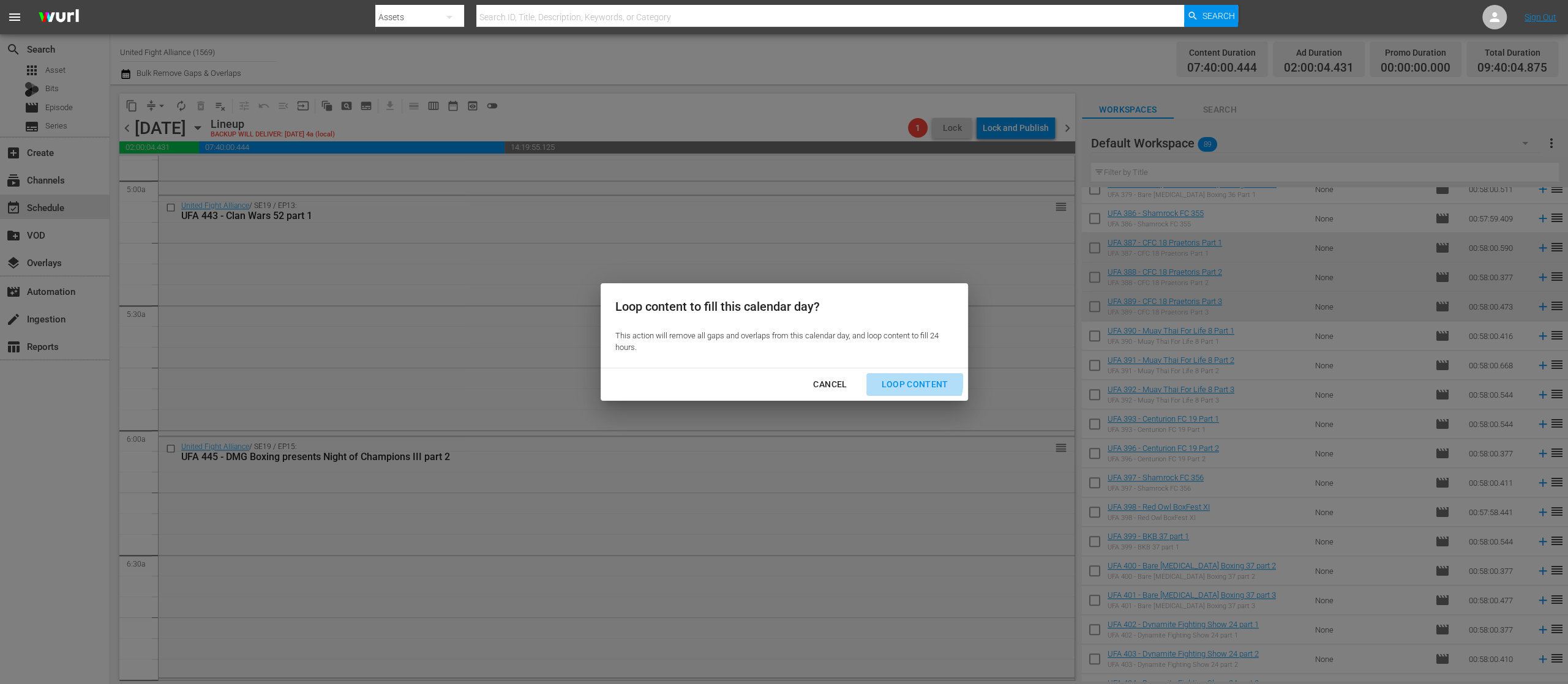
click at [897, 379] on div "Loop Content" at bounding box center [914, 385] width 86 height 15
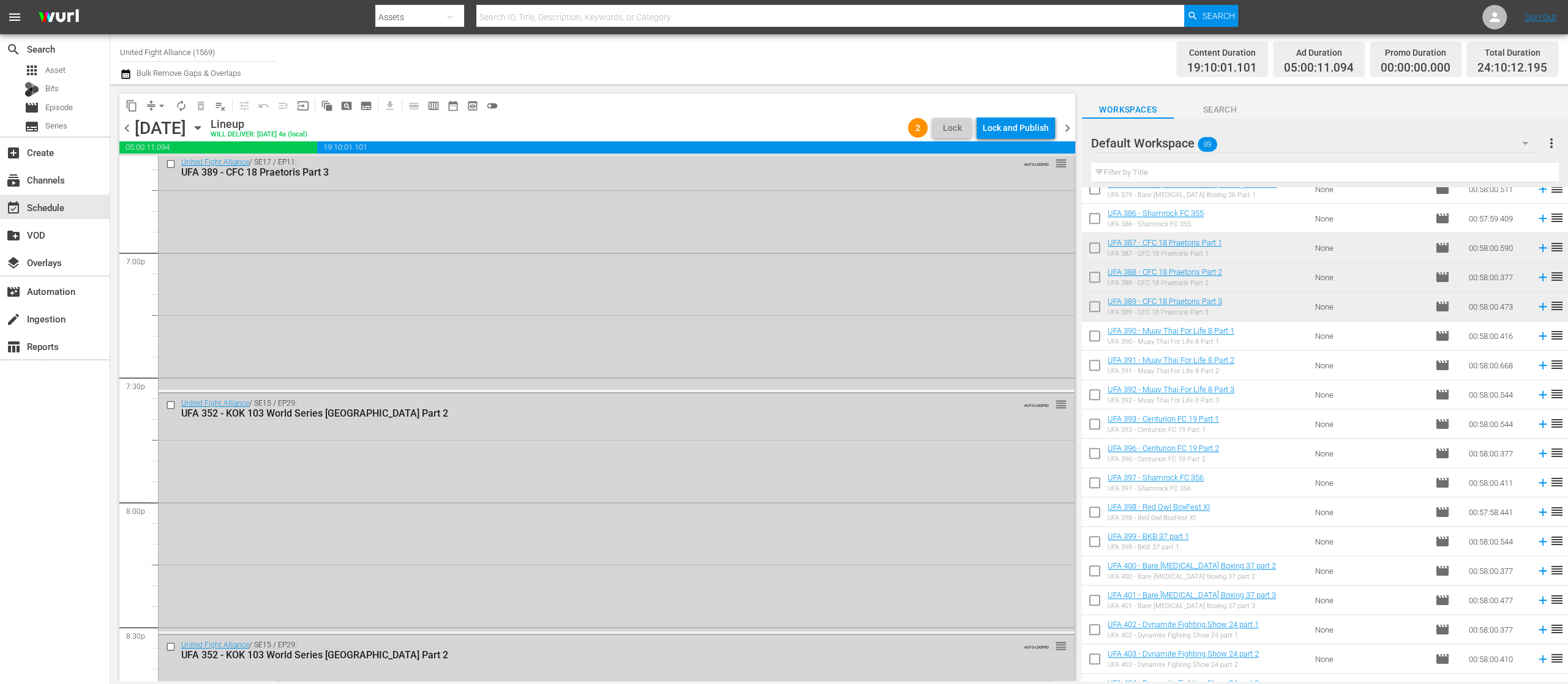
scroll to position [5566, 0]
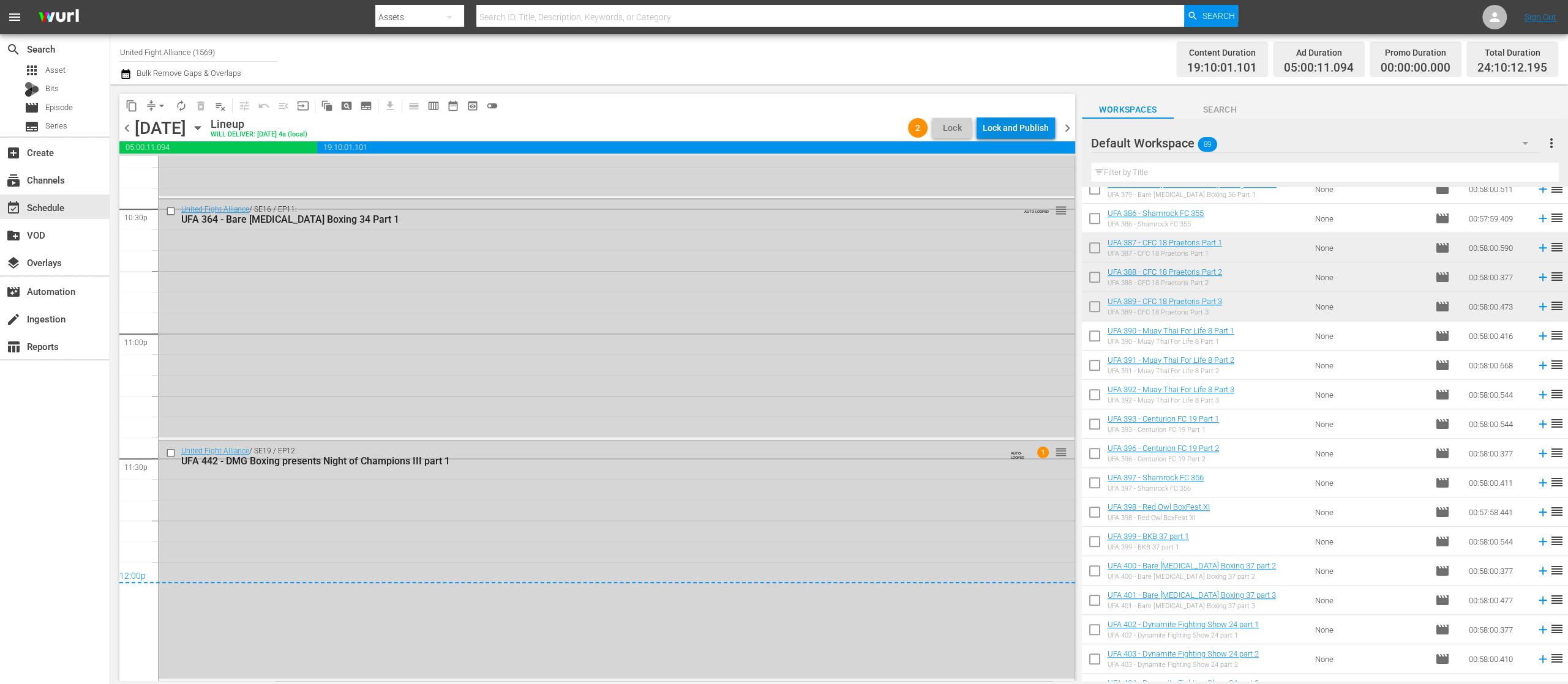
click at [1018, 131] on div "Lock and Publish" at bounding box center [1015, 128] width 66 height 22
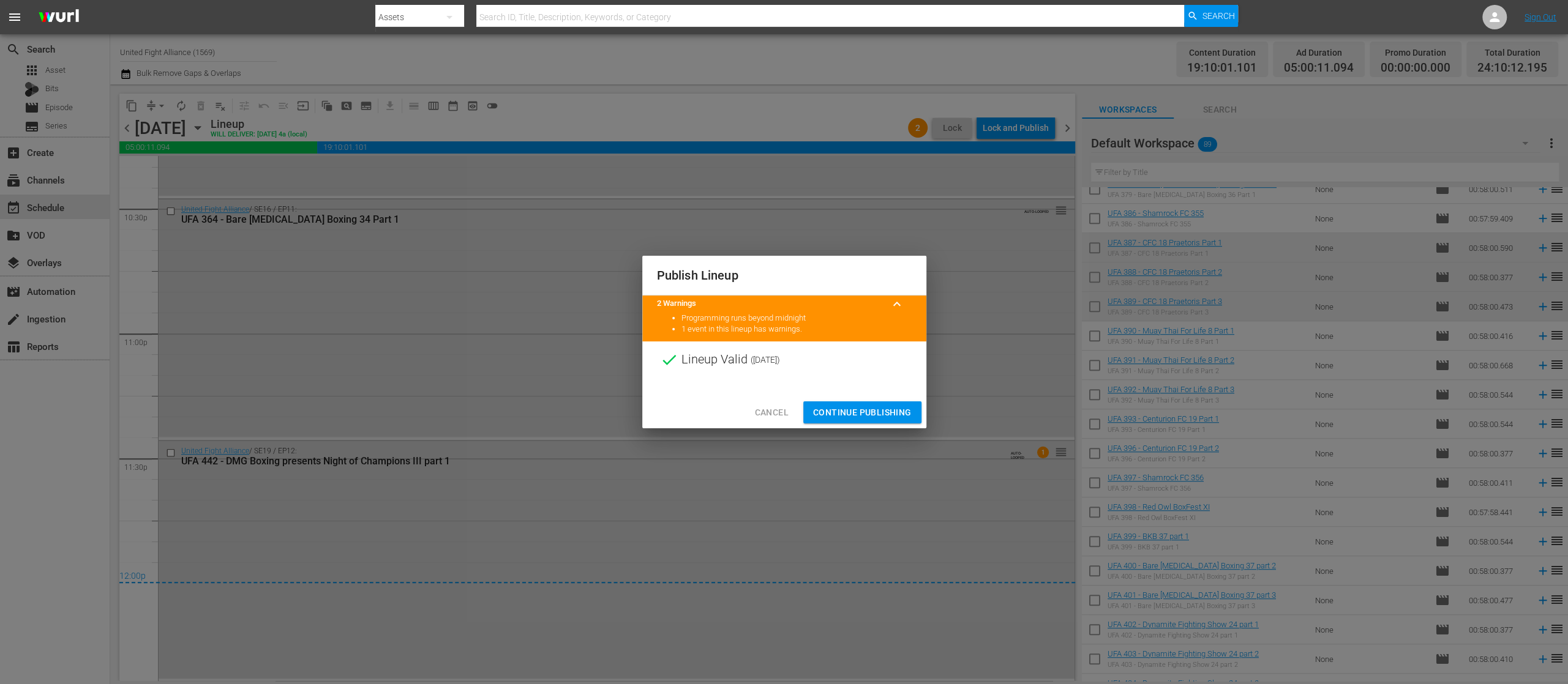
click at [892, 408] on span "Continue Publishing" at bounding box center [862, 413] width 99 height 15
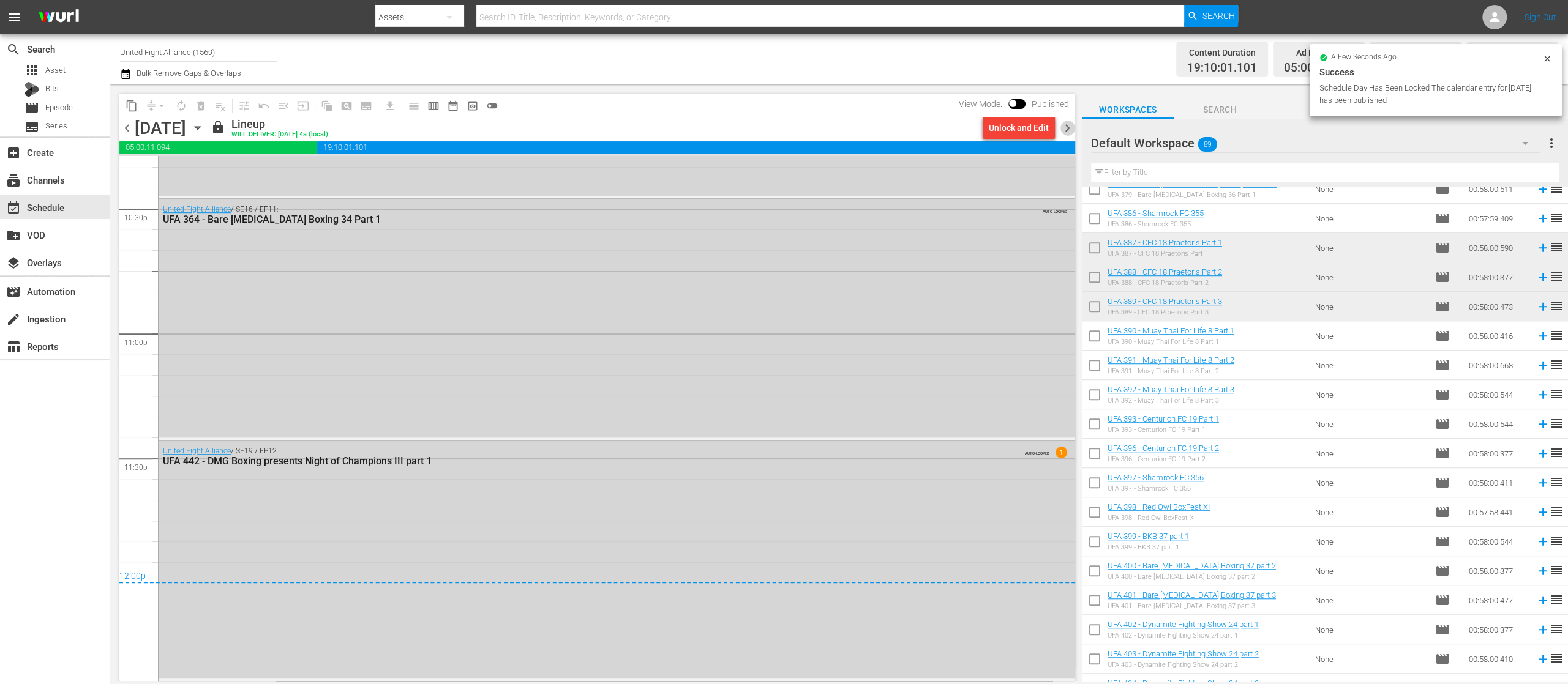
click at [1067, 131] on span "chevron_right" at bounding box center [1067, 128] width 15 height 15
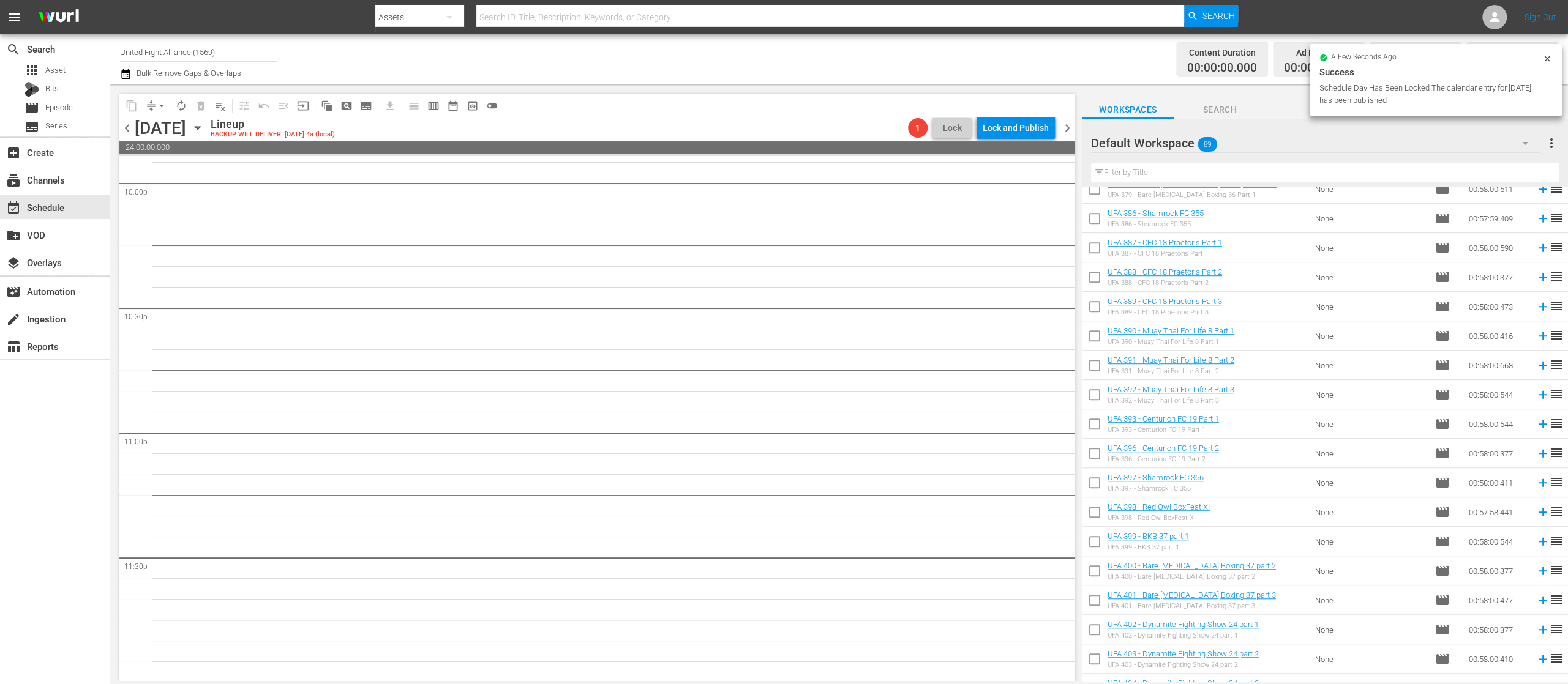
scroll to position [5468, 0]
